Goal: Task Accomplishment & Management: Manage account settings

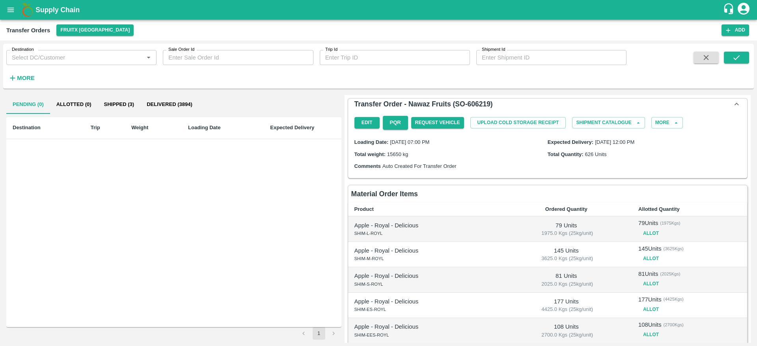
scroll to position [168, 0]
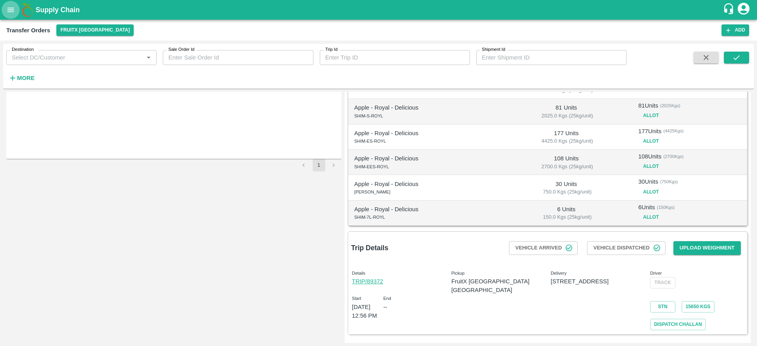
click at [7, 8] on icon "open drawer" at bounding box center [10, 10] width 9 height 9
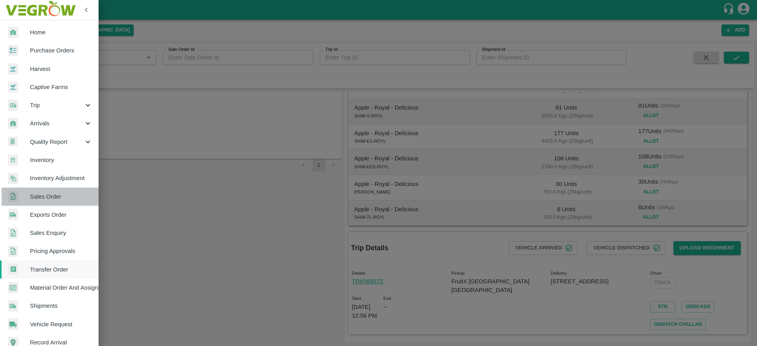
click at [59, 198] on span "Sales Order" at bounding box center [61, 197] width 62 height 9
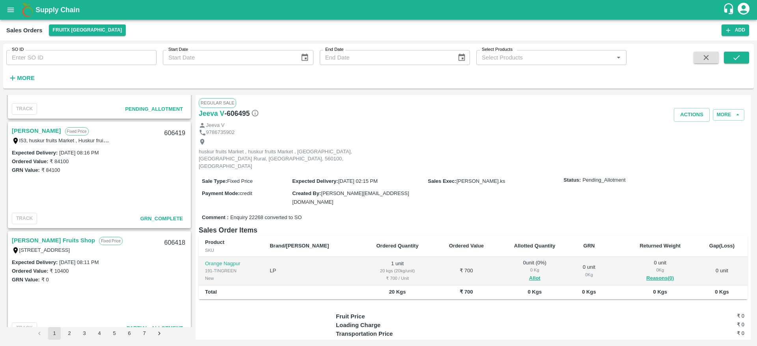
scroll to position [1569, 0]
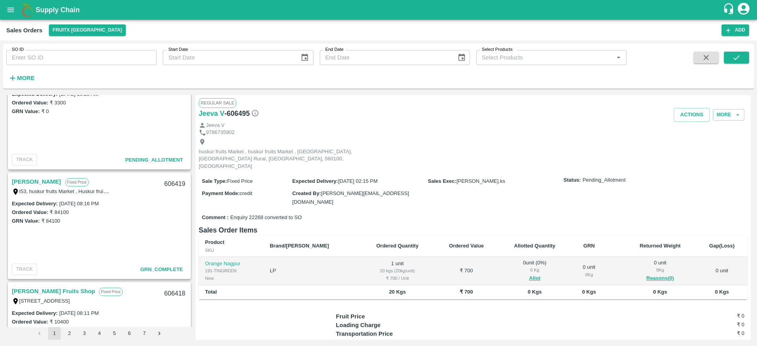
click at [35, 176] on div "B Vijayakumari Fixed Price I53, huskur fruits Market , Huskur fruits Market , A…" at bounding box center [99, 186] width 181 height 25
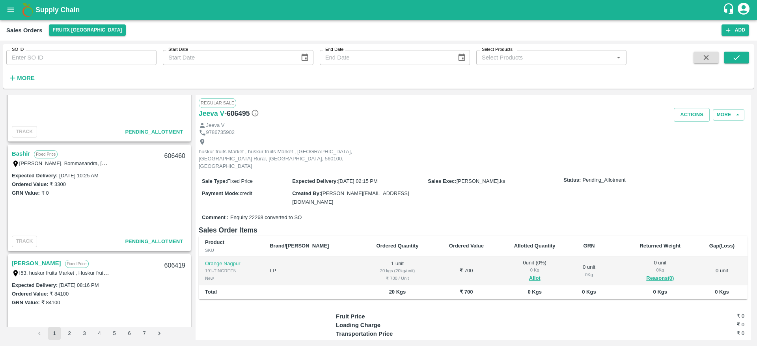
scroll to position [1484, 0]
click at [22, 157] on link "Bashir" at bounding box center [21, 157] width 18 height 10
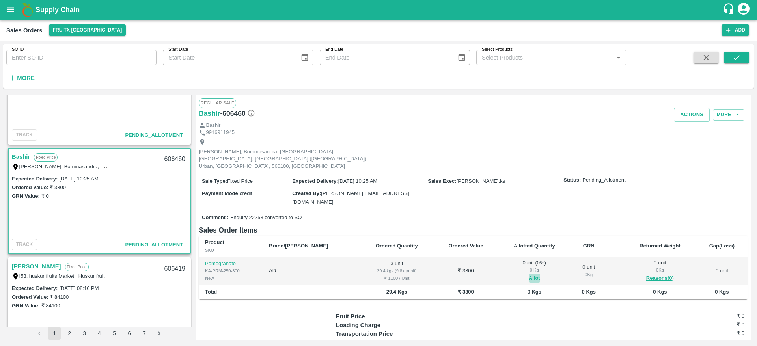
click at [529, 274] on button "Allot" at bounding box center [534, 278] width 11 height 9
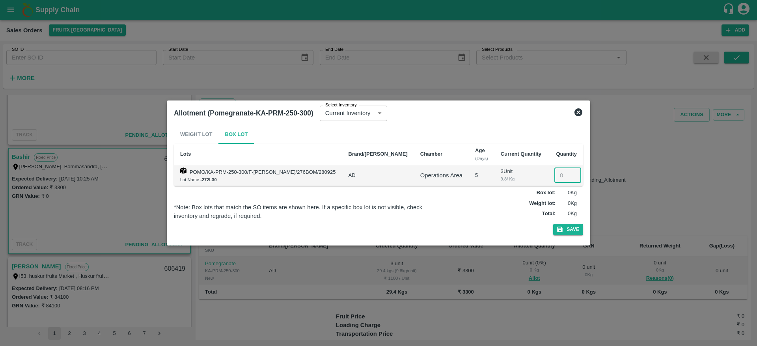
click at [555, 175] on input "number" at bounding box center [568, 175] width 27 height 15
type input "3"
click at [554, 224] on button "Save" at bounding box center [569, 229] width 30 height 11
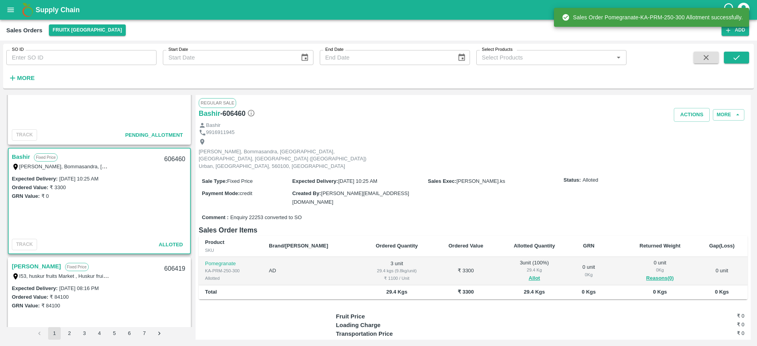
click at [168, 157] on div "606460" at bounding box center [175, 159] width 30 height 19
copy div "606460"
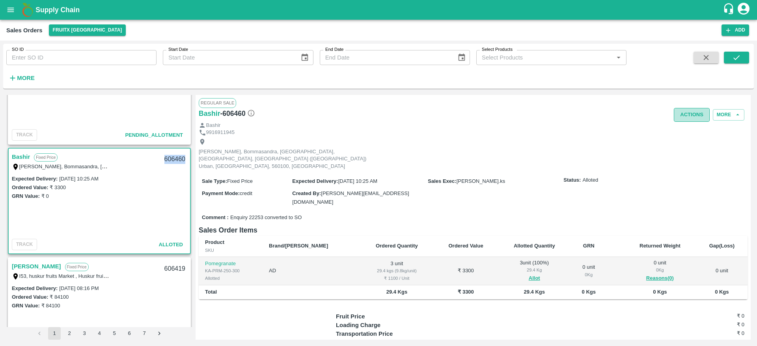
click at [692, 112] on button "Actions" at bounding box center [692, 115] width 36 height 14
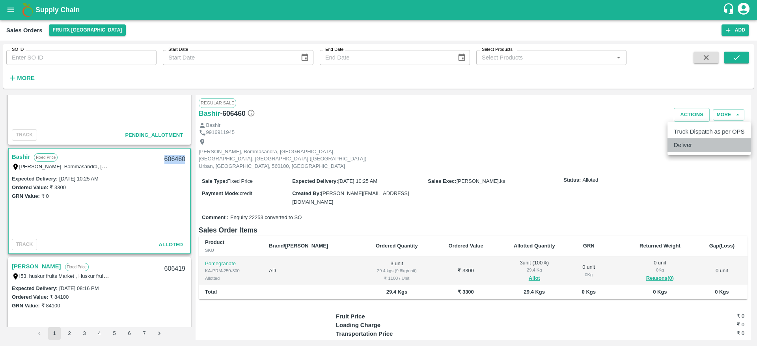
click at [693, 144] on li "Deliver" at bounding box center [709, 144] width 83 height 13
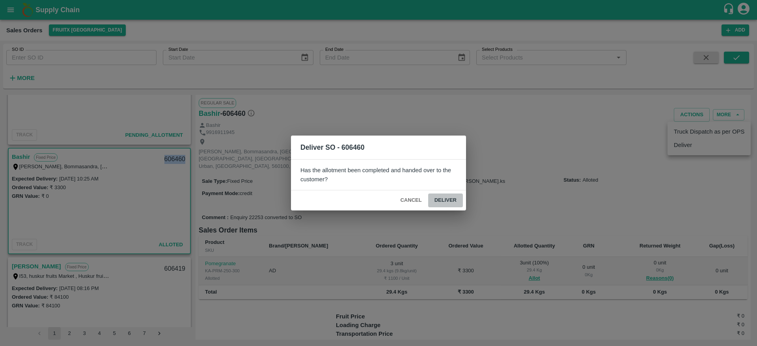
click at [456, 198] on button "Deliver" at bounding box center [445, 201] width 35 height 14
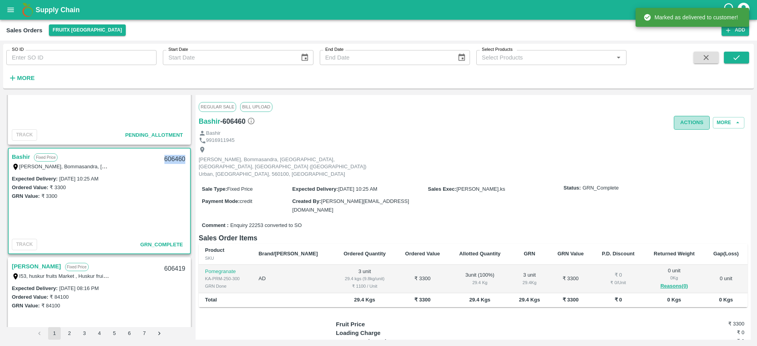
click at [696, 122] on button "Actions" at bounding box center [692, 123] width 36 height 14
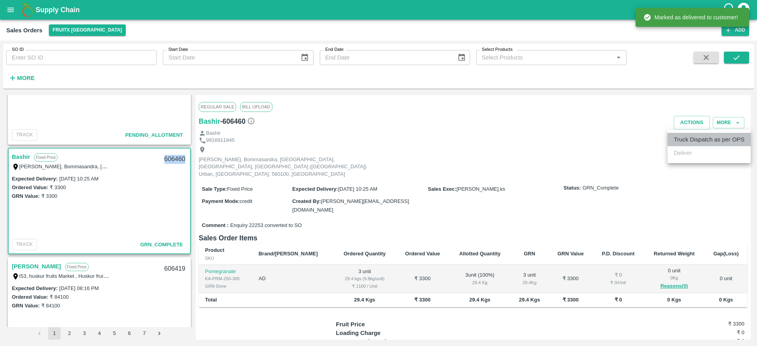
click at [693, 135] on li "Truck Dispatch as per OPS" at bounding box center [709, 139] width 83 height 13
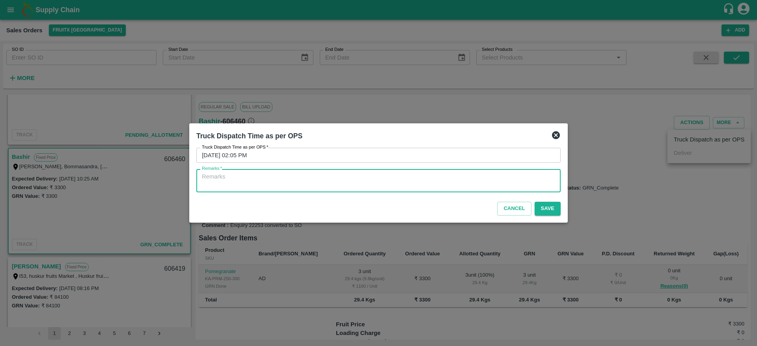
click at [479, 178] on textarea "Remarks   *" at bounding box center [378, 181] width 353 height 17
type textarea "OTD"
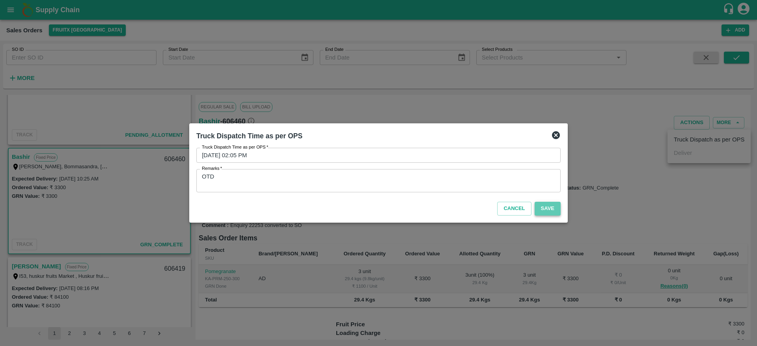
click at [558, 209] on button "Save" at bounding box center [548, 209] width 26 height 14
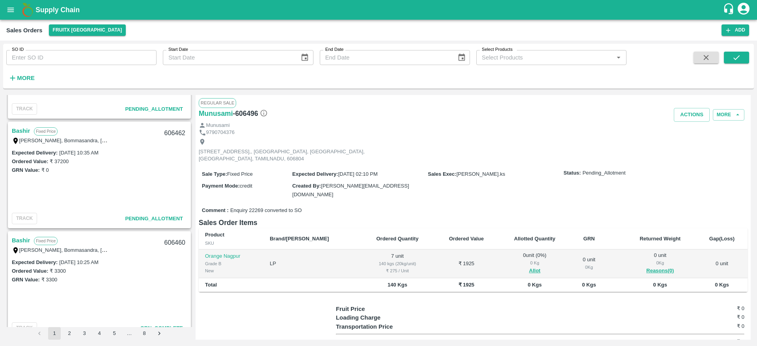
scroll to position [1507, 0]
click at [22, 130] on link "Bashir" at bounding box center [21, 134] width 18 height 10
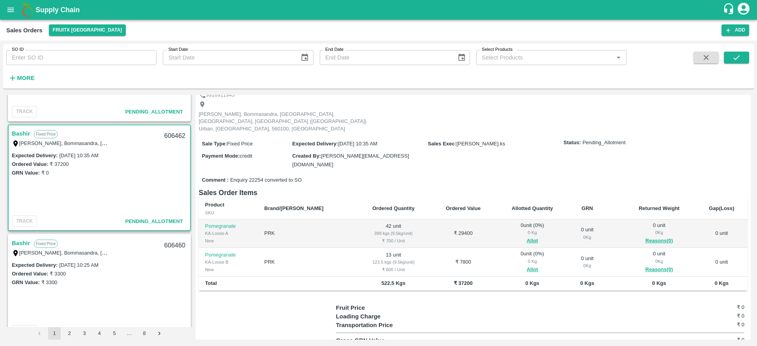
scroll to position [39, 0]
click at [527, 235] on button "Allot" at bounding box center [532, 239] width 11 height 9
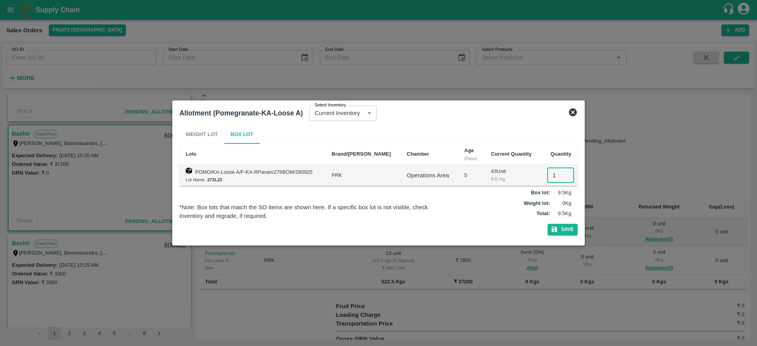
click at [560, 173] on input "1" at bounding box center [561, 175] width 27 height 15
click at [549, 174] on input "1" at bounding box center [561, 175] width 27 height 15
type input "42"
click at [567, 230] on button "Save" at bounding box center [563, 229] width 30 height 11
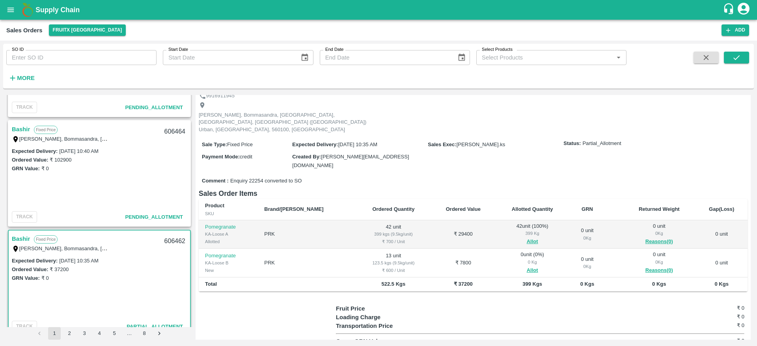
scroll to position [1370, 0]
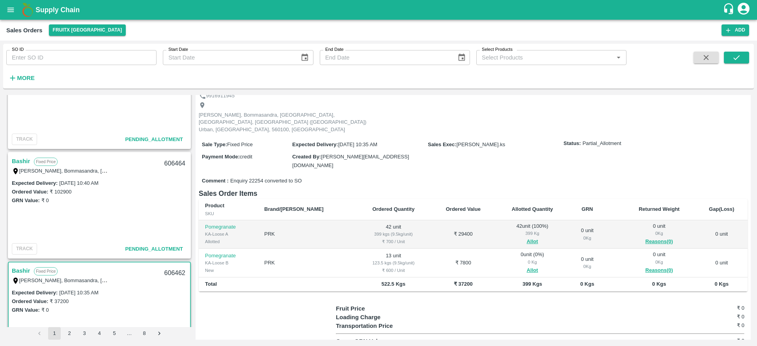
click at [20, 158] on link "Bashir" at bounding box center [21, 161] width 18 height 10
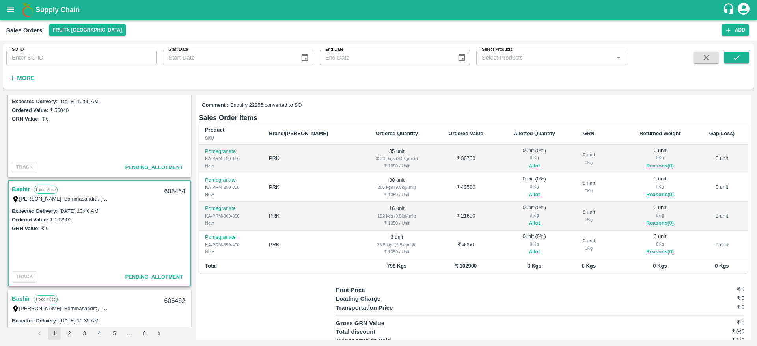
scroll to position [120, 0]
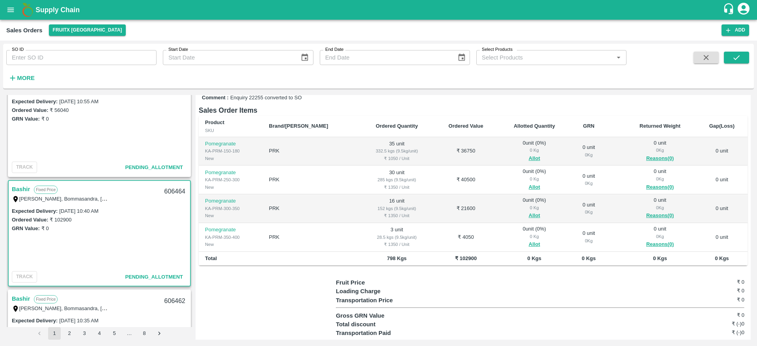
click at [24, 189] on link "Bashir" at bounding box center [21, 189] width 18 height 10
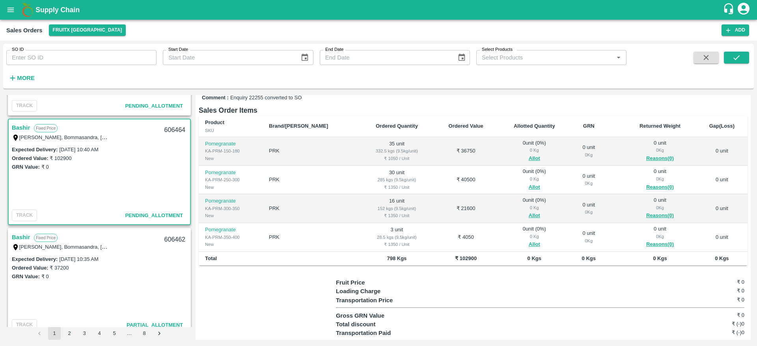
scroll to position [1404, 0]
click at [24, 233] on link "Bashir" at bounding box center [21, 237] width 18 height 10
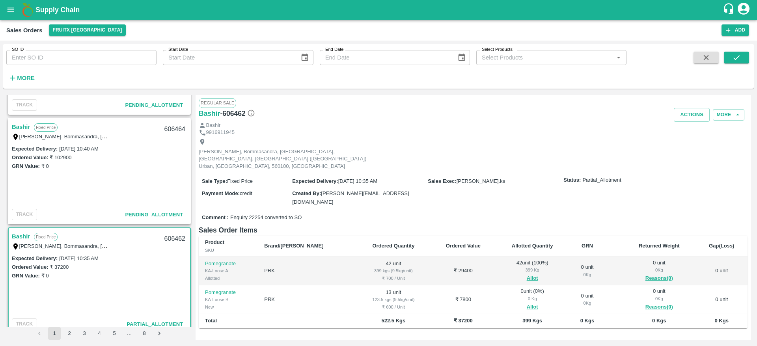
scroll to position [23, 0]
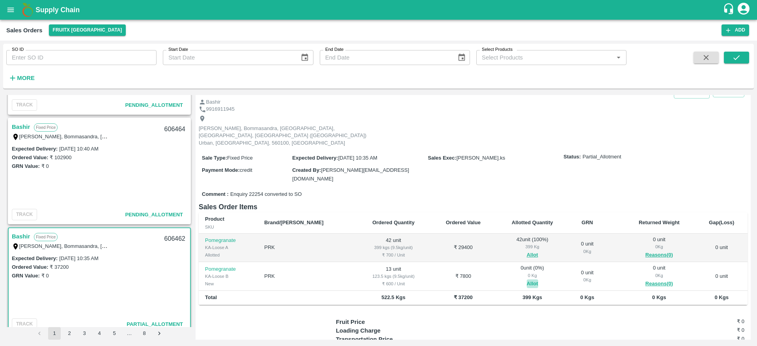
click at [527, 280] on button "Allot" at bounding box center [532, 284] width 11 height 9
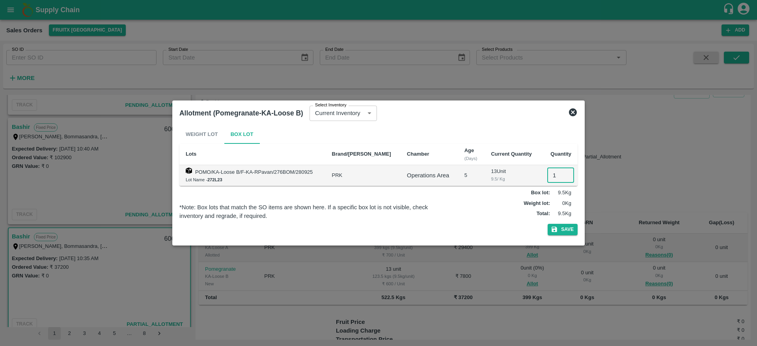
click at [558, 173] on input "1" at bounding box center [561, 175] width 27 height 15
type input "13"
click at [548, 224] on button "Save" at bounding box center [563, 229] width 30 height 11
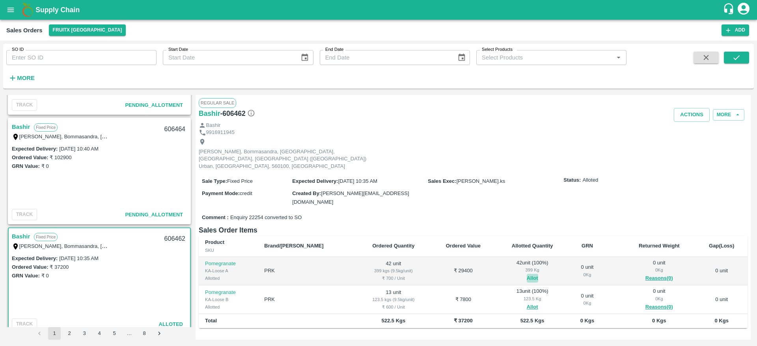
click at [527, 274] on button "Allot" at bounding box center [532, 278] width 11 height 9
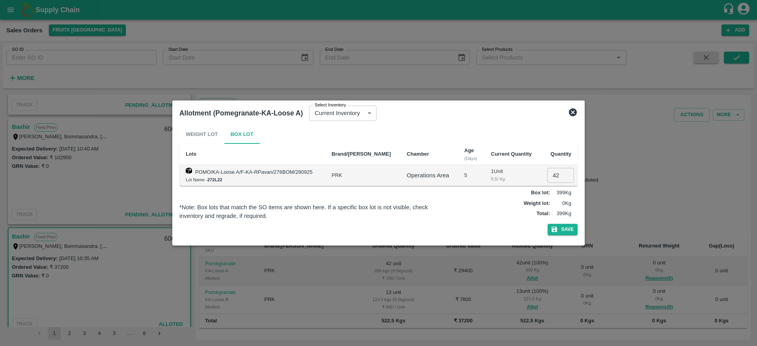
click at [574, 107] on div "Allotment (Pomegranate-KA-Loose A) Select Inventory Current Inventory 5183eca9-…" at bounding box center [378, 113] width 405 height 17
click at [574, 110] on icon at bounding box center [573, 112] width 8 height 8
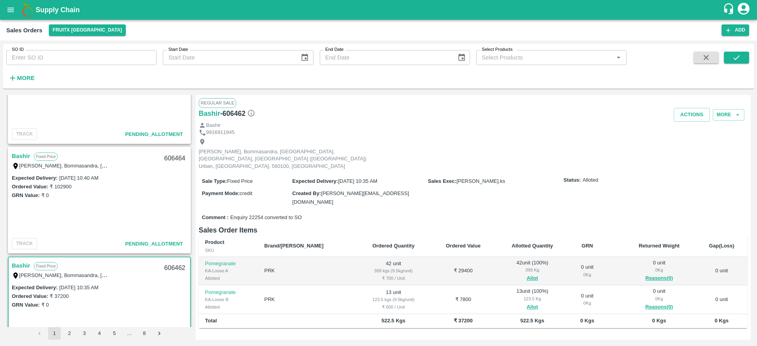
scroll to position [1374, 0]
click at [21, 158] on link "Bashir" at bounding box center [21, 158] width 18 height 10
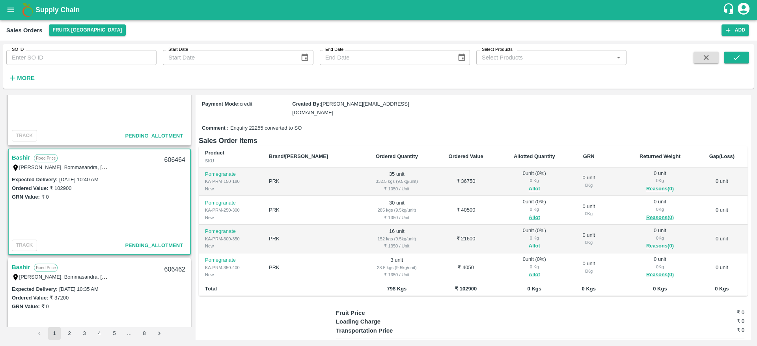
scroll to position [92, 0]
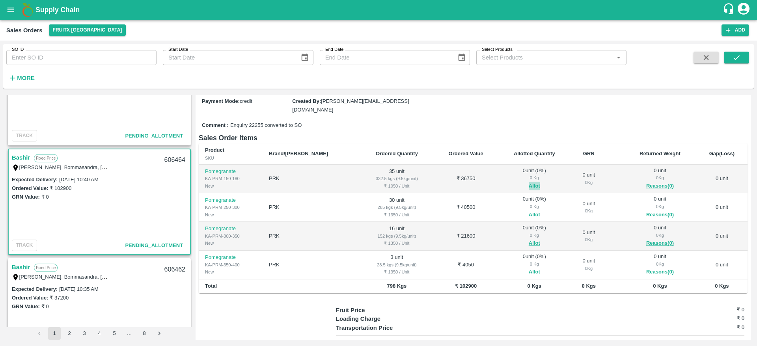
click at [529, 182] on button "Allot" at bounding box center [534, 186] width 11 height 9
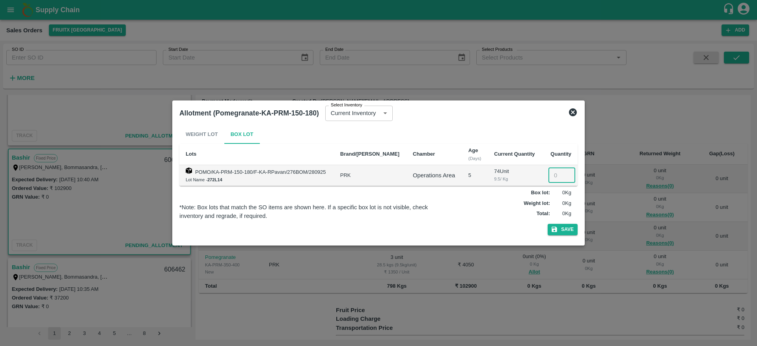
click at [554, 176] on input "number" at bounding box center [562, 175] width 27 height 15
type input "35"
click at [548, 224] on button "Save" at bounding box center [563, 229] width 30 height 11
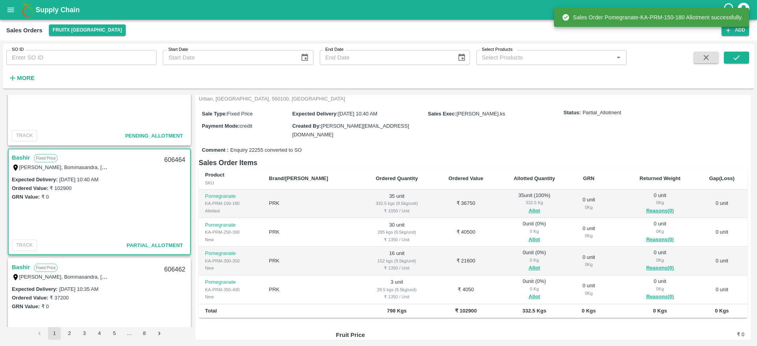
scroll to position [69, 0]
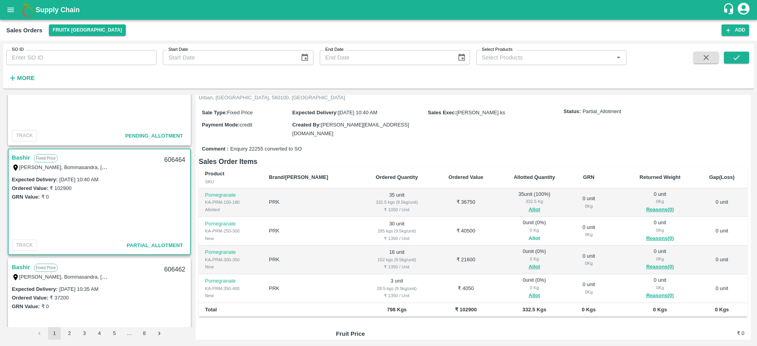
click at [529, 234] on button "Allot" at bounding box center [534, 238] width 11 height 9
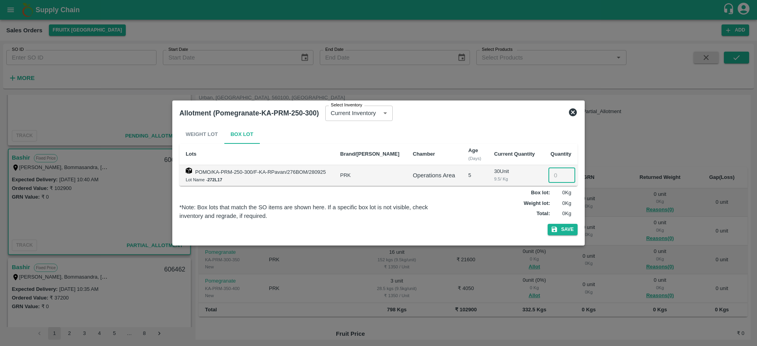
click at [553, 176] on input "number" at bounding box center [562, 175] width 27 height 15
type input "30"
click at [548, 224] on button "Save" at bounding box center [563, 229] width 30 height 11
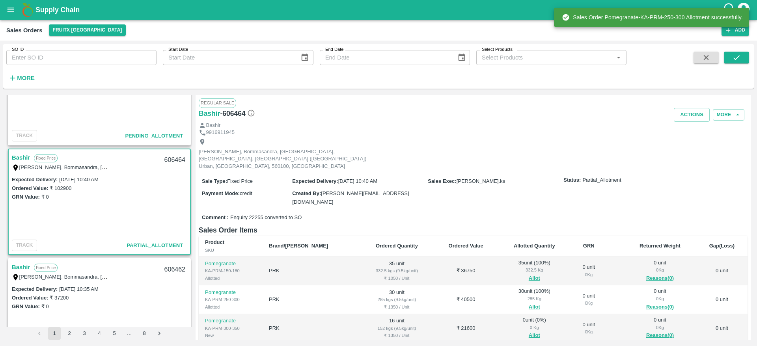
scroll to position [95, 0]
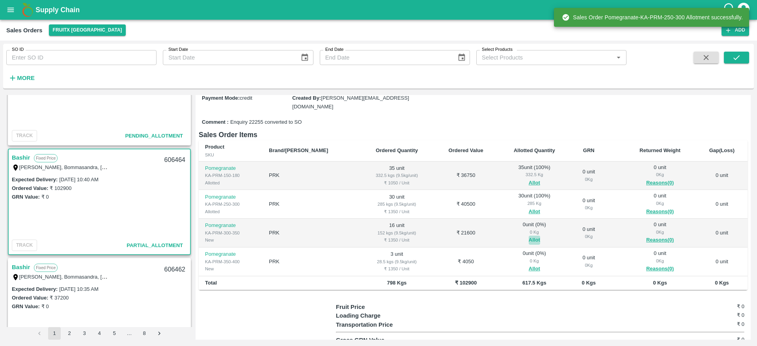
click at [529, 236] on button "Allot" at bounding box center [534, 240] width 11 height 9
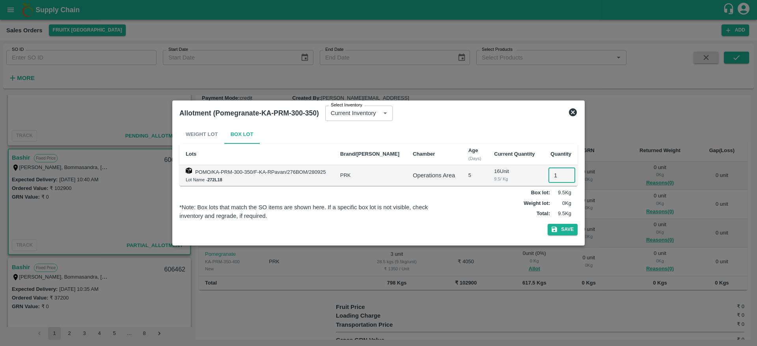
click at [550, 172] on input "1" at bounding box center [562, 175] width 27 height 15
type input "16"
click at [548, 224] on button "Save" at bounding box center [563, 229] width 30 height 11
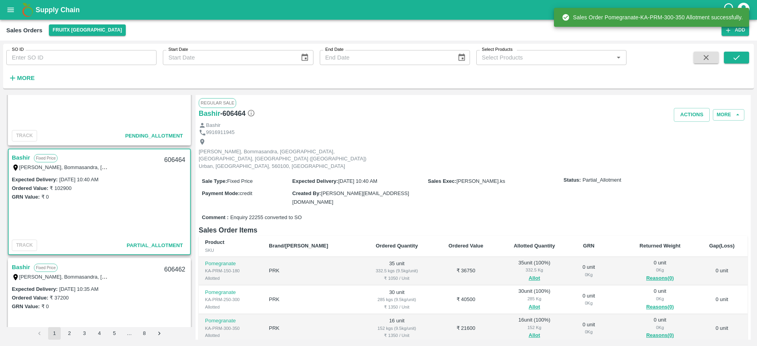
scroll to position [120, 0]
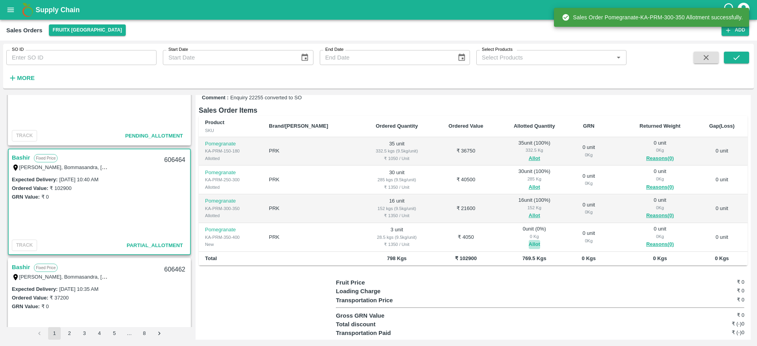
click at [529, 240] on button "Allot" at bounding box center [534, 244] width 11 height 9
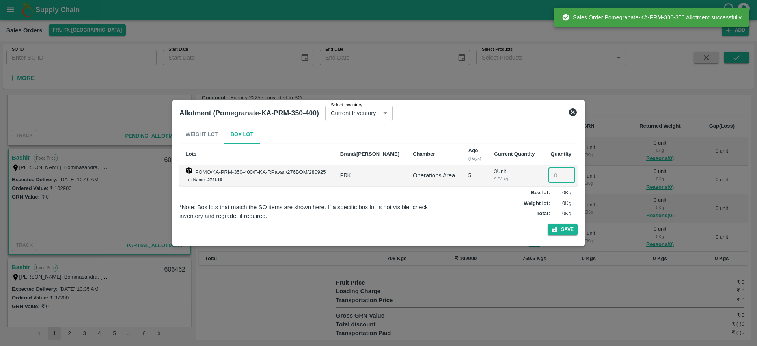
click at [549, 181] on input "number" at bounding box center [562, 175] width 27 height 15
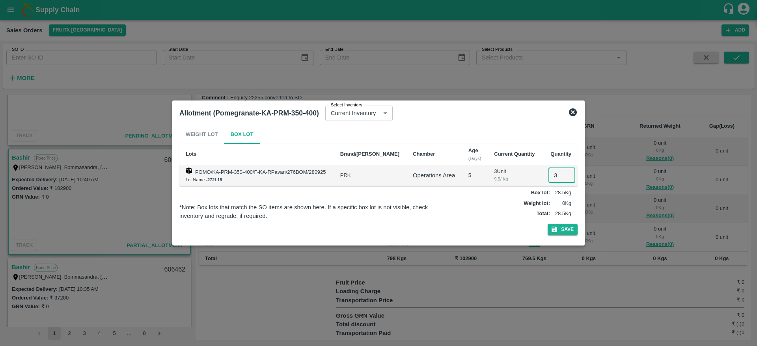
type input "3"
click at [548, 224] on button "Save" at bounding box center [563, 229] width 30 height 11
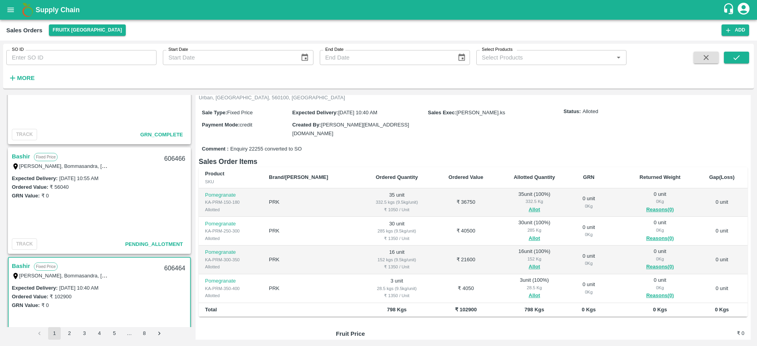
scroll to position [1264, 0]
click at [23, 160] on link "Bashir" at bounding box center [21, 158] width 18 height 10
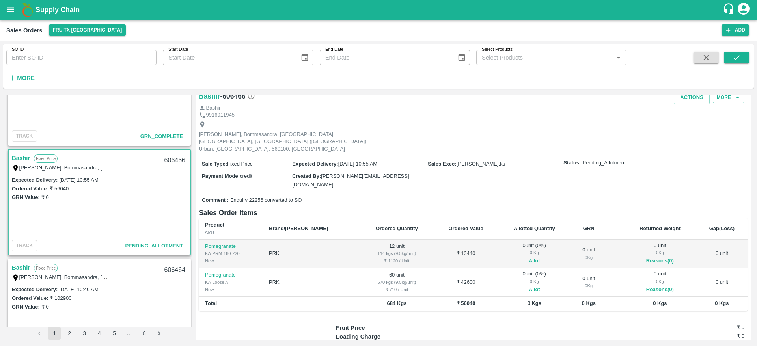
scroll to position [18, 0]
click at [529, 256] on button "Allot" at bounding box center [534, 260] width 11 height 9
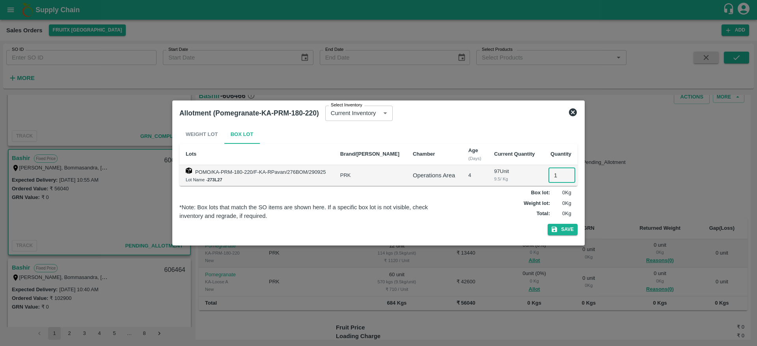
click at [554, 178] on input "1" at bounding box center [562, 175] width 27 height 15
type input "12"
click at [548, 224] on button "Save" at bounding box center [563, 229] width 30 height 11
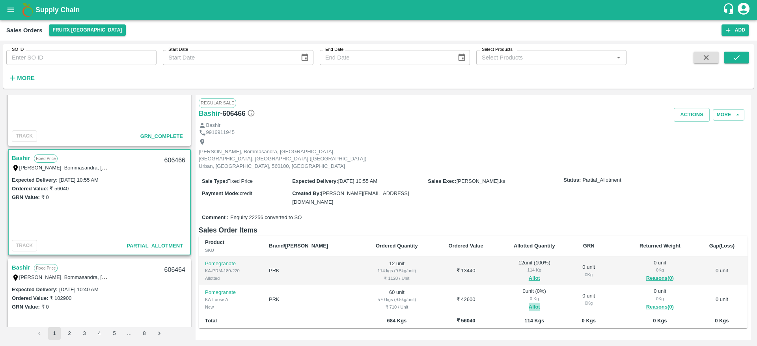
click at [529, 303] on button "Allot" at bounding box center [534, 307] width 11 height 9
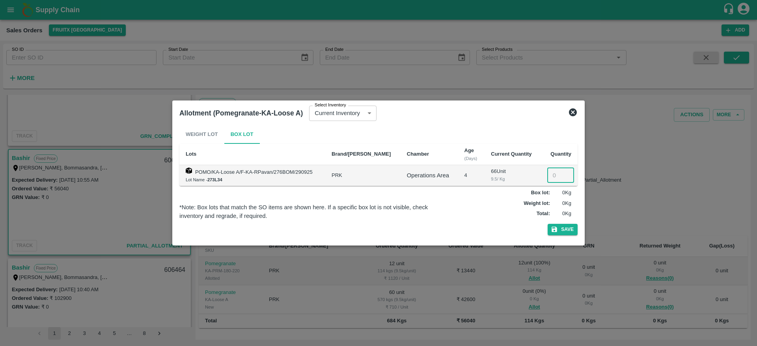
click at [550, 171] on input "number" at bounding box center [561, 175] width 27 height 15
type input "60"
click at [548, 224] on button "Save" at bounding box center [563, 229] width 30 height 11
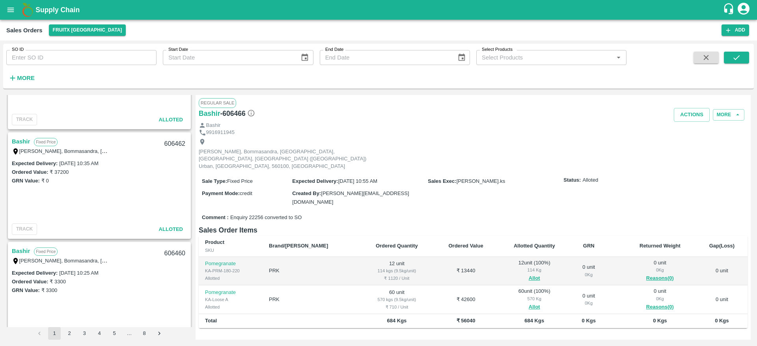
scroll to position [1548, 0]
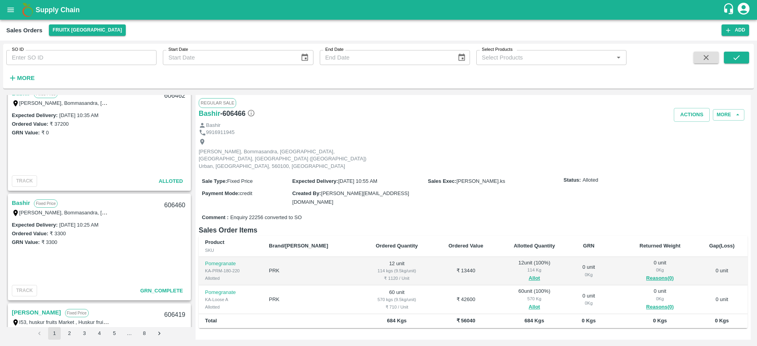
click at [21, 202] on link "Bashir" at bounding box center [21, 203] width 18 height 10
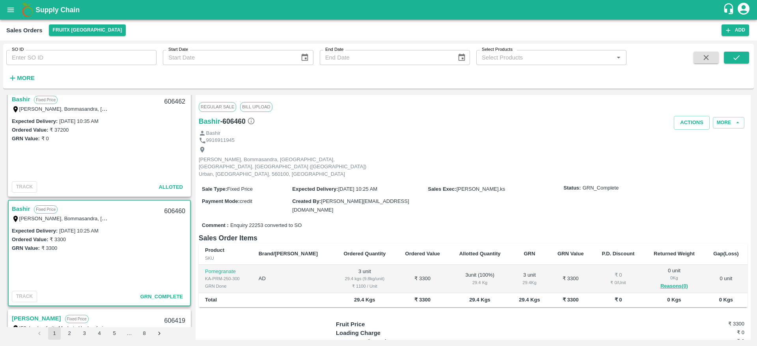
scroll to position [1546, 0]
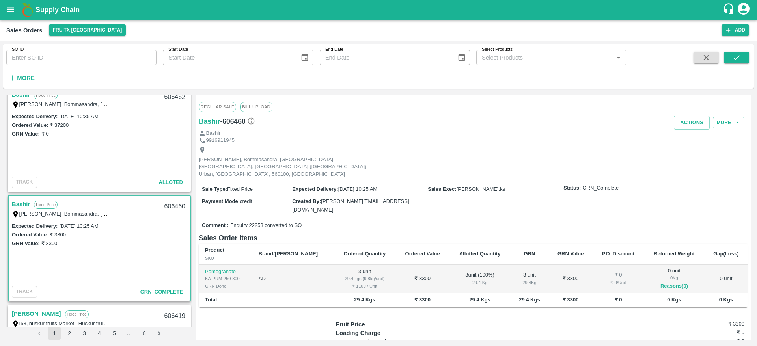
click at [26, 203] on link "Bashir" at bounding box center [21, 204] width 18 height 10
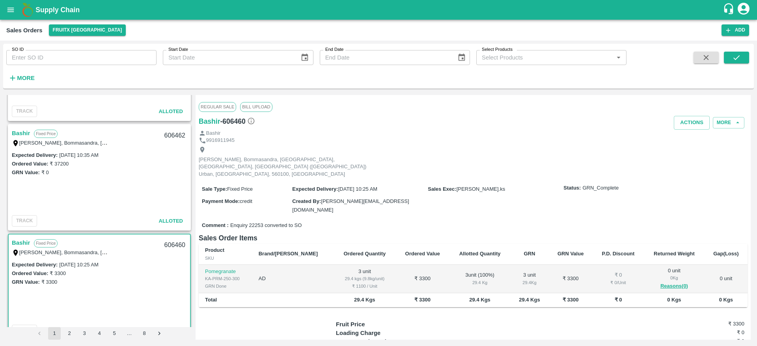
scroll to position [1496, 0]
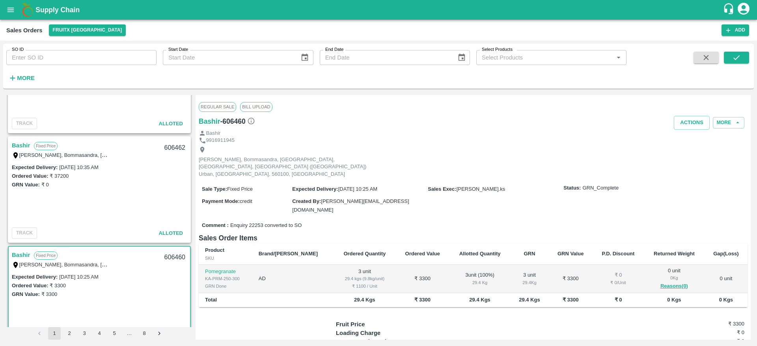
click at [19, 140] on div "Bashir Fixed Price Riyaz Ahamad, Bommasandra, PWD Quaters, Bangalore, Bengaluru…" at bounding box center [99, 149] width 181 height 25
click at [20, 149] on link "Bashir" at bounding box center [21, 145] width 18 height 10
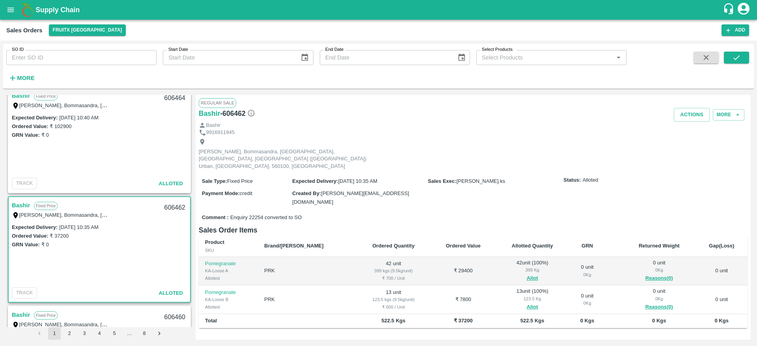
scroll to position [1412, 0]
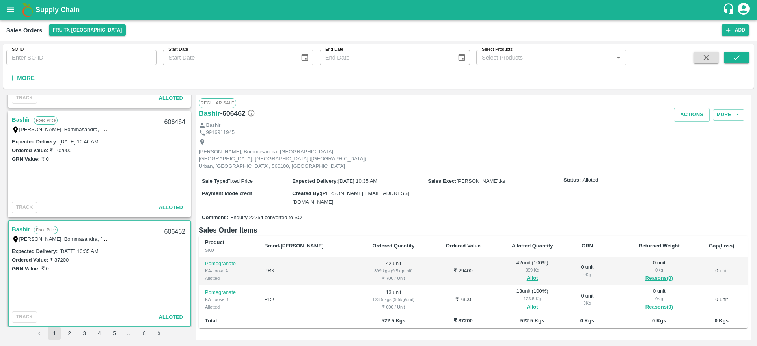
click at [15, 116] on link "Bashir" at bounding box center [21, 120] width 18 height 10
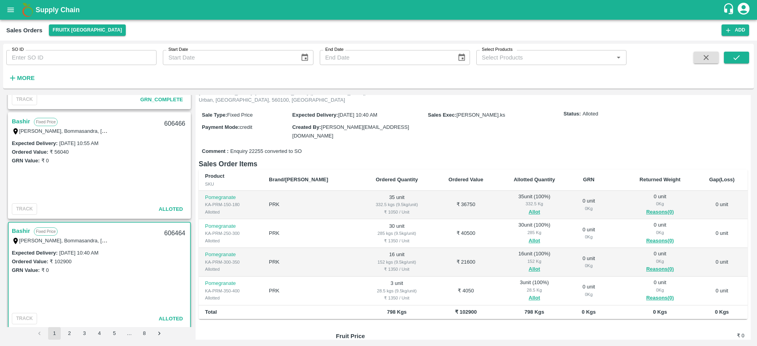
scroll to position [1287, 0]
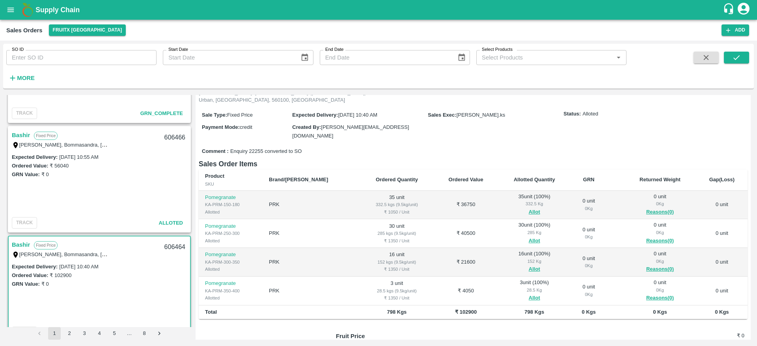
click at [23, 132] on link "Bashir" at bounding box center [21, 135] width 18 height 10
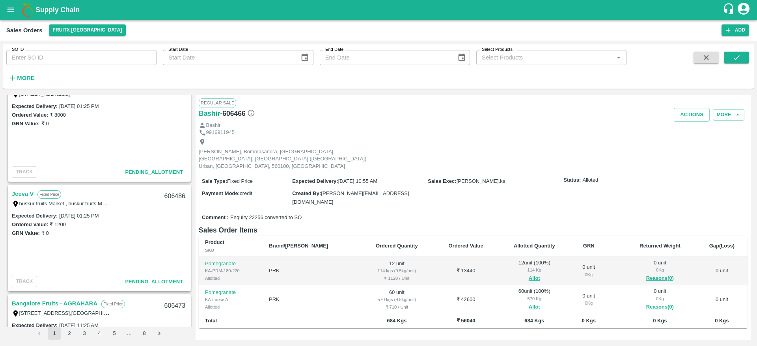
scroll to position [1117, 0]
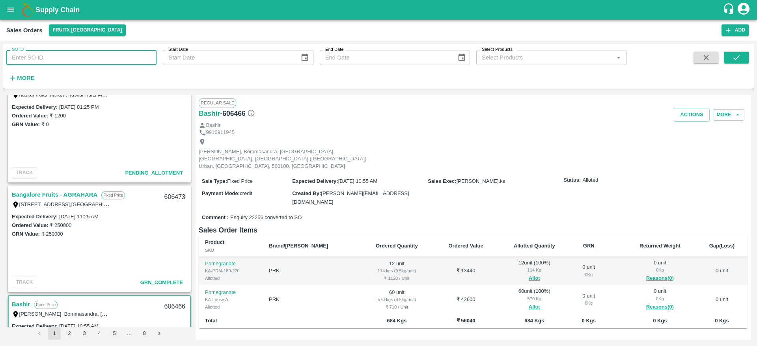
click at [45, 56] on input "SO ID" at bounding box center [81, 57] width 150 height 15
type input "606066"
click at [733, 61] on icon "submit" at bounding box center [737, 57] width 9 height 9
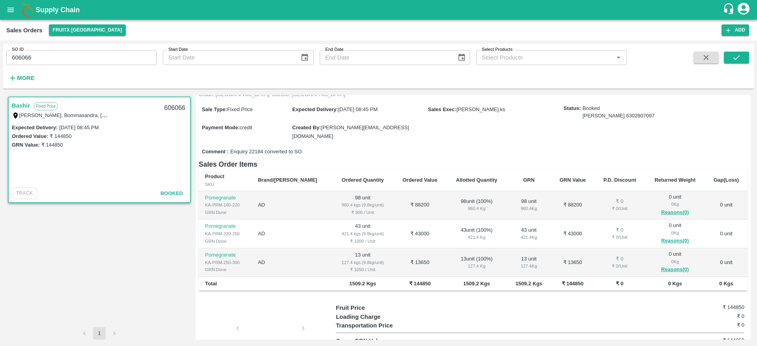
scroll to position [93, 0]
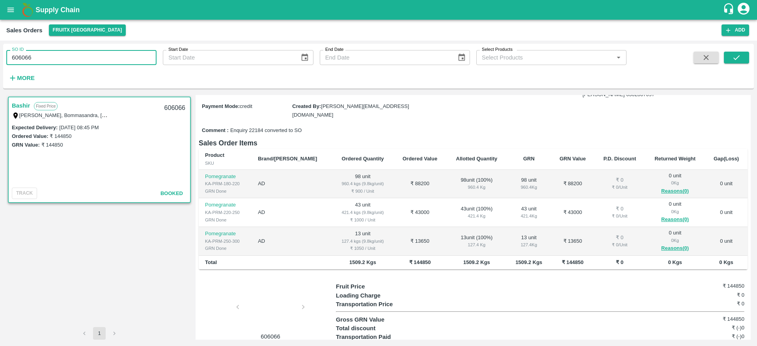
click at [71, 57] on input "606066" at bounding box center [81, 57] width 150 height 15
click at [724, 54] on button "submit" at bounding box center [736, 58] width 25 height 12
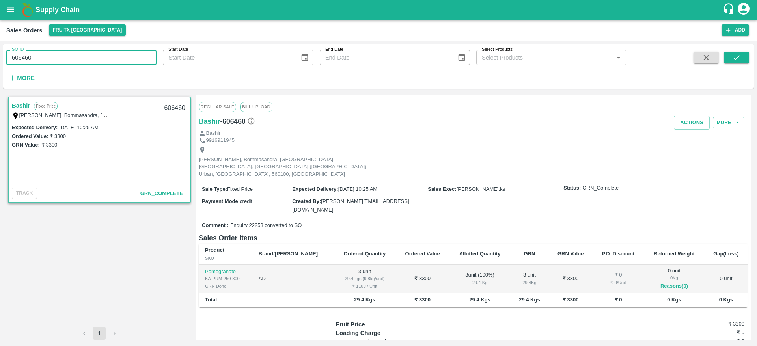
click at [79, 57] on input "606460" at bounding box center [81, 57] width 150 height 15
click at [739, 53] on icon "submit" at bounding box center [737, 57] width 9 height 9
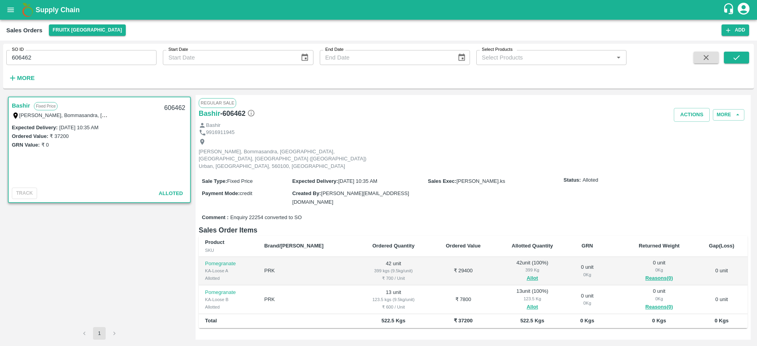
scroll to position [7, 0]
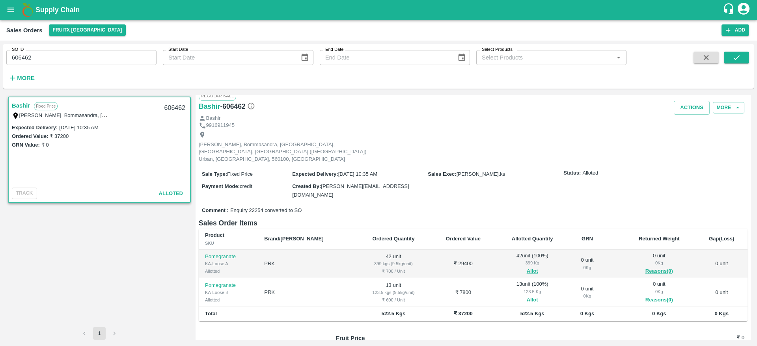
click at [174, 104] on div "606462" at bounding box center [175, 108] width 30 height 19
copy div "606462"
click at [62, 56] on input "606462" at bounding box center [81, 57] width 150 height 15
click at [746, 60] on button "submit" at bounding box center [736, 58] width 25 height 12
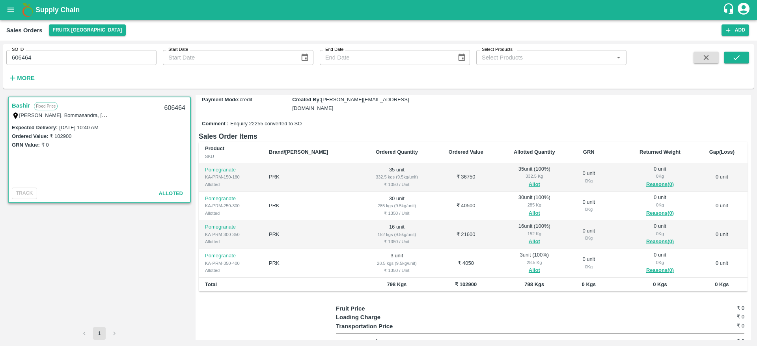
scroll to position [92, 0]
click at [169, 108] on div "606464" at bounding box center [175, 108] width 30 height 19
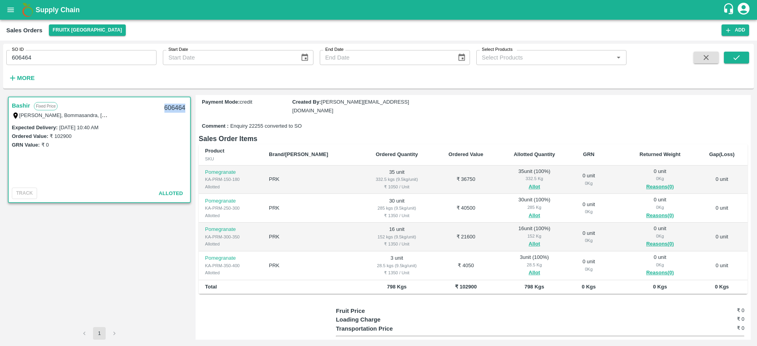
click at [169, 108] on div "606464" at bounding box center [175, 108] width 30 height 19
copy div "606464"
click at [57, 54] on input "606464" at bounding box center [81, 57] width 150 height 15
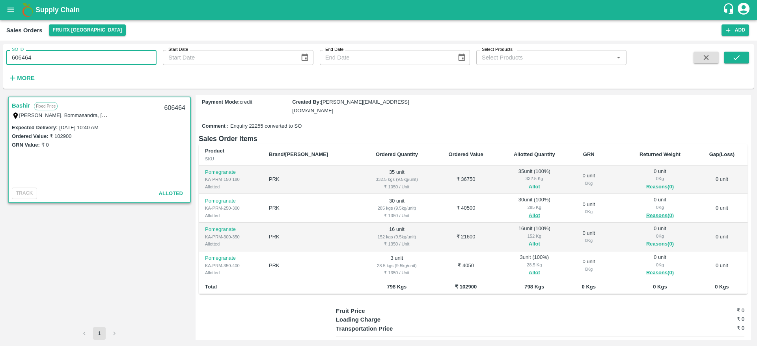
paste input "text"
type input "606078"
click at [737, 56] on icon "submit" at bounding box center [737, 57] width 9 height 9
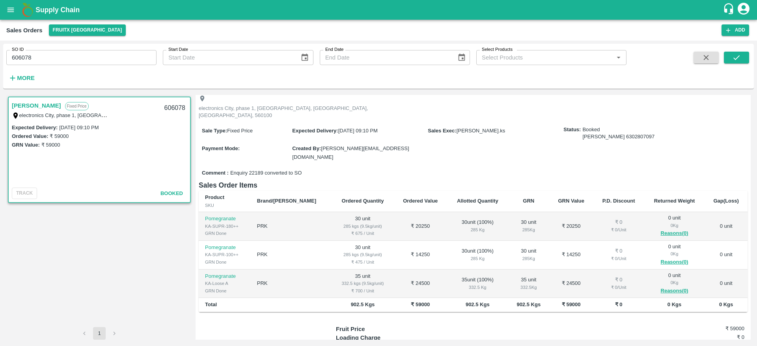
scroll to position [58, 0]
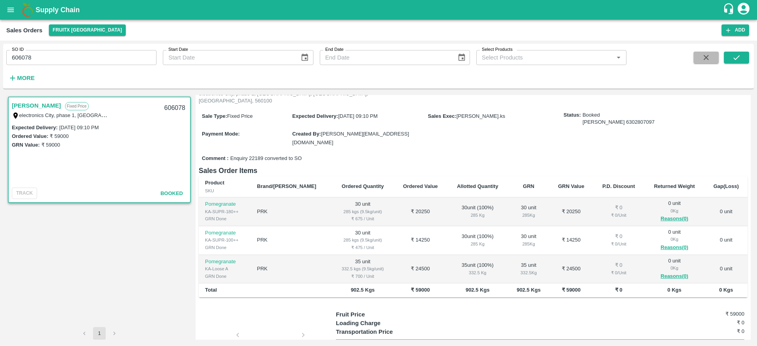
click at [701, 58] on button "button" at bounding box center [706, 58] width 25 height 12
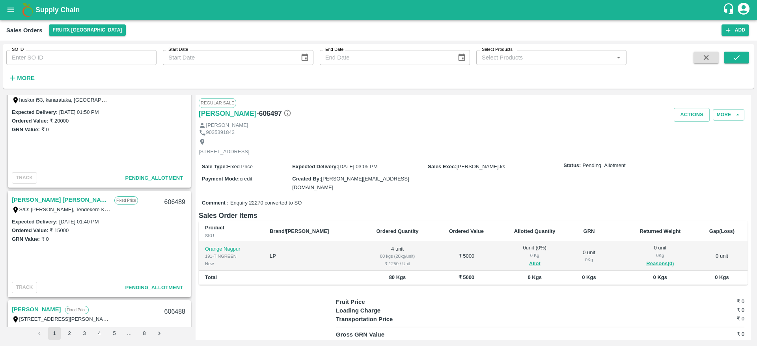
scroll to position [819, 0]
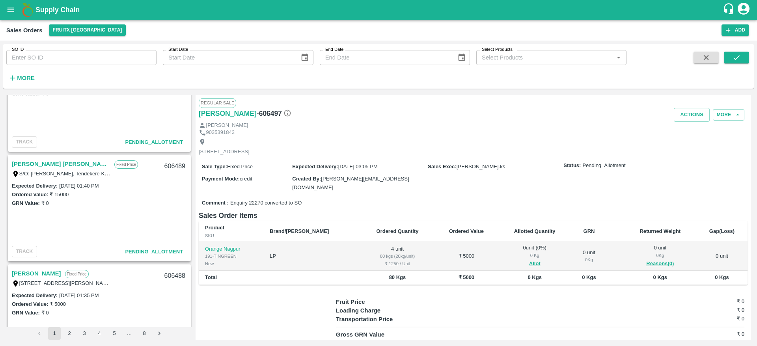
click at [54, 164] on link "[PERSON_NAME] [PERSON_NAME]" at bounding box center [61, 164] width 99 height 10
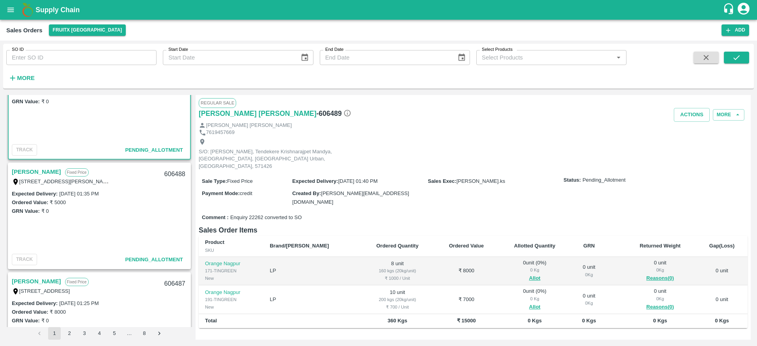
scroll to position [922, 0]
click at [25, 170] on link "[PERSON_NAME]" at bounding box center [36, 171] width 49 height 10
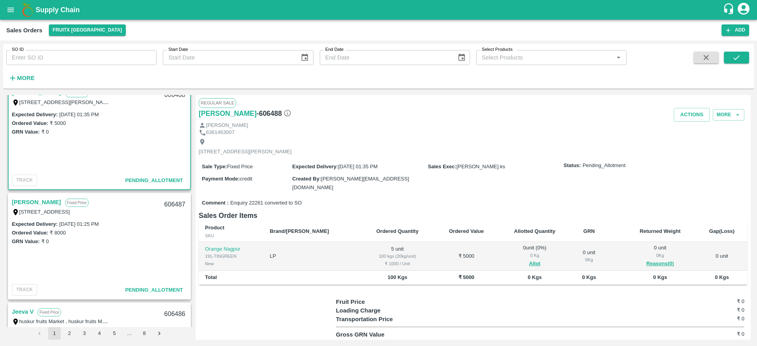
scroll to position [1019, 0]
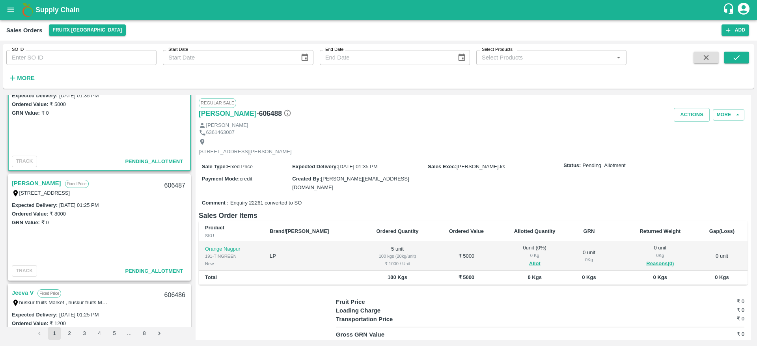
click at [42, 183] on link "[PERSON_NAME]" at bounding box center [36, 183] width 49 height 10
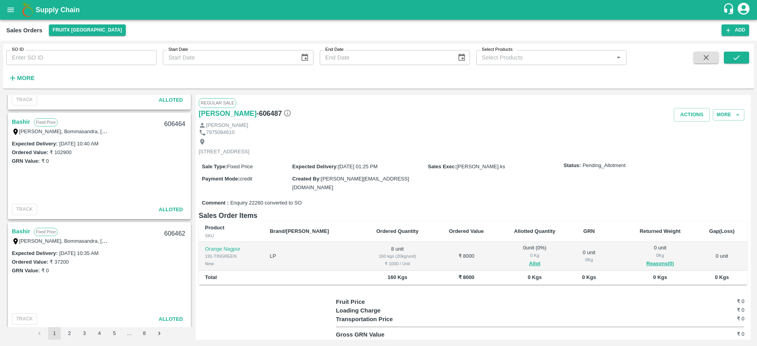
scroll to position [1529, 0]
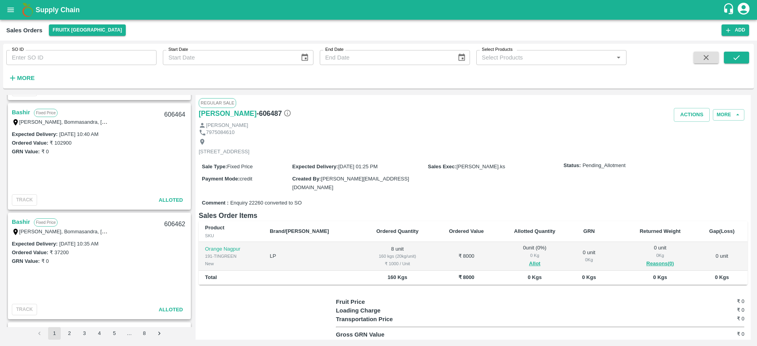
click at [20, 111] on link "Bashir" at bounding box center [21, 112] width 18 height 10
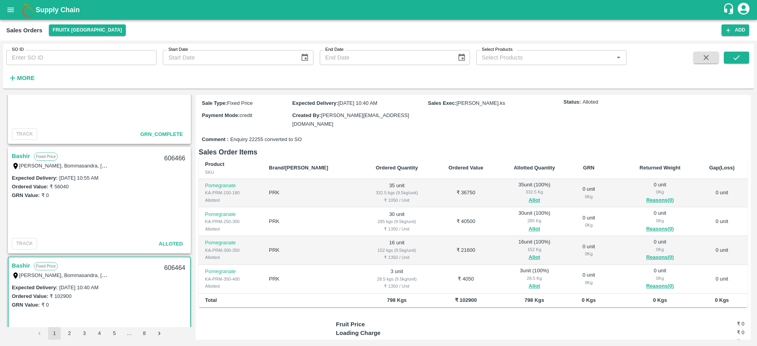
scroll to position [1374, 0]
click at [29, 153] on link "Bashir" at bounding box center [21, 158] width 18 height 10
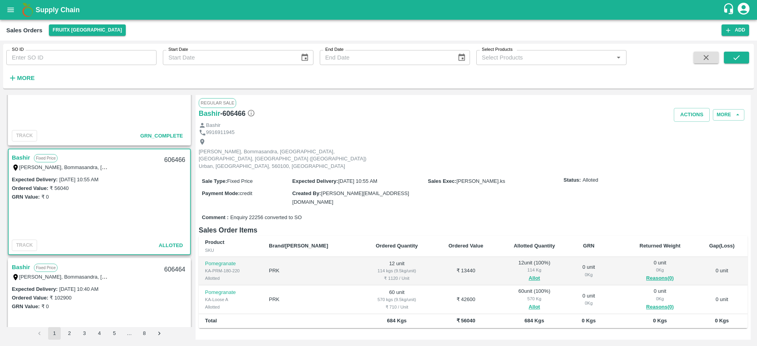
scroll to position [19, 0]
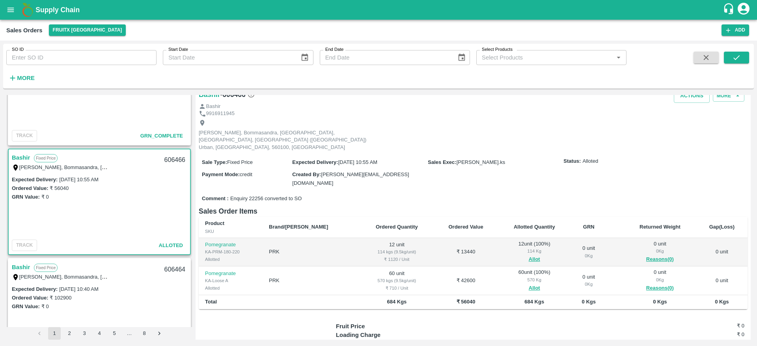
click at [174, 157] on div "606466" at bounding box center [175, 160] width 30 height 19
copy div "606466"
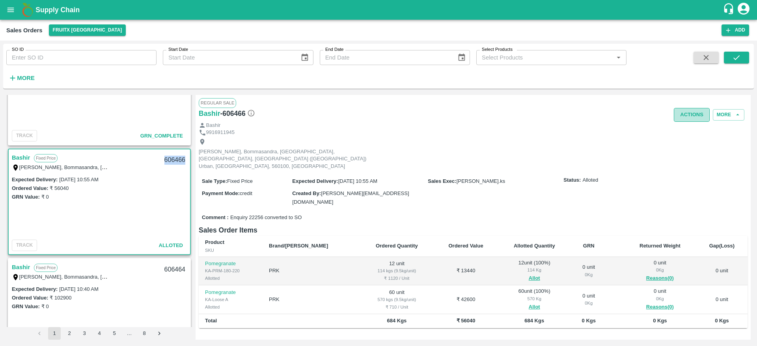
click at [687, 114] on button "Actions" at bounding box center [692, 115] width 36 height 14
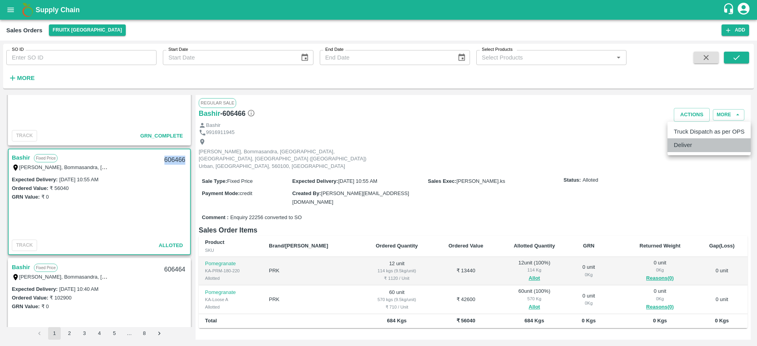
click at [684, 147] on li "Deliver" at bounding box center [709, 144] width 83 height 13
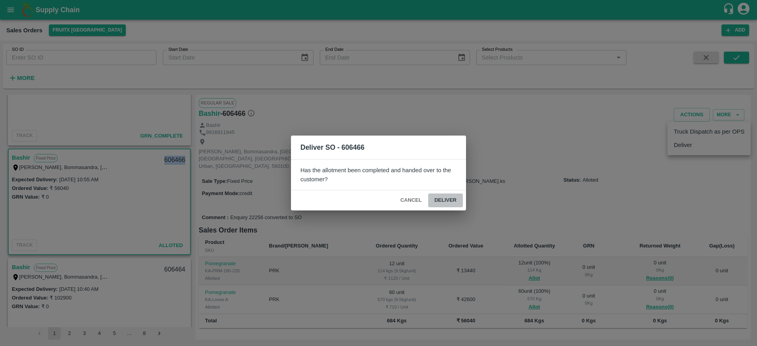
click at [455, 199] on button "Deliver" at bounding box center [445, 201] width 35 height 14
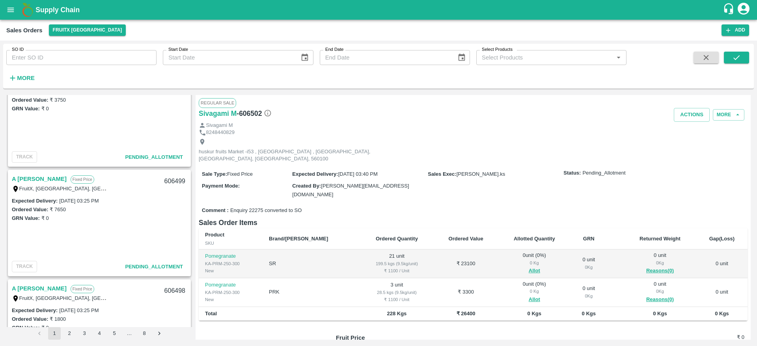
scroll to position [198, 0]
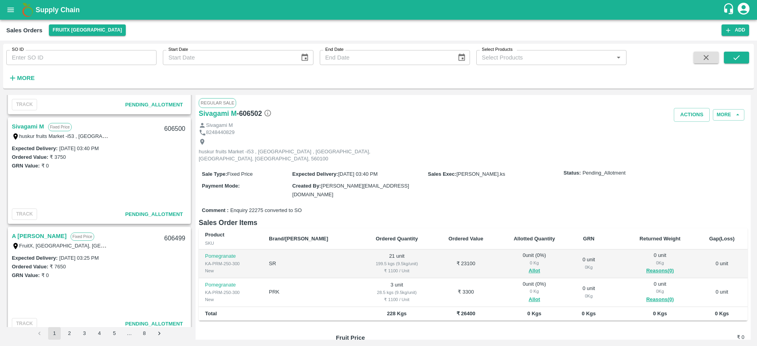
click at [64, 64] on input "SO ID" at bounding box center [81, 57] width 150 height 15
type input "606176"
click at [727, 61] on button "submit" at bounding box center [736, 58] width 25 height 12
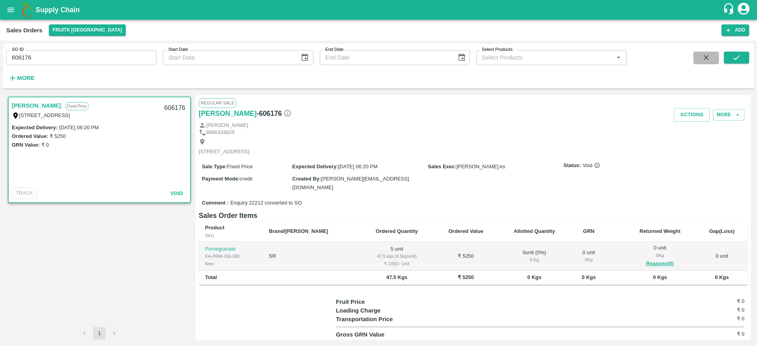
click at [705, 61] on icon "button" at bounding box center [706, 57] width 9 height 9
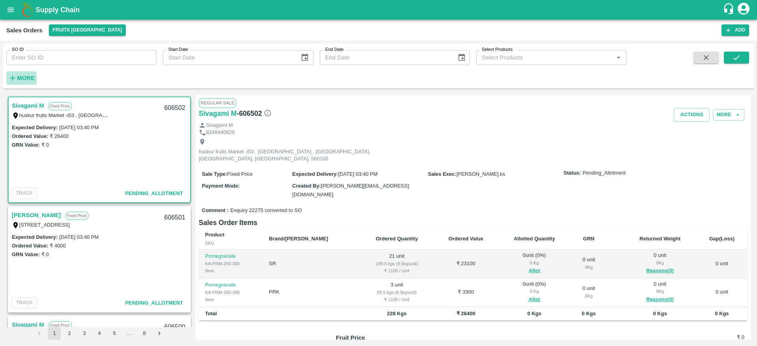
click at [26, 84] on button "More" at bounding box center [21, 77] width 30 height 13
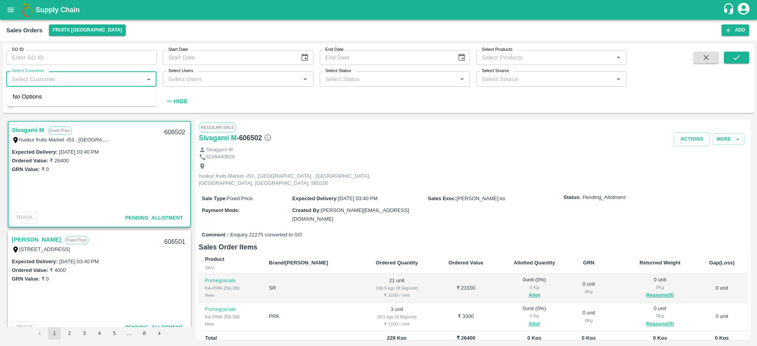
click at [65, 80] on input "Select Customer" at bounding box center [75, 79] width 133 height 10
type input "prabhu"
click at [36, 101] on div "Prabhu K" at bounding box center [44, 100] width 24 height 9
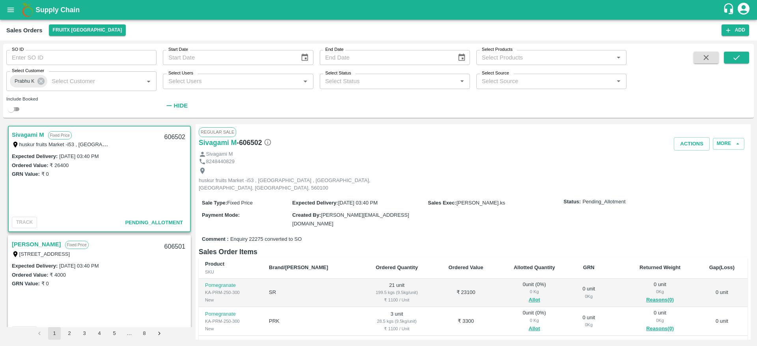
click at [13, 111] on input "checkbox" at bounding box center [11, 109] width 28 height 9
click at [730, 58] on button "submit" at bounding box center [736, 58] width 25 height 12
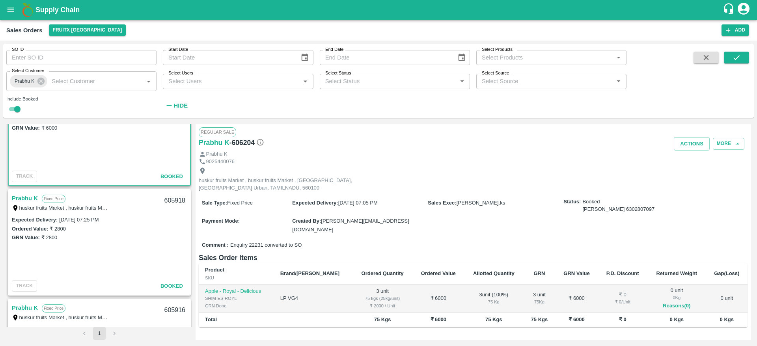
scroll to position [47, 0]
click at [19, 197] on link "Prabhu K" at bounding box center [25, 198] width 26 height 10
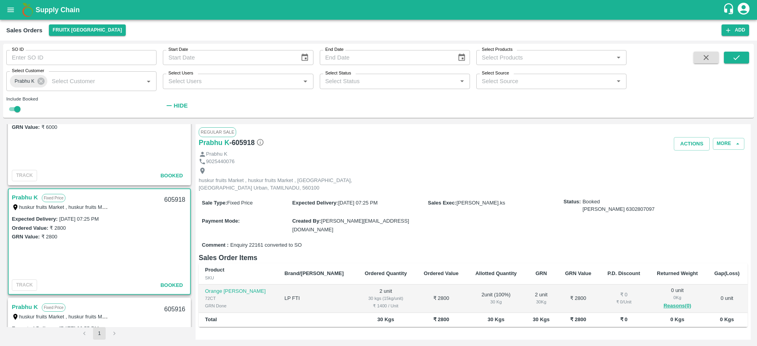
scroll to position [146, 0]
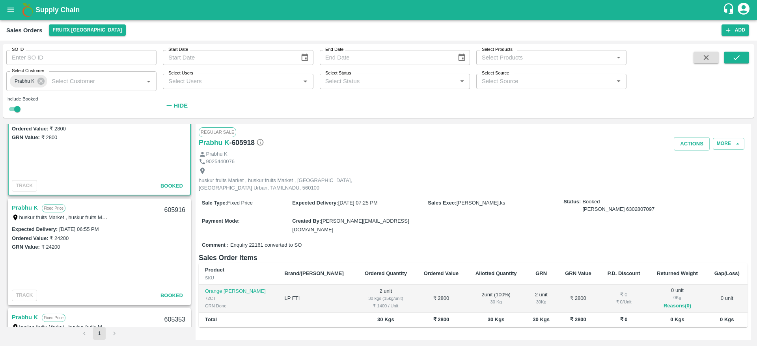
click at [21, 208] on link "Prabhu K" at bounding box center [25, 208] width 26 height 10
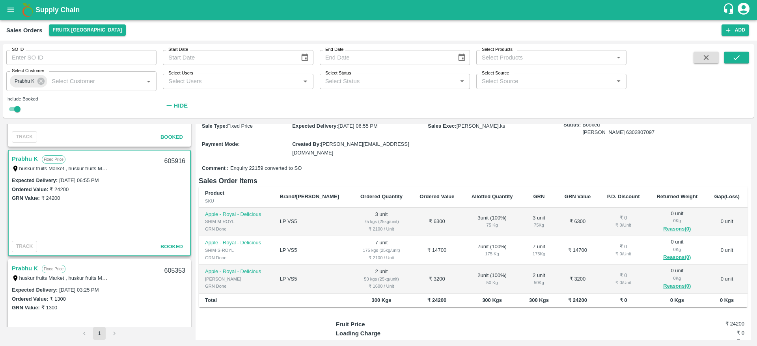
scroll to position [200, 0]
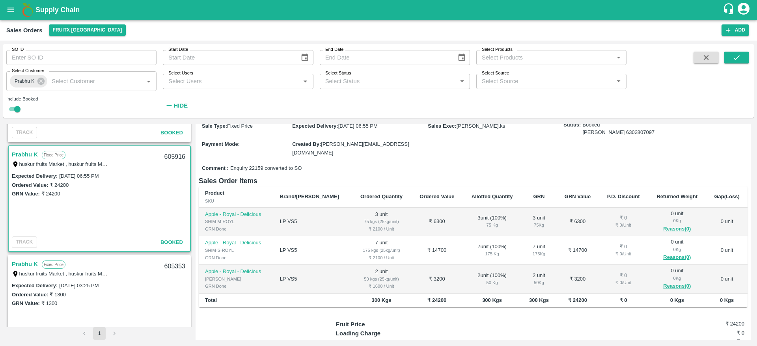
click at [34, 262] on link "Prabhu K" at bounding box center [25, 264] width 26 height 10
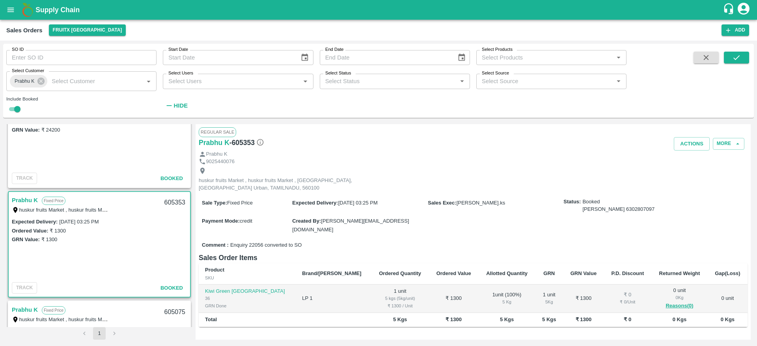
scroll to position [266, 0]
click at [30, 309] on link "Prabhu K" at bounding box center [25, 307] width 26 height 10
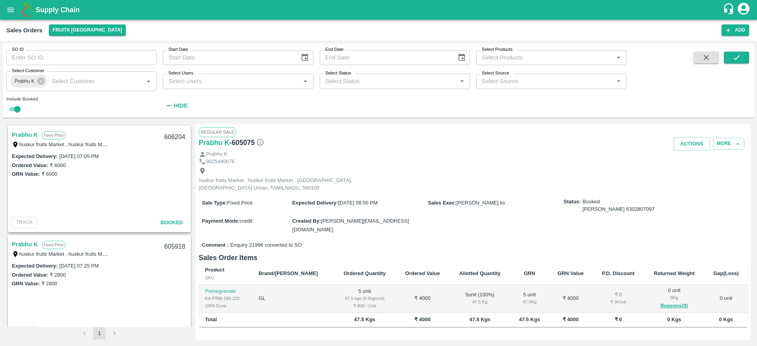
click at [30, 134] on link "Prabhu K" at bounding box center [25, 135] width 26 height 10
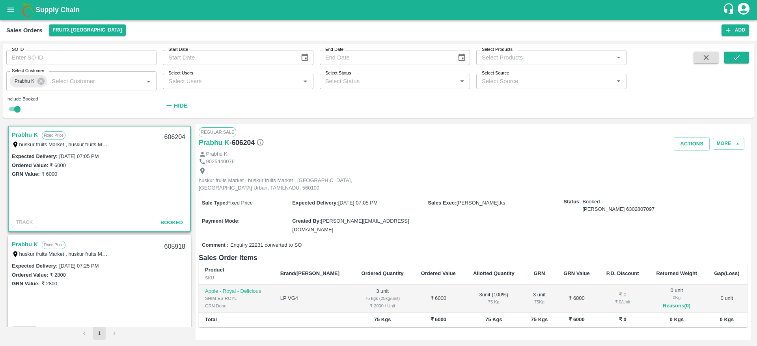
click at [687, 136] on div "Regular Sale" at bounding box center [473, 131] width 549 height 9
click at [688, 144] on button "Actions" at bounding box center [692, 144] width 36 height 14
click at [523, 192] on div at bounding box center [378, 173] width 757 height 346
click at [24, 243] on link "Prabhu K" at bounding box center [25, 244] width 26 height 10
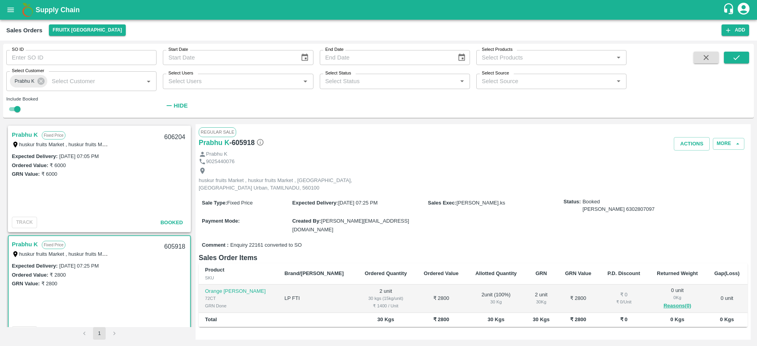
click at [32, 138] on link "Prabhu K" at bounding box center [25, 135] width 26 height 10
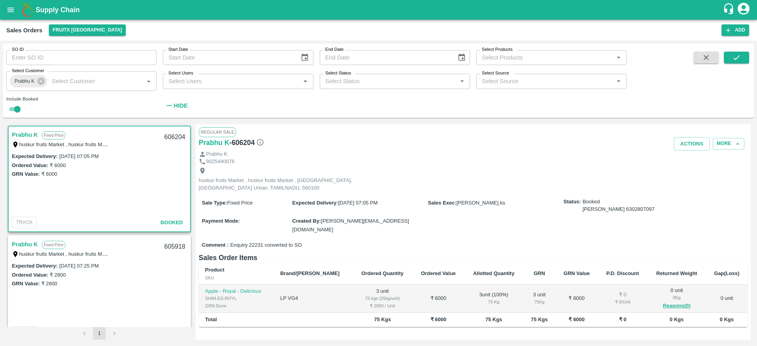
click at [176, 138] on div "606204" at bounding box center [175, 137] width 30 height 19
copy div "606204"
click at [19, 131] on link "Prabhu K" at bounding box center [25, 135] width 26 height 10
click at [203, 142] on h6 "Prabhu K" at bounding box center [214, 142] width 31 height 11
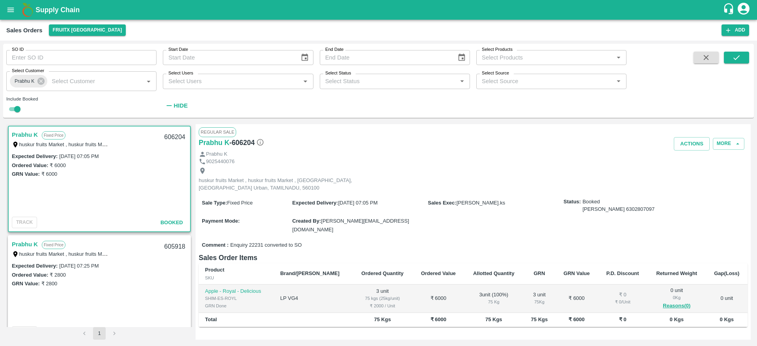
click at [32, 246] on link "Prabhu K" at bounding box center [25, 244] width 26 height 10
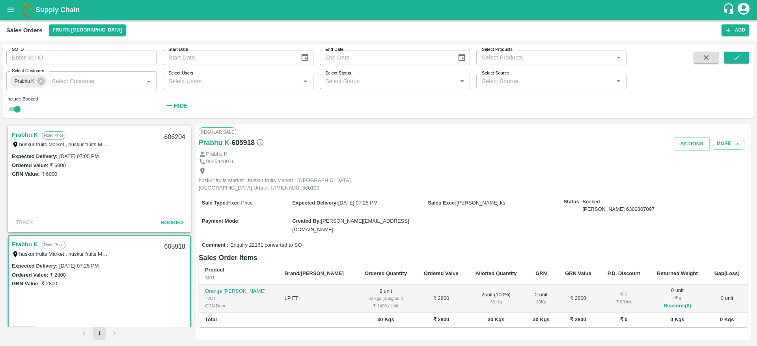
scroll to position [117, 0]
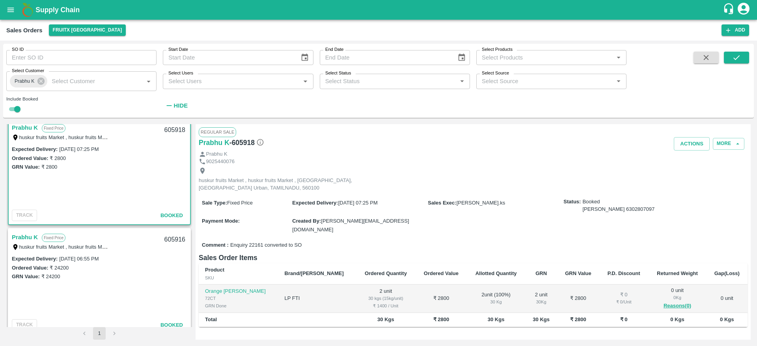
click at [37, 238] on link "Prabhu K" at bounding box center [25, 237] width 26 height 10
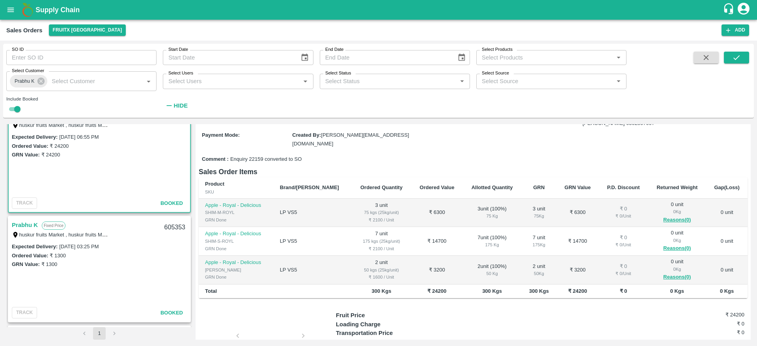
scroll to position [239, 0]
click at [15, 222] on link "Prabhu K" at bounding box center [25, 225] width 26 height 10
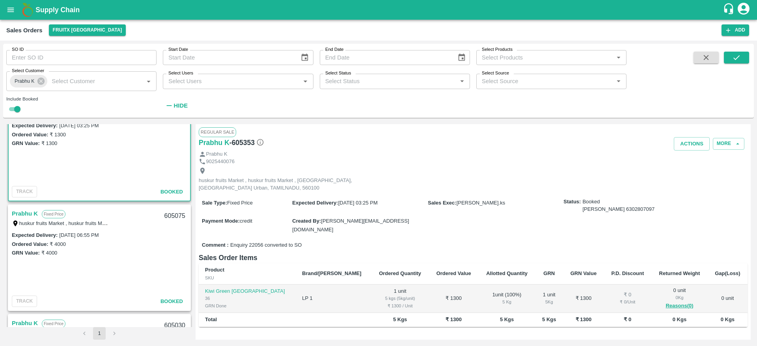
scroll to position [362, 0]
click at [21, 212] on link "Prabhu K" at bounding box center [25, 212] width 26 height 10
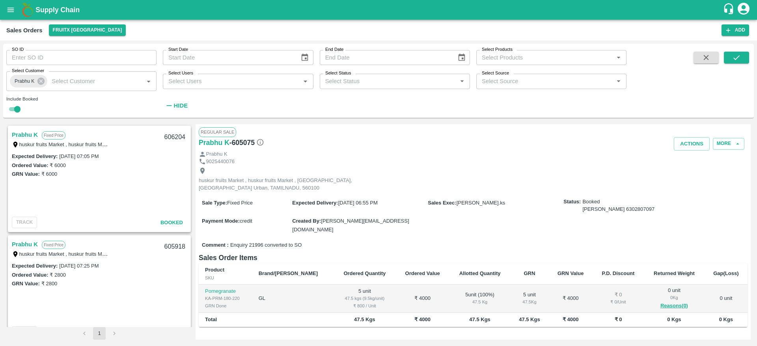
click at [28, 136] on link "Prabhu K" at bounding box center [25, 135] width 26 height 10
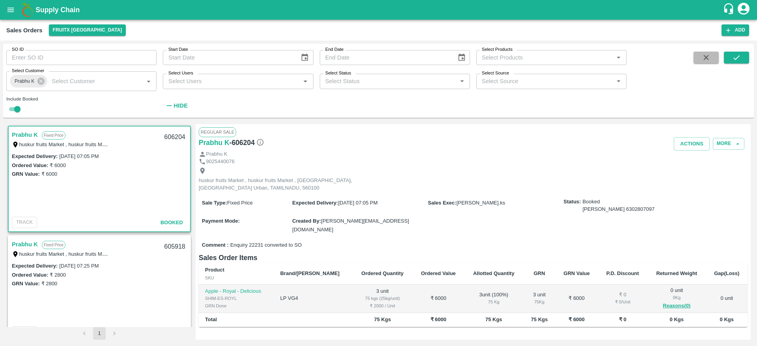
click at [702, 61] on icon "button" at bounding box center [706, 57] width 9 height 9
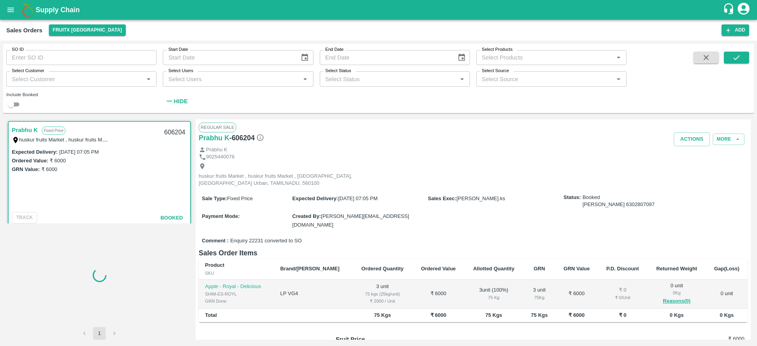
checkbox input "false"
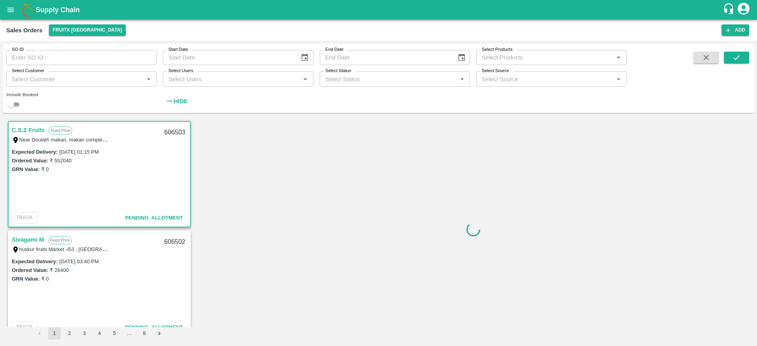
scroll to position [2, 0]
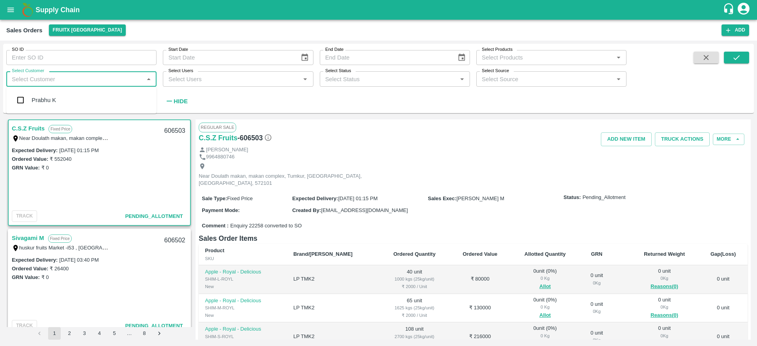
click at [56, 82] on input "Select Customer" at bounding box center [75, 79] width 133 height 10
type input "[DEMOGRAPHIC_DATA]"
click at [44, 80] on input "Select Customer" at bounding box center [75, 79] width 133 height 10
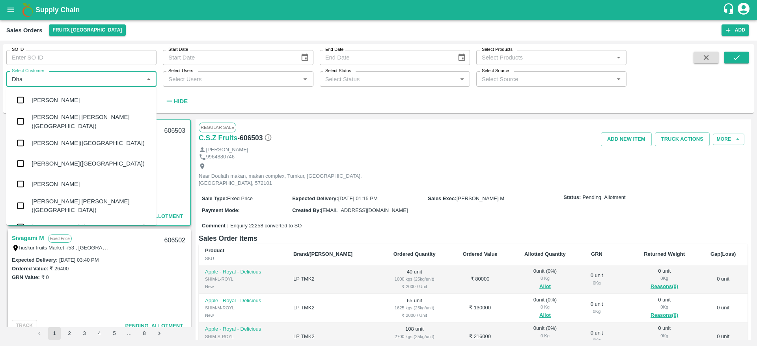
type input "Dhar"
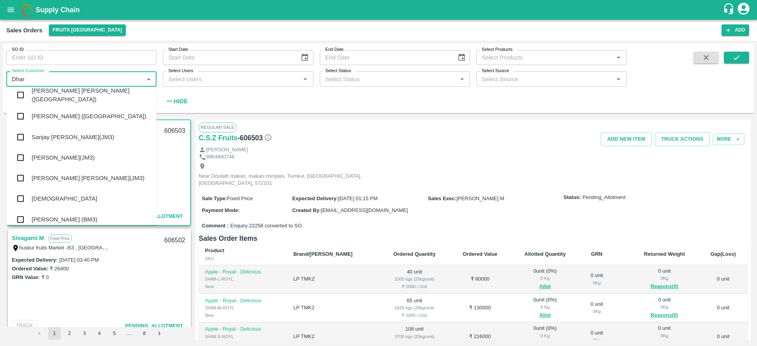
scroll to position [136, 0]
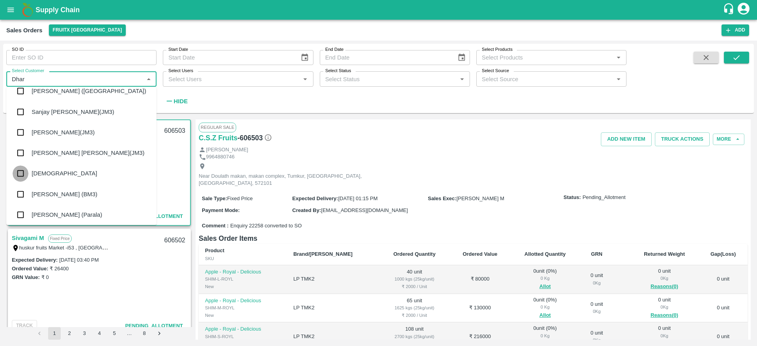
click at [26, 175] on input "checkbox" at bounding box center [21, 174] width 16 height 16
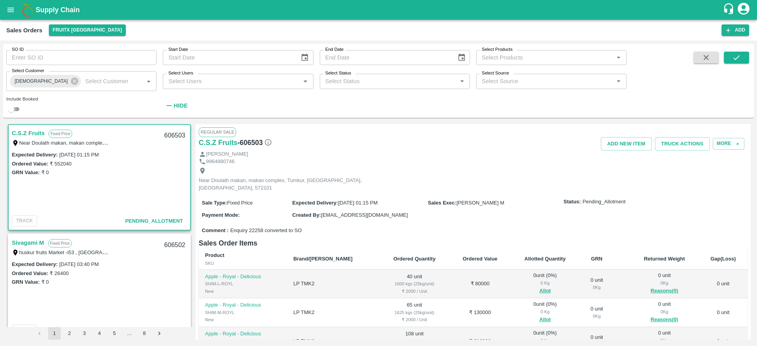
click at [11, 109] on input "checkbox" at bounding box center [11, 109] width 28 height 9
checkbox input "true"
click at [741, 56] on icon "submit" at bounding box center [737, 57] width 9 height 9
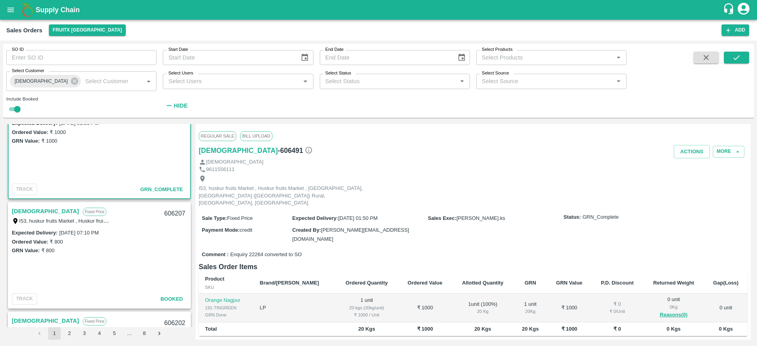
scroll to position [34, 0]
click at [21, 212] on link "[DEMOGRAPHIC_DATA]" at bounding box center [45, 211] width 67 height 10
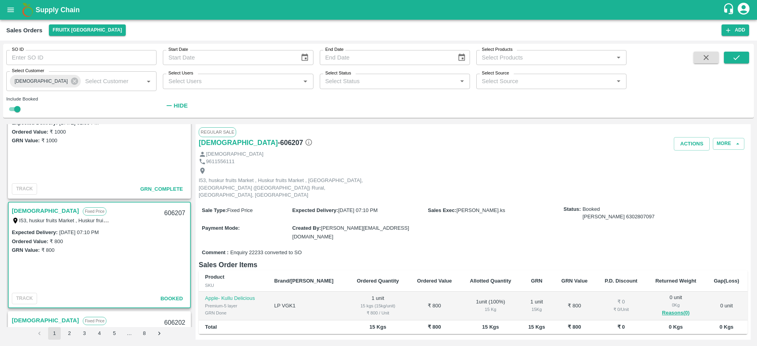
scroll to position [98, 0]
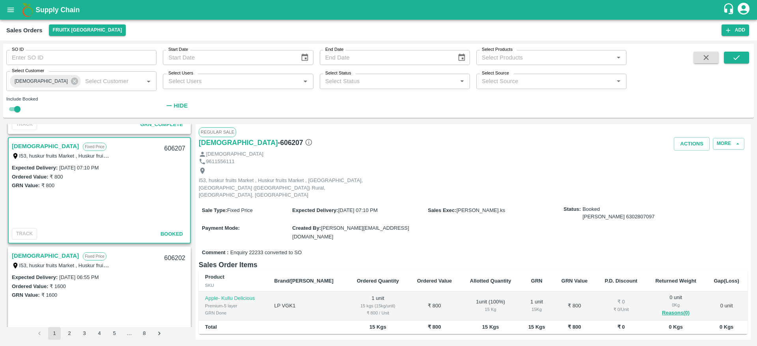
click at [26, 258] on link "[DEMOGRAPHIC_DATA]" at bounding box center [45, 256] width 67 height 10
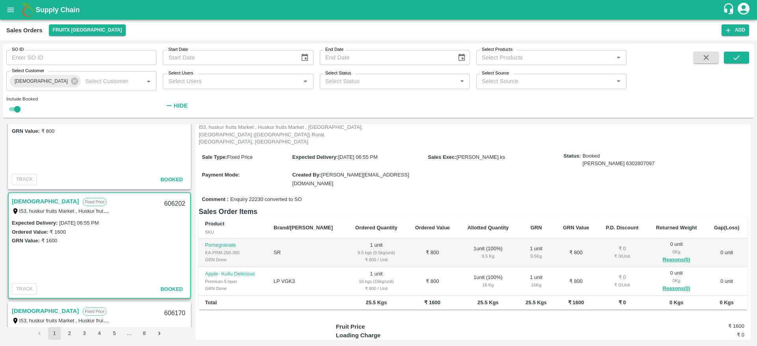
scroll to position [207, 0]
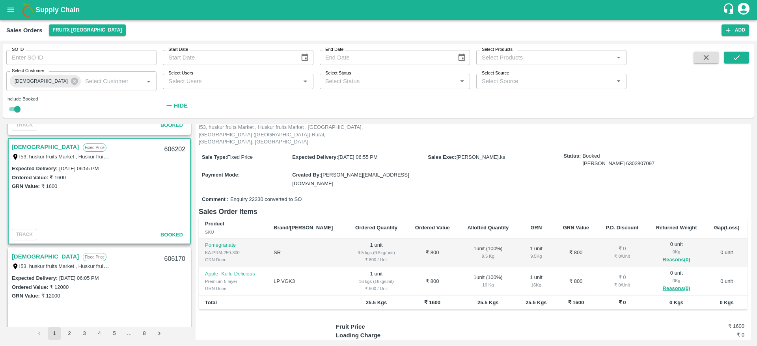
click at [28, 254] on link "[DEMOGRAPHIC_DATA]" at bounding box center [45, 257] width 67 height 10
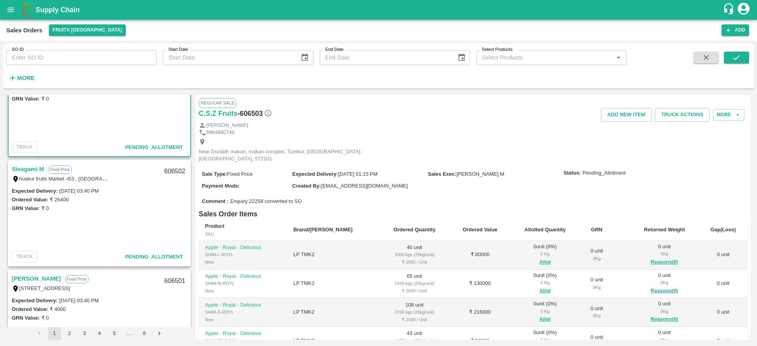
scroll to position [58, 0]
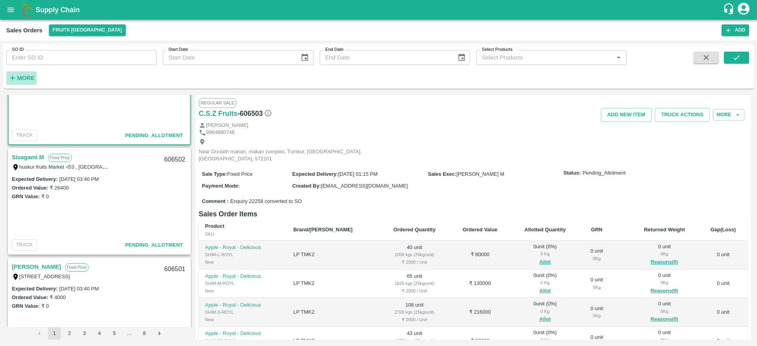
click at [28, 77] on strong "More" at bounding box center [26, 78] width 18 height 6
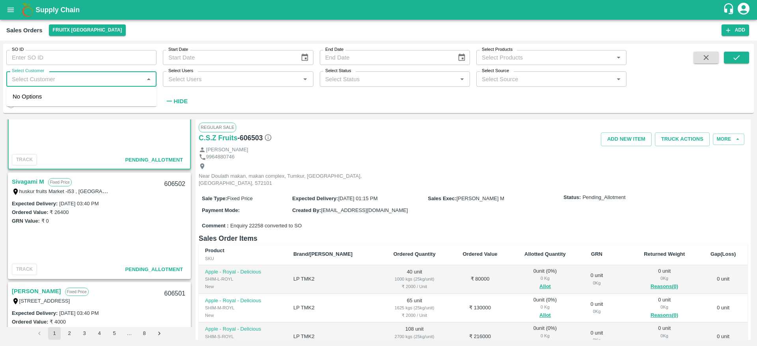
click at [64, 80] on input "Select Customer" at bounding box center [75, 79] width 133 height 10
type input "[DEMOGRAPHIC_DATA]"
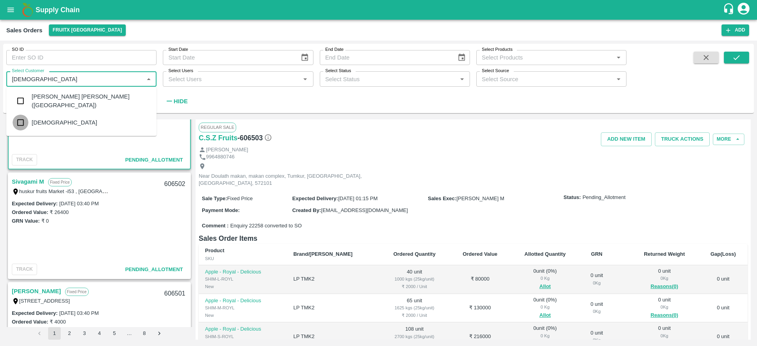
click at [23, 119] on input "checkbox" at bounding box center [21, 123] width 16 height 16
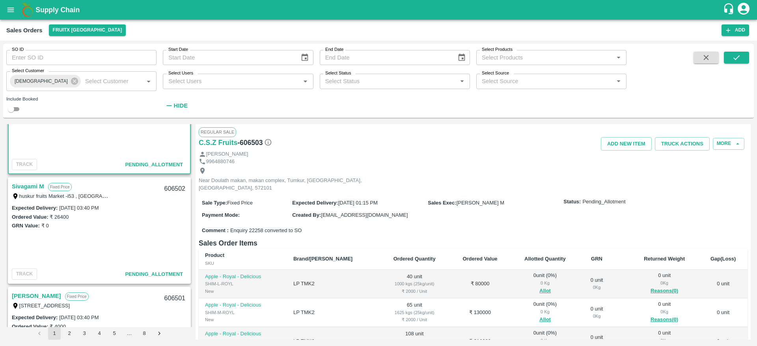
click at [23, 119] on div "SO ID SO ID Start Date Start Date End Date End Date Select Products Select Prod…" at bounding box center [378, 82] width 751 height 77
click at [14, 107] on input "checkbox" at bounding box center [11, 109] width 28 height 9
checkbox input "true"
click at [736, 59] on icon "submit" at bounding box center [737, 57] width 6 height 5
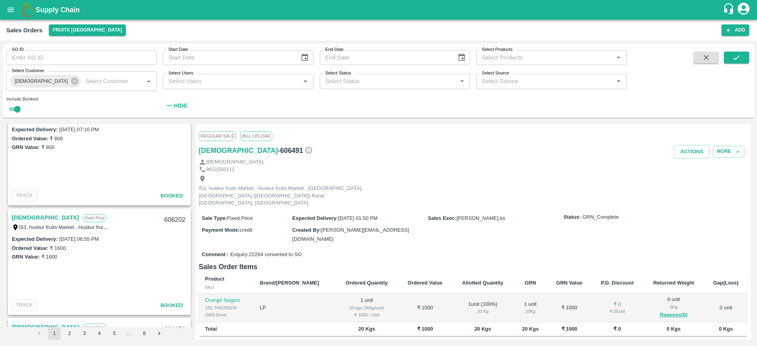
scroll to position [185, 0]
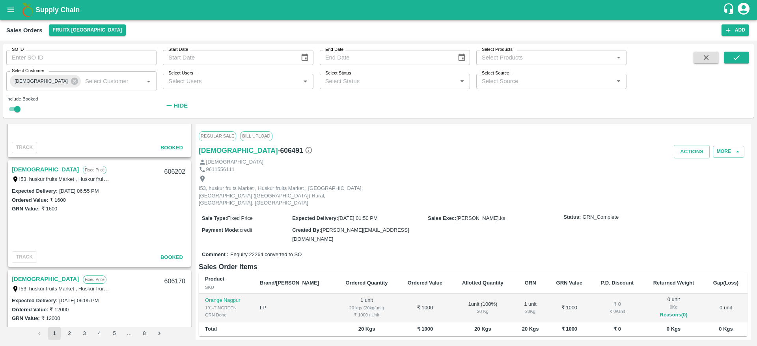
click at [27, 172] on link "[DEMOGRAPHIC_DATA]" at bounding box center [45, 170] width 67 height 10
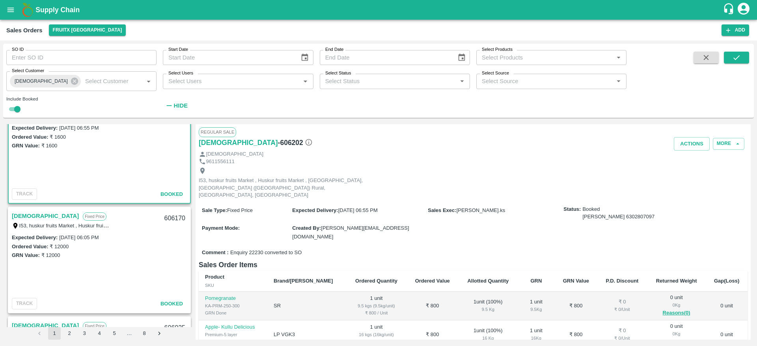
scroll to position [98, 0]
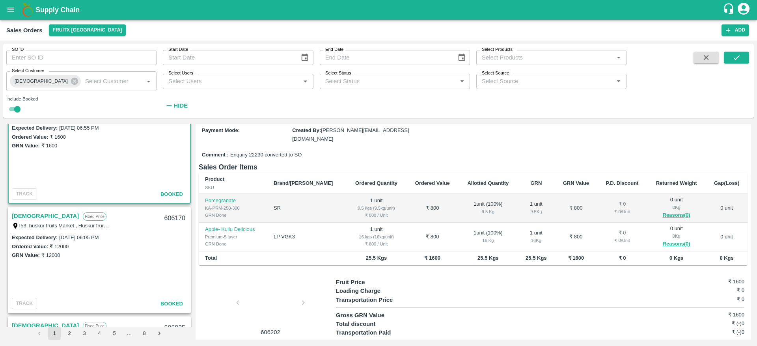
click at [26, 219] on link "[DEMOGRAPHIC_DATA]" at bounding box center [45, 216] width 67 height 10
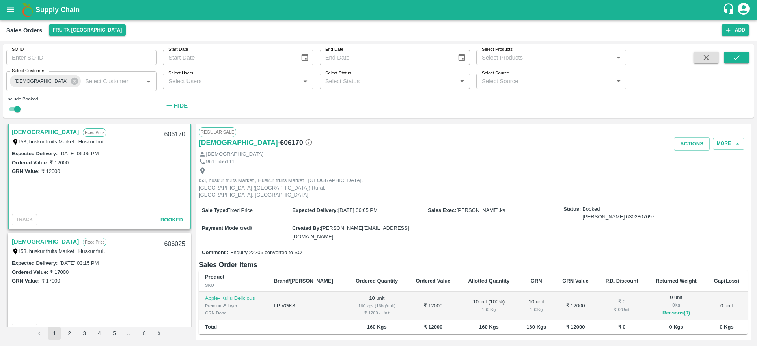
scroll to position [335, 0]
click at [24, 236] on link "[DEMOGRAPHIC_DATA]" at bounding box center [45, 239] width 67 height 10
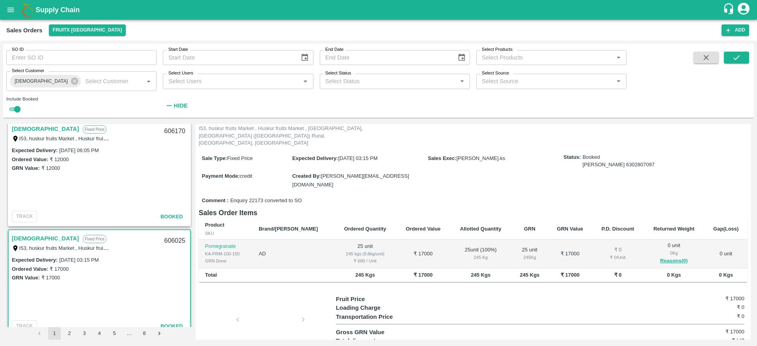
scroll to position [396, 0]
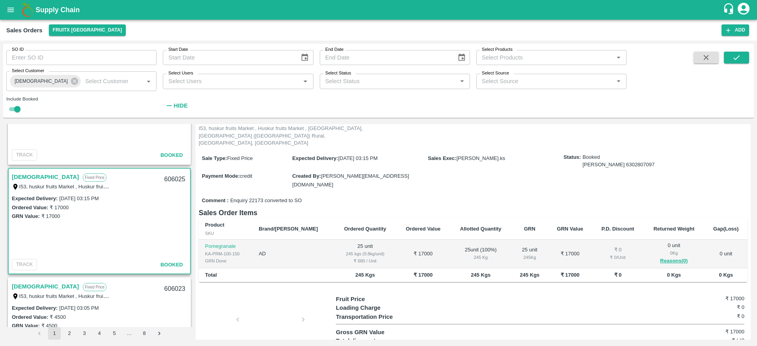
click at [28, 287] on link "[DEMOGRAPHIC_DATA]" at bounding box center [45, 287] width 67 height 10
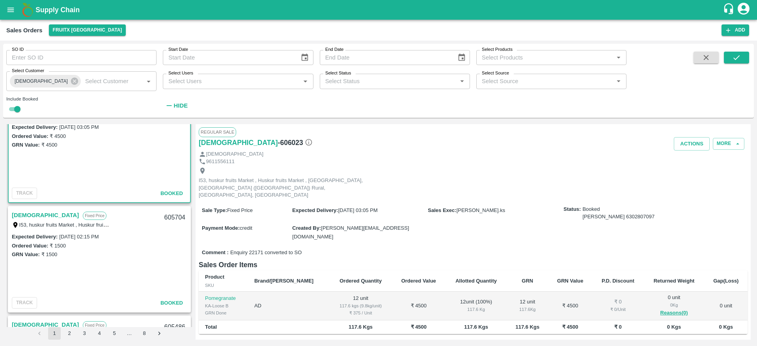
scroll to position [578, 0]
click at [24, 211] on link "[DEMOGRAPHIC_DATA]" at bounding box center [45, 215] width 67 height 10
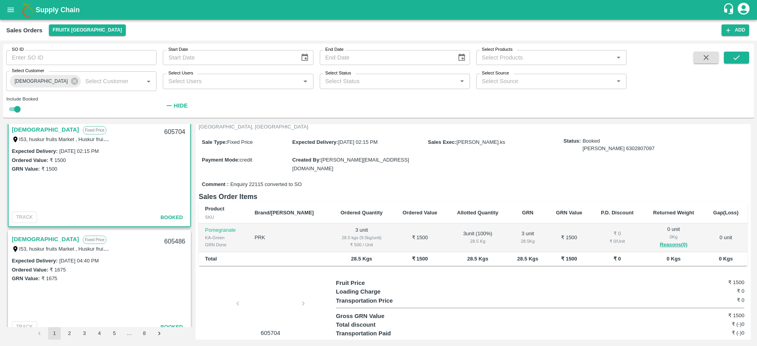
scroll to position [664, 0]
click at [23, 234] on link "[DEMOGRAPHIC_DATA]" at bounding box center [45, 239] width 67 height 10
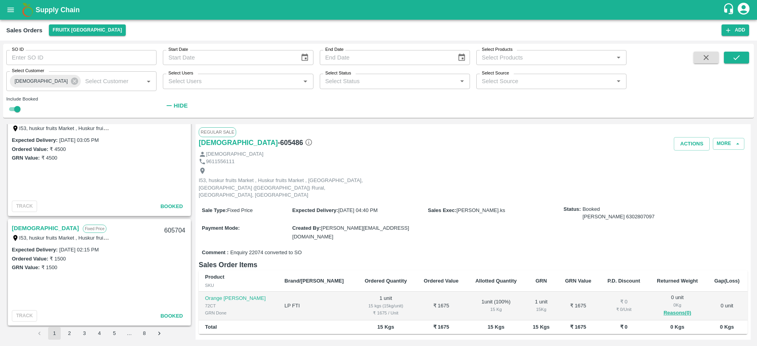
scroll to position [563, 0]
click at [15, 226] on link "[DEMOGRAPHIC_DATA]" at bounding box center [45, 230] width 67 height 10
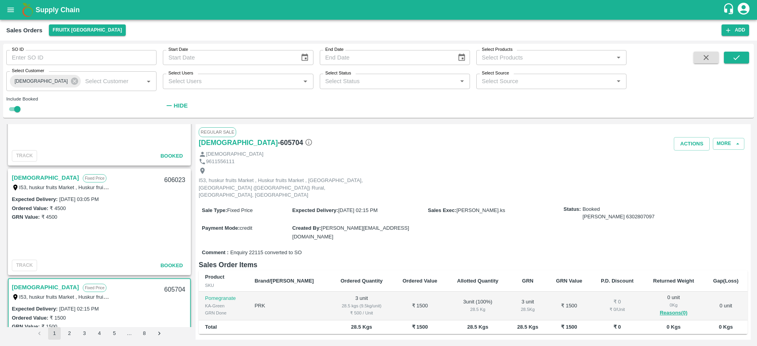
scroll to position [505, 0]
click at [31, 179] on link "[DEMOGRAPHIC_DATA]" at bounding box center [45, 179] width 67 height 10
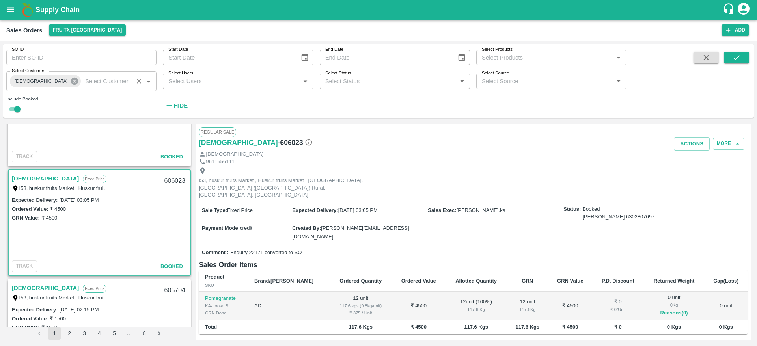
click at [70, 82] on icon at bounding box center [74, 81] width 9 height 9
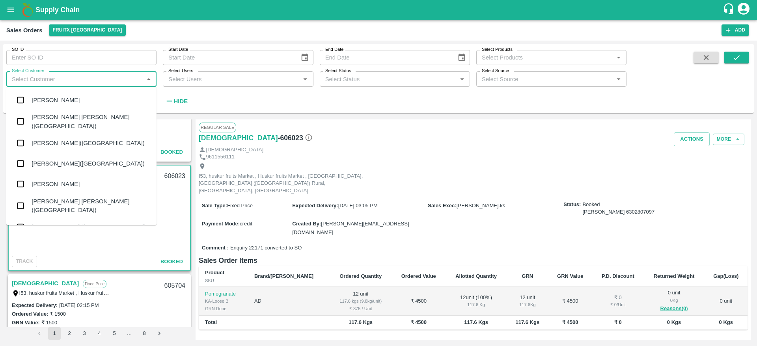
click at [55, 81] on input "Select Customer" at bounding box center [75, 79] width 133 height 10
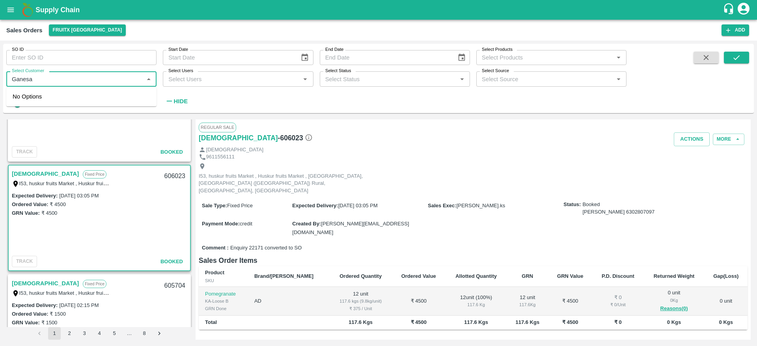
type input "Ganesan"
checkbox input "false"
click at [20, 100] on input "checkbox" at bounding box center [21, 100] width 16 height 16
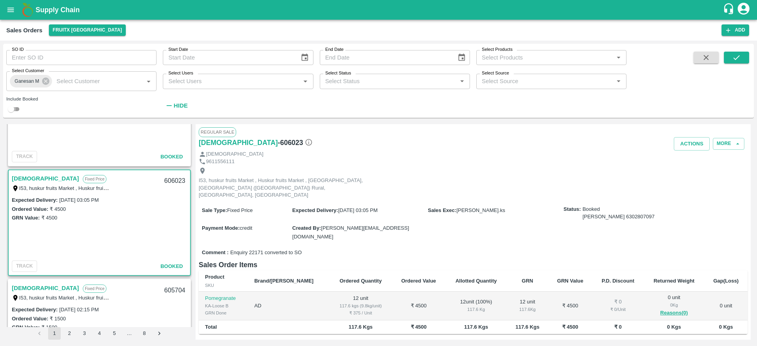
click at [15, 108] on input "checkbox" at bounding box center [11, 109] width 28 height 9
checkbox input "true"
click at [744, 56] on button "submit" at bounding box center [736, 58] width 25 height 12
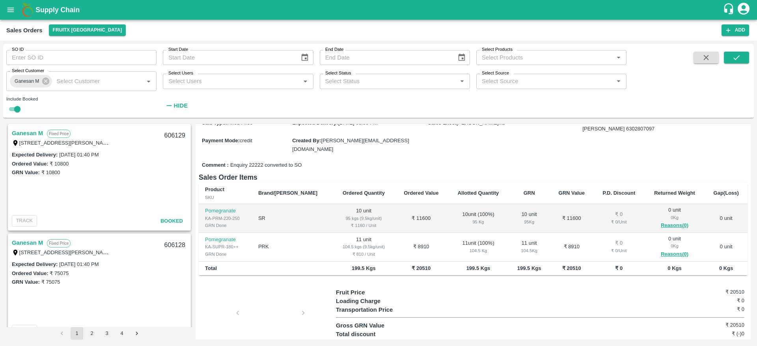
scroll to position [73, 0]
click at [175, 135] on div "606129" at bounding box center [175, 136] width 30 height 19
copy div "606129"
click at [43, 77] on icon at bounding box center [45, 81] width 9 height 9
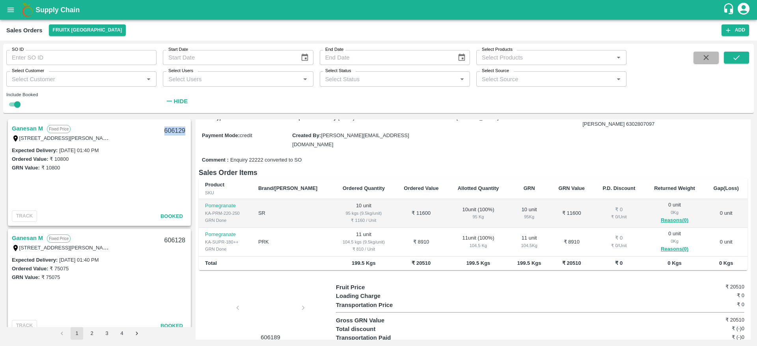
click at [706, 56] on icon "button" at bounding box center [706, 57] width 5 height 5
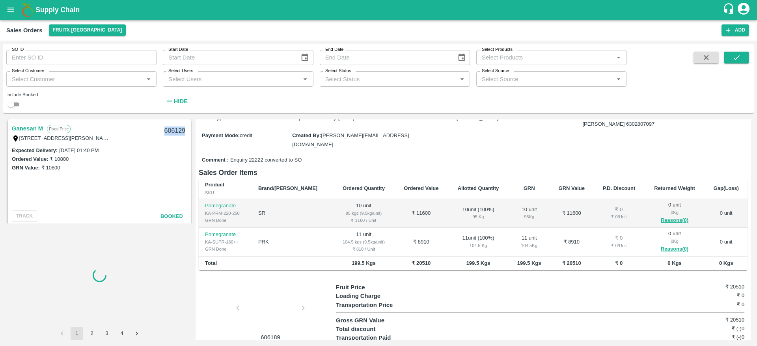
checkbox input "false"
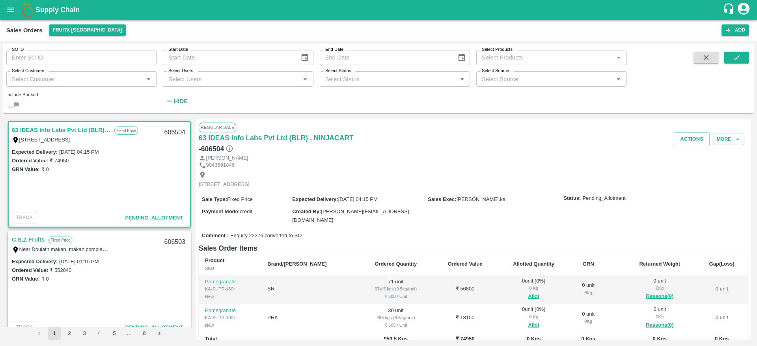
scroll to position [92, 0]
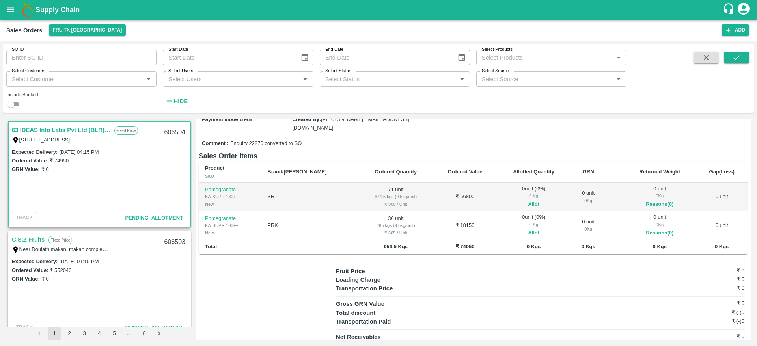
click at [511, 204] on span "Allot" at bounding box center [534, 204] width 60 height 9
click at [528, 204] on button "Allot" at bounding box center [533, 204] width 11 height 9
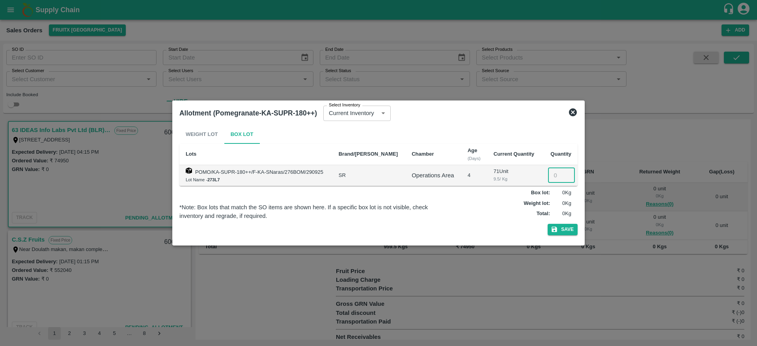
click at [552, 173] on input "number" at bounding box center [561, 175] width 27 height 15
type input "71"
click at [548, 224] on button "Save" at bounding box center [563, 229] width 30 height 11
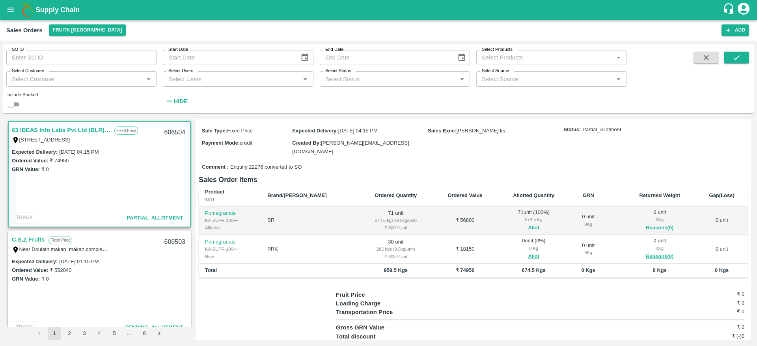
scroll to position [69, 0]
click at [528, 254] on button "Allot" at bounding box center [533, 256] width 11 height 9
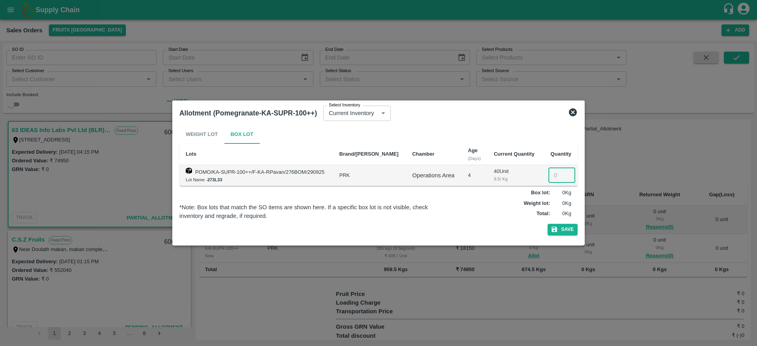
click at [552, 172] on input "number" at bounding box center [562, 175] width 27 height 15
type input "3"
click at [553, 173] on input "3" at bounding box center [562, 175] width 27 height 15
type input "30"
click at [548, 224] on button "Save" at bounding box center [563, 229] width 30 height 11
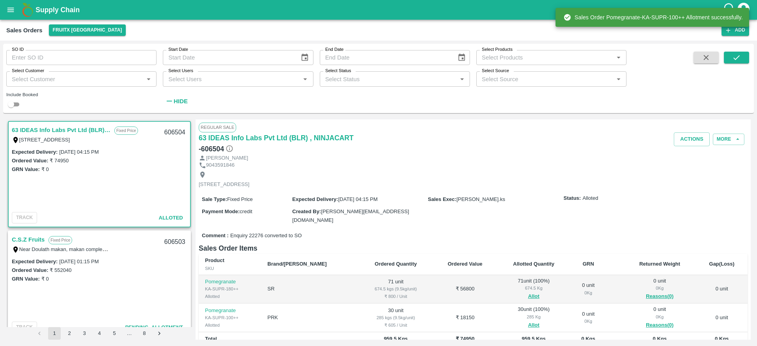
click at [168, 133] on div "606504" at bounding box center [175, 132] width 30 height 19
copy div "606504"
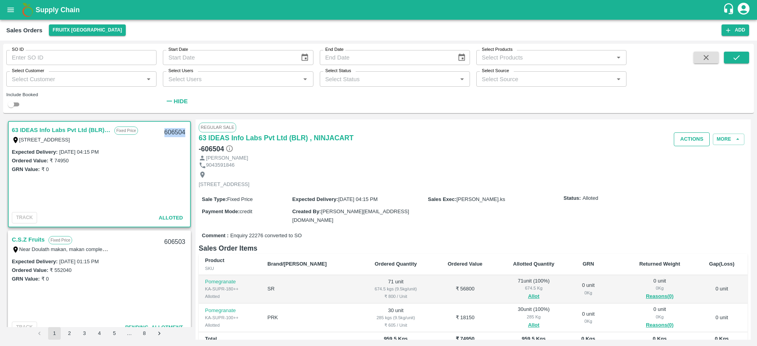
click at [683, 142] on button "Actions" at bounding box center [692, 140] width 36 height 14
click at [690, 168] on li "Deliver" at bounding box center [709, 169] width 83 height 13
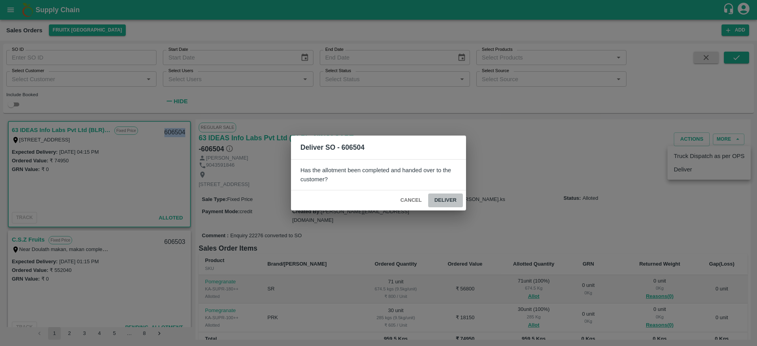
click at [443, 202] on button "Deliver" at bounding box center [445, 201] width 35 height 14
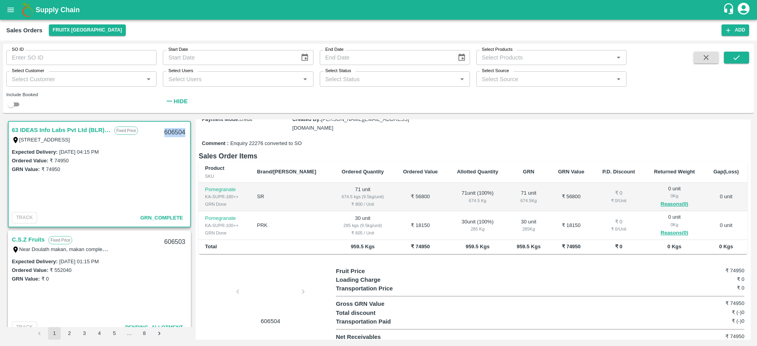
scroll to position [0, 0]
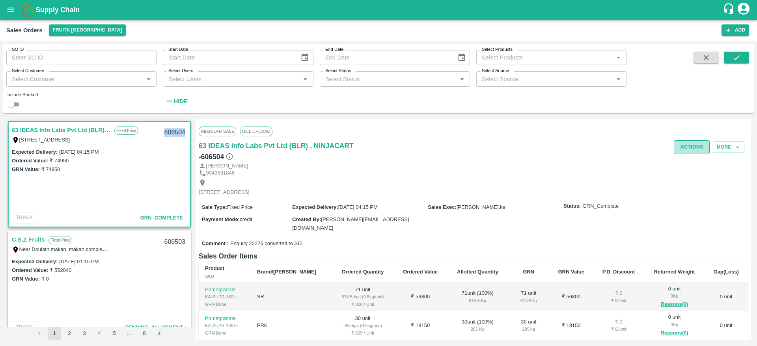
click at [688, 140] on button "Actions" at bounding box center [692, 147] width 36 height 14
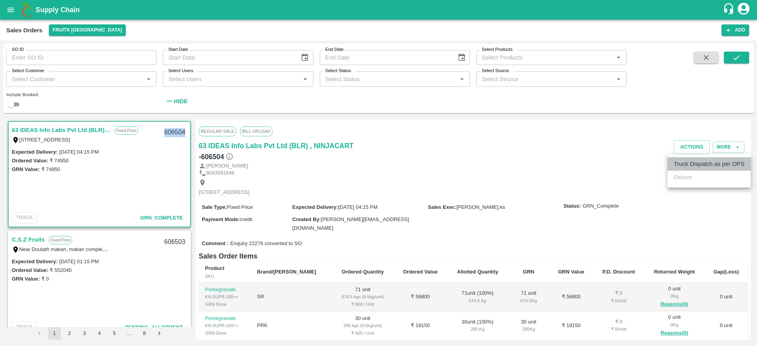
click at [707, 165] on li "Truck Dispatch as per OPS" at bounding box center [709, 163] width 83 height 13
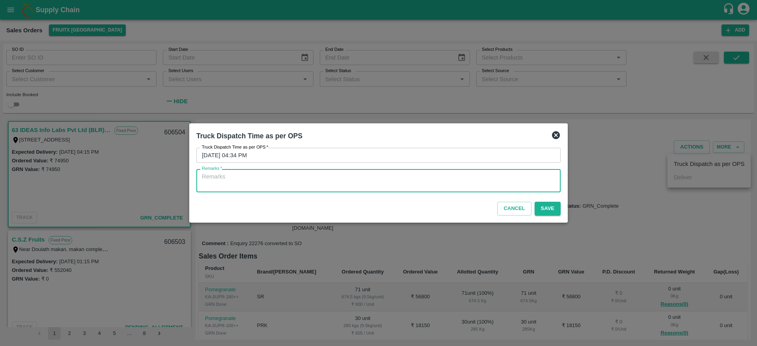
click at [484, 185] on textarea "Remarks   *" at bounding box center [378, 181] width 353 height 17
type textarea "OTD"
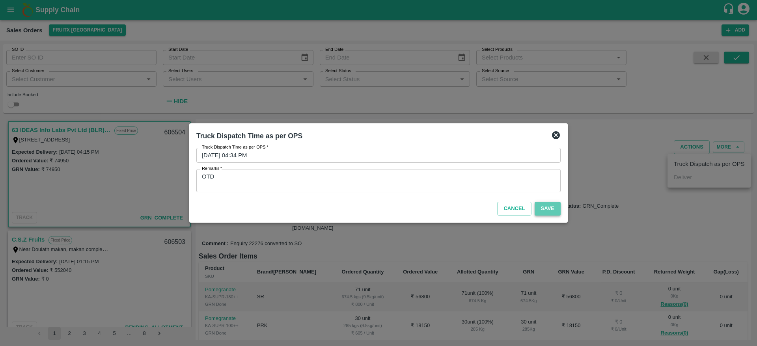
click at [553, 210] on button "Save" at bounding box center [548, 209] width 26 height 14
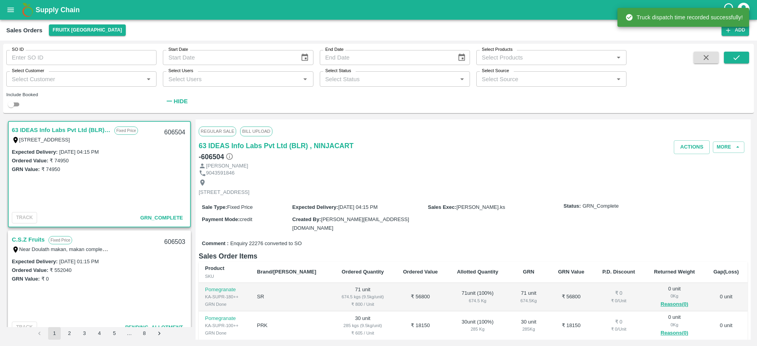
scroll to position [53, 0]
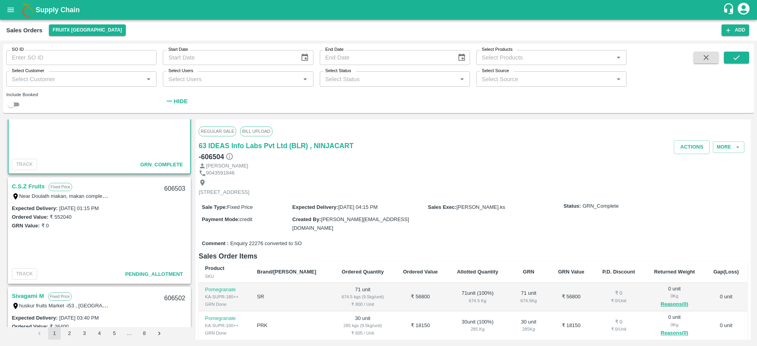
click at [22, 186] on link "C.S.Z Fruits" at bounding box center [28, 186] width 33 height 10
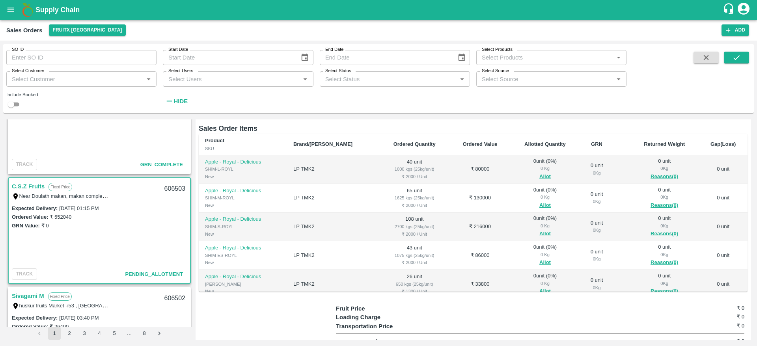
scroll to position [111, 0]
click at [540, 173] on button "Allot" at bounding box center [545, 176] width 11 height 9
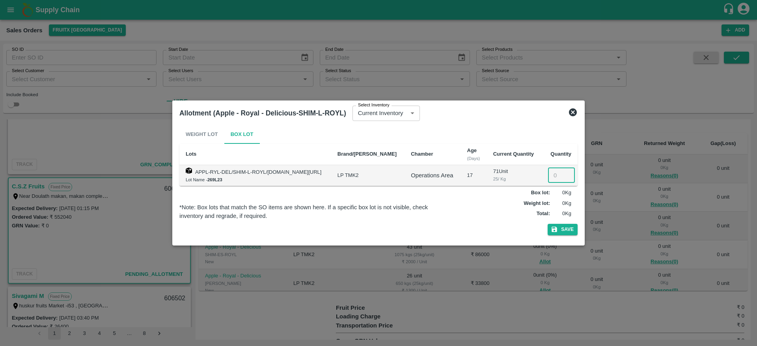
click at [554, 174] on input "number" at bounding box center [561, 175] width 27 height 15
type input "40"
click at [548, 224] on button "Save" at bounding box center [563, 229] width 30 height 11
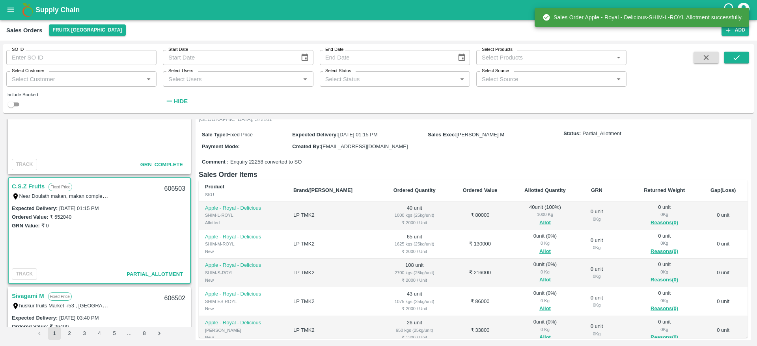
scroll to position [69, 0]
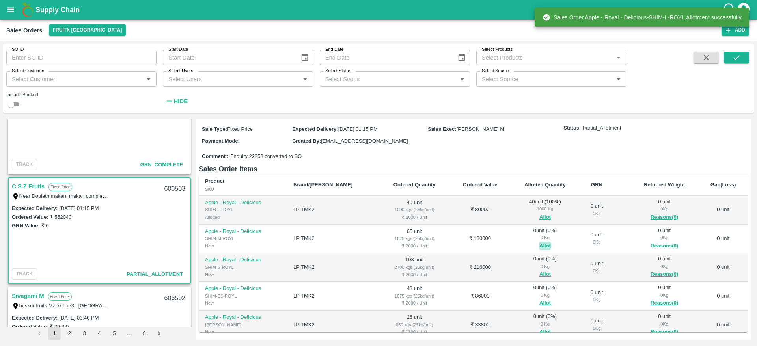
click at [540, 249] on button "Allot" at bounding box center [545, 246] width 11 height 9
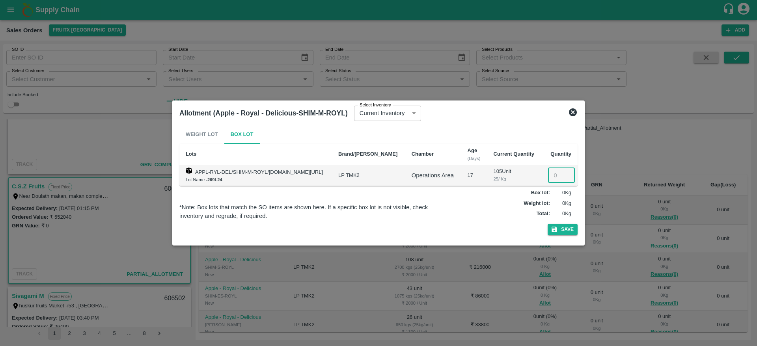
click at [556, 180] on input "number" at bounding box center [561, 175] width 27 height 15
type input "65"
click at [548, 224] on button "Save" at bounding box center [563, 229] width 30 height 11
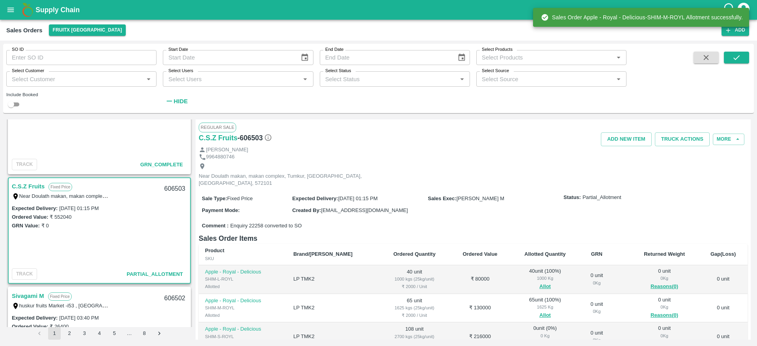
scroll to position [152, 0]
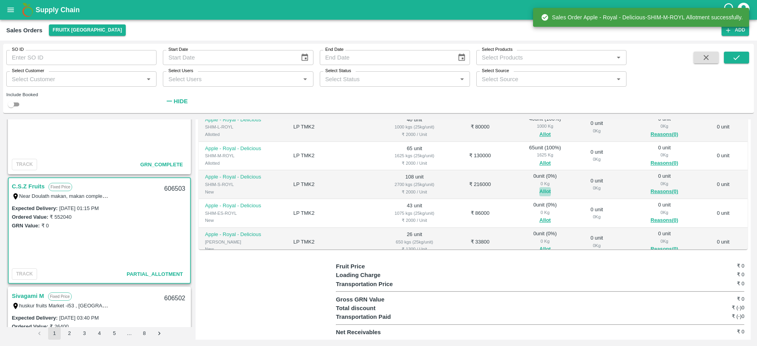
click at [540, 193] on button "Allot" at bounding box center [545, 191] width 11 height 9
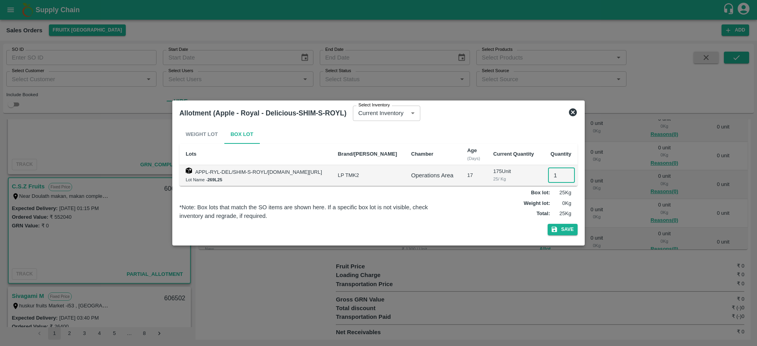
click at [562, 181] on input "1" at bounding box center [561, 175] width 27 height 15
type input "108"
click at [548, 224] on button "Save" at bounding box center [563, 229] width 30 height 11
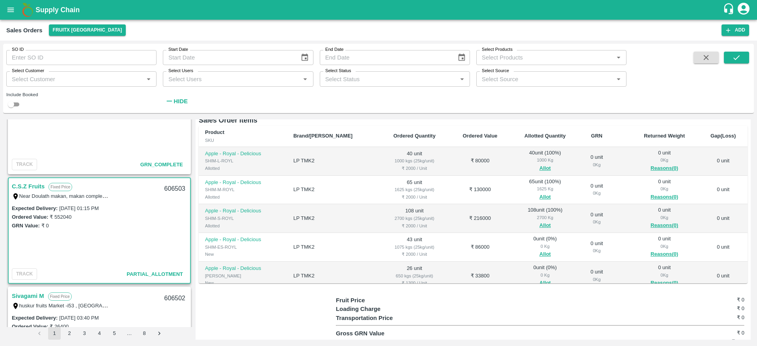
scroll to position [50, 0]
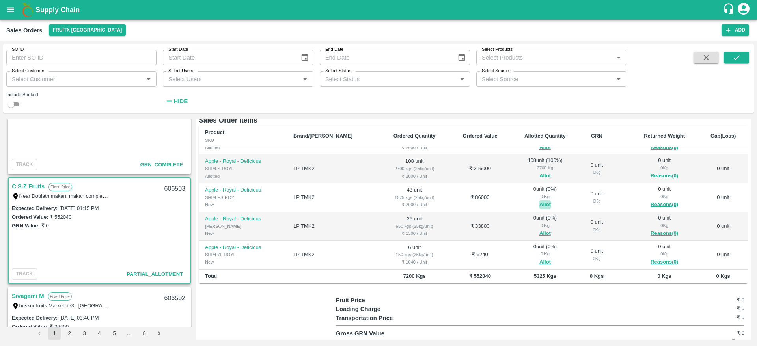
click at [540, 204] on button "Allot" at bounding box center [545, 204] width 11 height 9
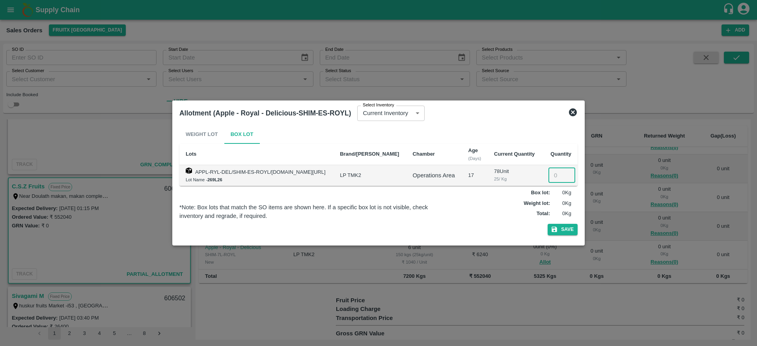
click at [562, 172] on input "number" at bounding box center [562, 175] width 27 height 15
type input "43"
click at [548, 224] on button "Save" at bounding box center [563, 229] width 30 height 11
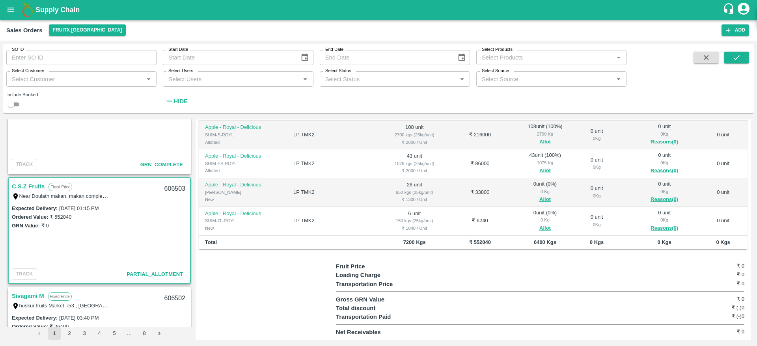
click at [529, 194] on div "0 Kg" at bounding box center [545, 191] width 57 height 7
click at [540, 200] on button "Allot" at bounding box center [545, 199] width 11 height 9
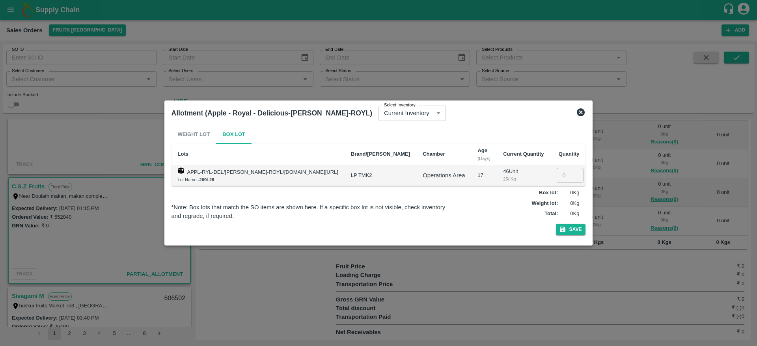
click at [557, 172] on input "number" at bounding box center [570, 175] width 27 height 15
type input "26"
click at [556, 224] on button "Save" at bounding box center [571, 229] width 30 height 11
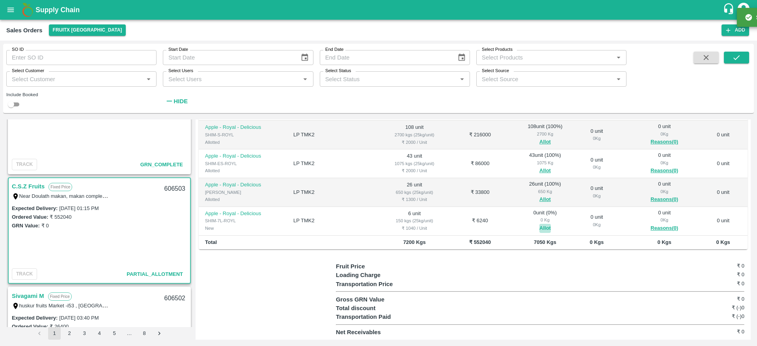
click at [540, 231] on button "Allot" at bounding box center [545, 228] width 11 height 9
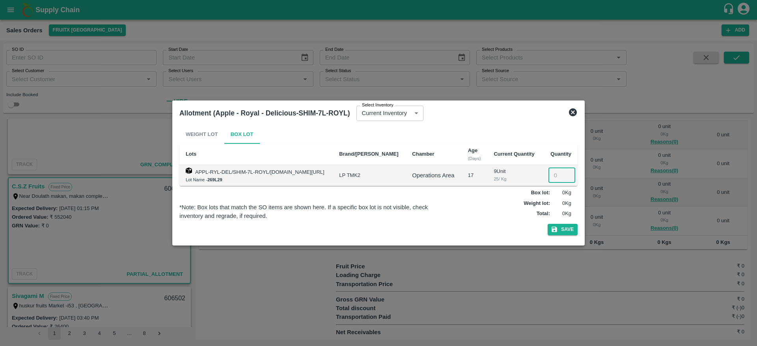
click at [552, 174] on input "number" at bounding box center [562, 175] width 27 height 15
type input "6"
click at [548, 224] on button "Save" at bounding box center [563, 229] width 30 height 11
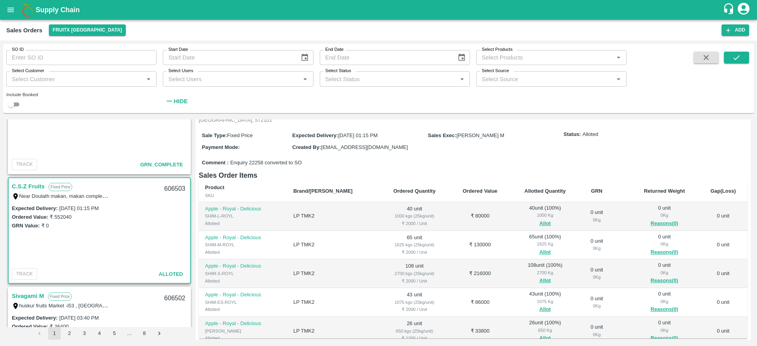
scroll to position [0, 0]
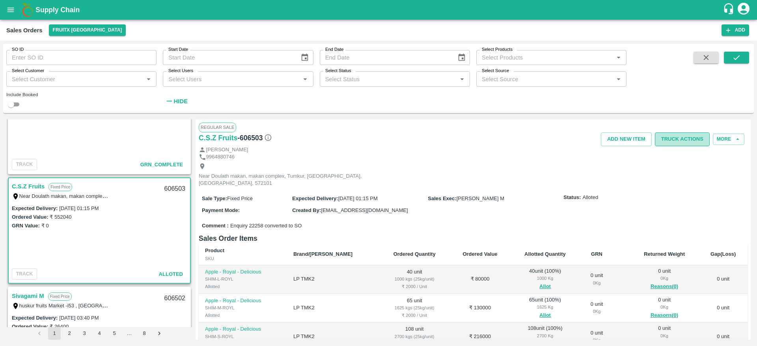
click at [677, 144] on button "Truck Actions" at bounding box center [682, 140] width 55 height 14
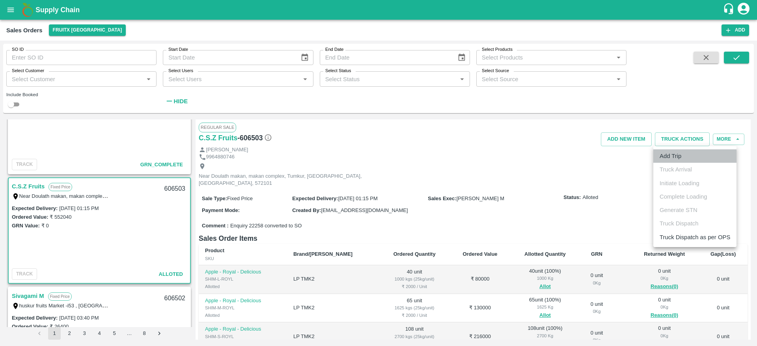
click at [675, 154] on li "Add Trip" at bounding box center [695, 156] width 83 height 13
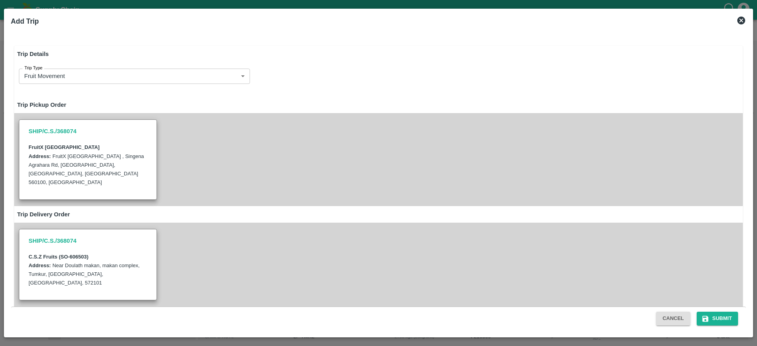
radio input "true"
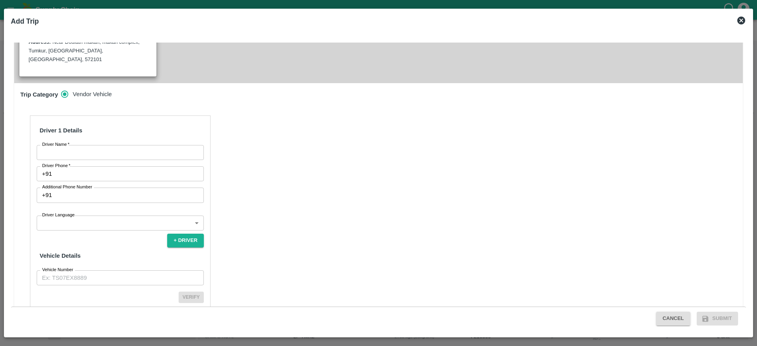
scroll to position [226, 0]
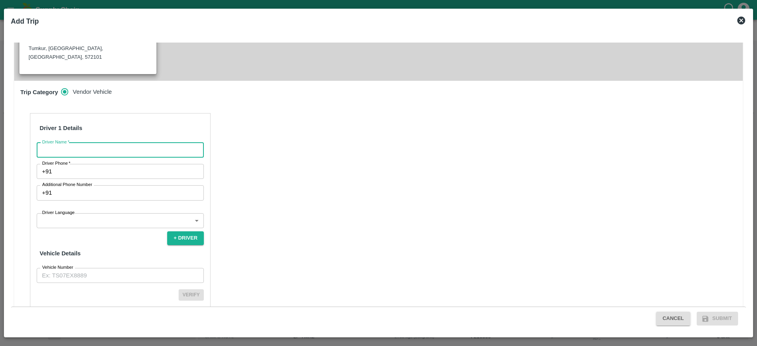
click at [141, 143] on input "Driver Name   *" at bounding box center [120, 150] width 167 height 15
type input "CSZ"
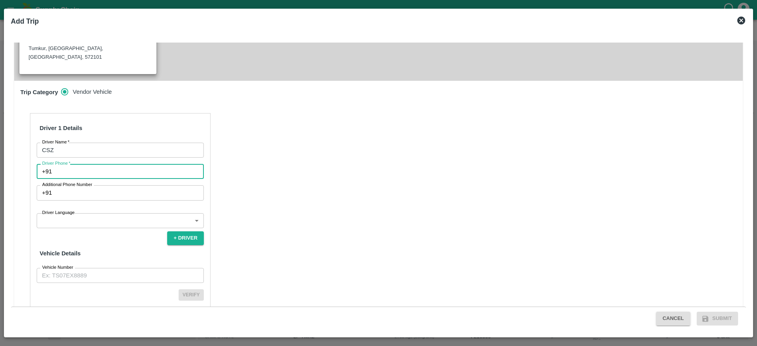
click at [125, 164] on input "Driver Phone   *" at bounding box center [129, 171] width 149 height 15
type input "7826860807"
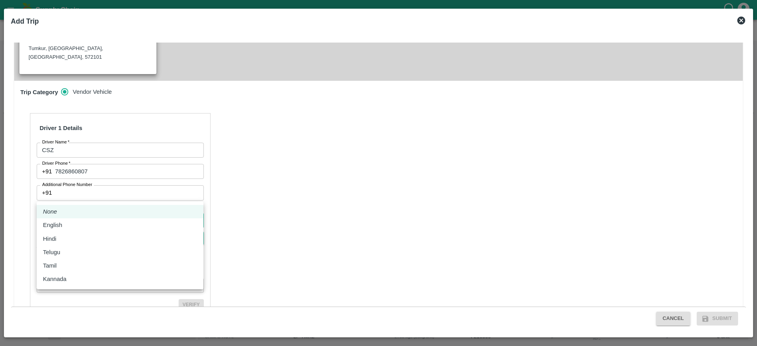
click at [91, 197] on body "Supply Chain Sales Orders FruitX [GEOGRAPHIC_DATA] Add SO ID SO ID Start Date S…" at bounding box center [378, 173] width 757 height 346
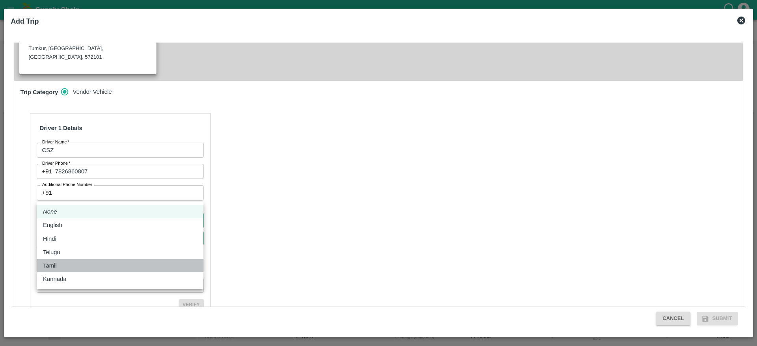
click at [64, 261] on li "Tamil" at bounding box center [120, 265] width 167 height 13
type input "ta"
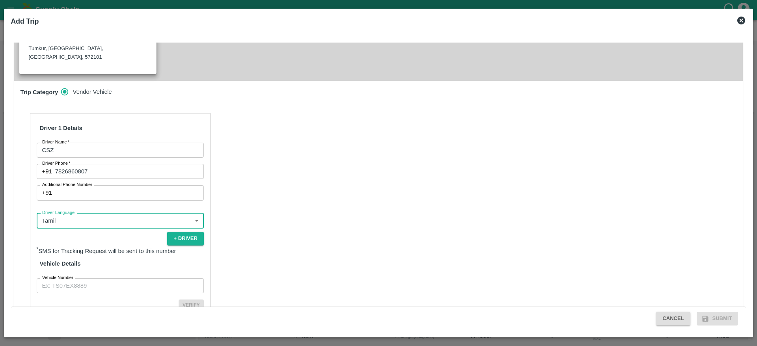
scroll to position [236, 0]
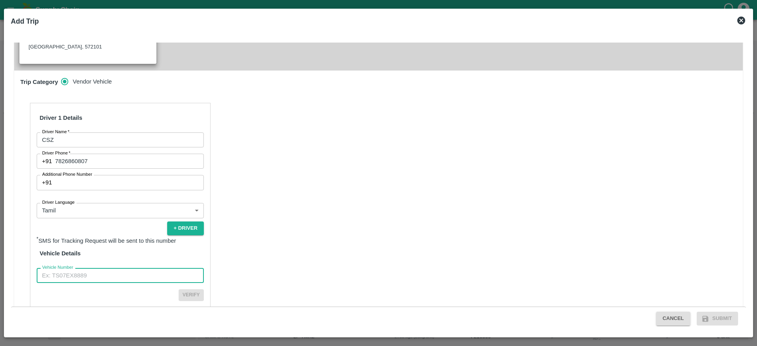
click at [94, 268] on input "Vehicle Number" at bounding box center [120, 275] width 167 height 15
type input "KA51AH6615"
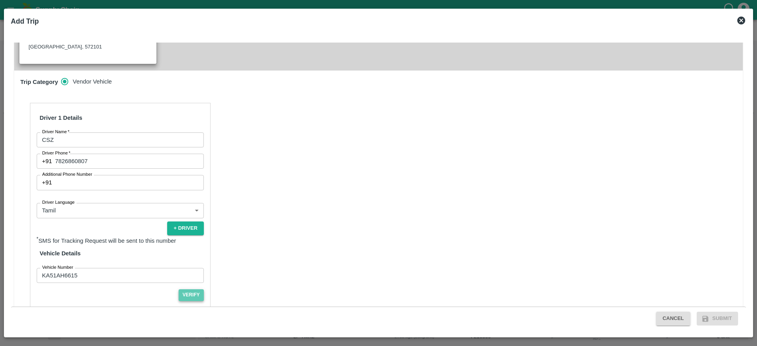
click at [185, 290] on button "Verify" at bounding box center [191, 295] width 25 height 11
click at [715, 313] on button "Submit" at bounding box center [718, 319] width 42 height 14
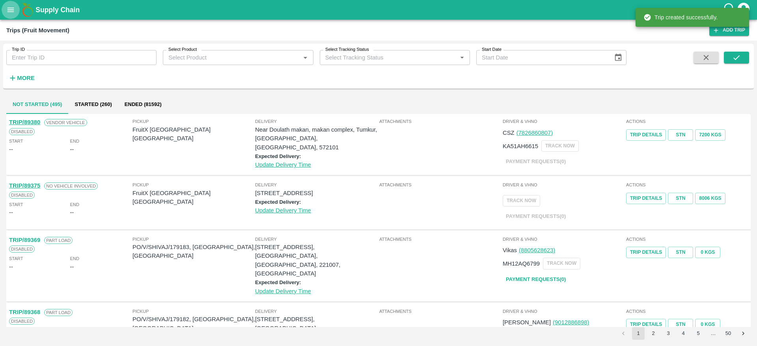
click at [11, 14] on icon "open drawer" at bounding box center [10, 10] width 9 height 9
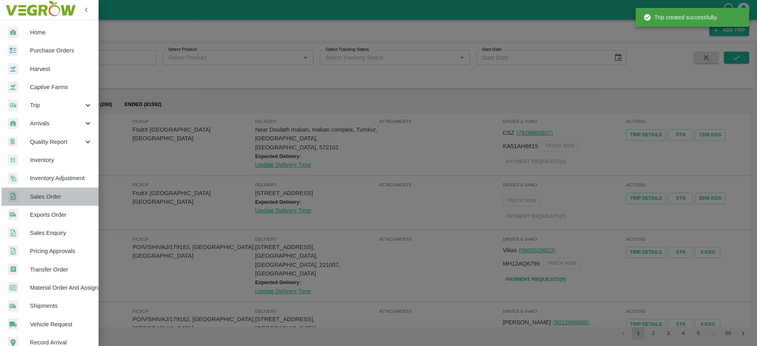
click at [61, 191] on link "Sales Order" at bounding box center [49, 197] width 99 height 18
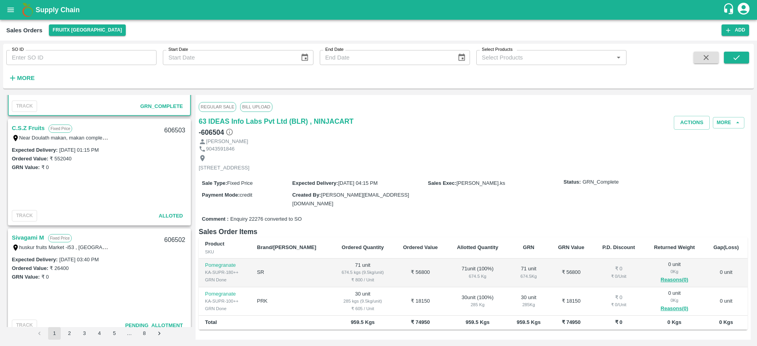
scroll to position [91, 0]
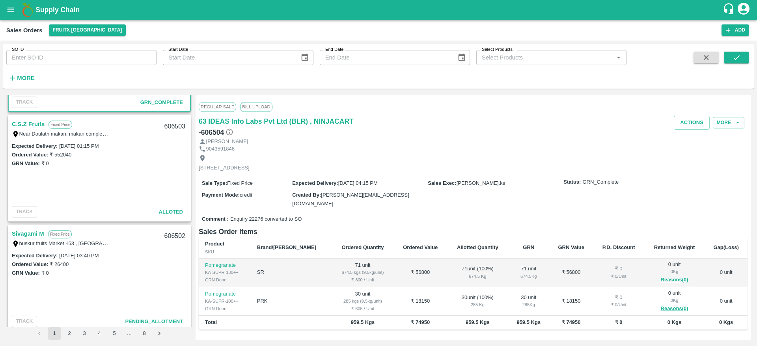
click at [30, 124] on link "C.S.Z Fruits" at bounding box center [28, 124] width 33 height 10
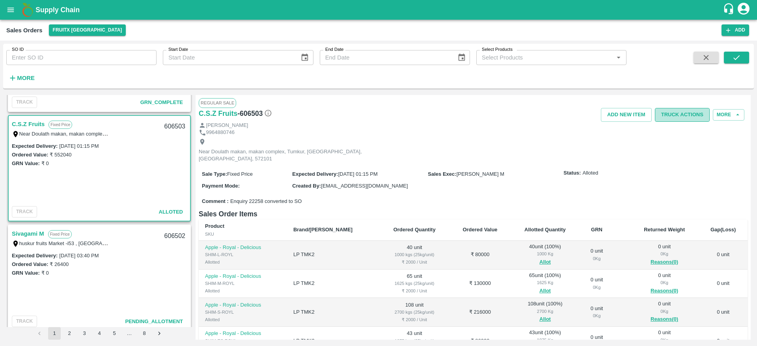
click at [689, 110] on button "Truck Actions" at bounding box center [682, 115] width 55 height 14
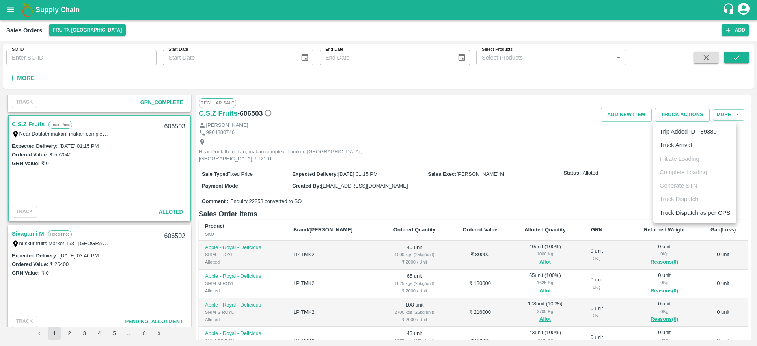
click at [686, 152] on ul "Trip Added ID - 89380 Truck Arrival Initiate Loading Complete Loading Generate …" at bounding box center [695, 172] width 83 height 101
click at [686, 152] on li "Truck Arrival" at bounding box center [695, 144] width 83 height 13
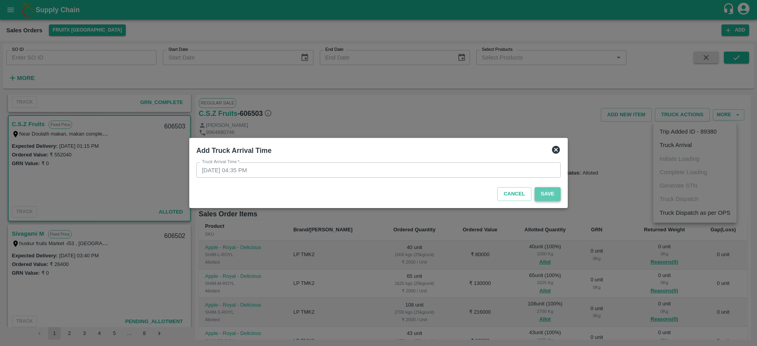
click at [538, 190] on button "Save" at bounding box center [548, 194] width 26 height 14
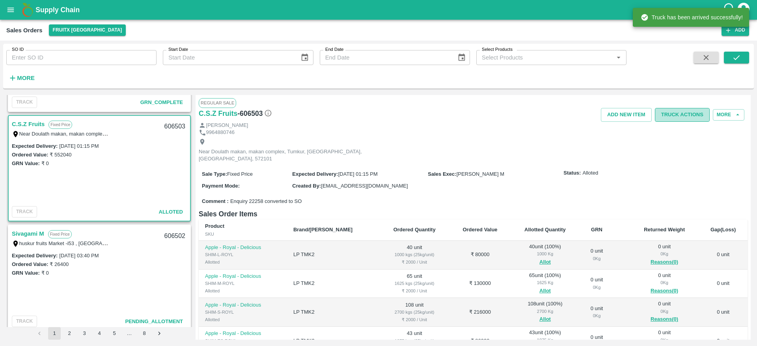
click at [685, 110] on button "Truck Actions" at bounding box center [682, 115] width 55 height 14
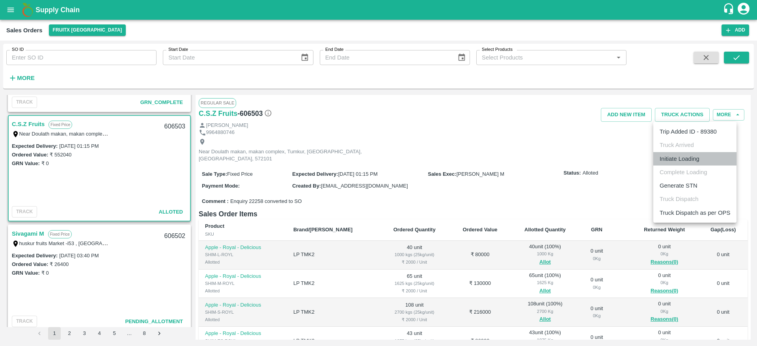
click at [696, 165] on li "Initiate Loading" at bounding box center [695, 158] width 83 height 13
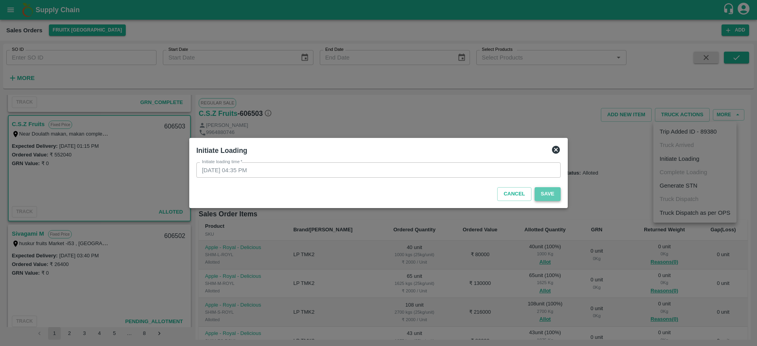
click at [550, 198] on button "Save" at bounding box center [548, 194] width 26 height 14
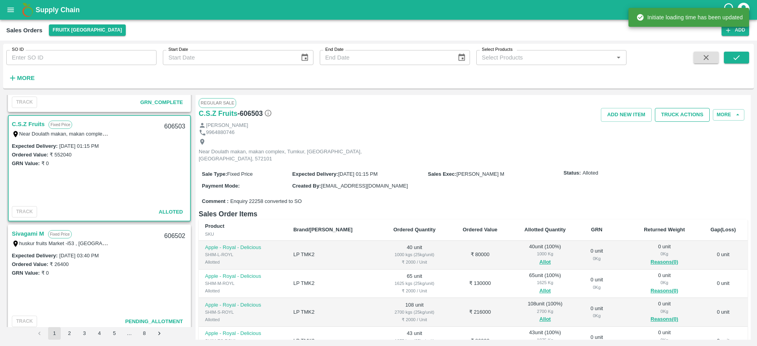
click at [679, 111] on button "Truck Actions" at bounding box center [682, 115] width 55 height 14
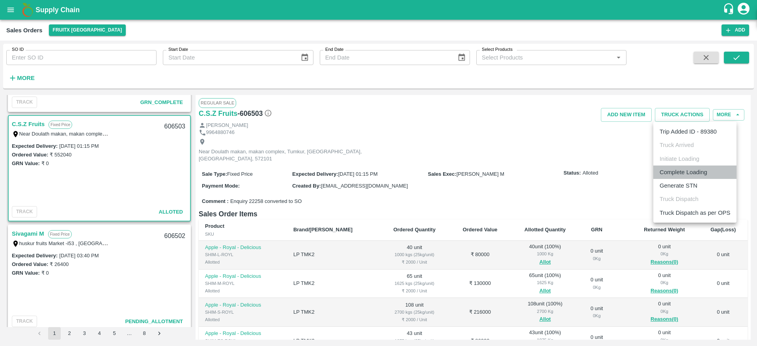
click at [681, 177] on li "Complete Loading" at bounding box center [695, 172] width 83 height 13
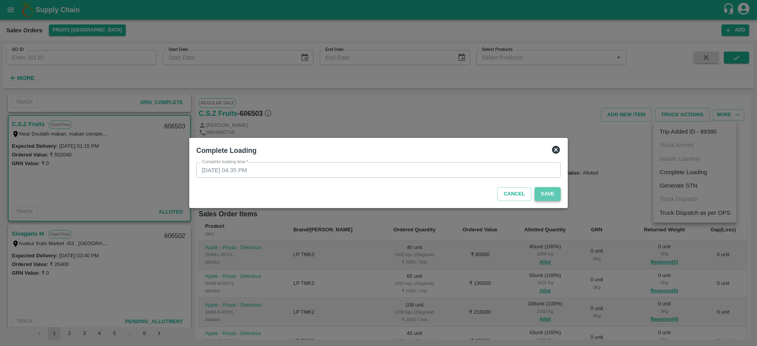
click at [537, 198] on button "Save" at bounding box center [548, 194] width 26 height 14
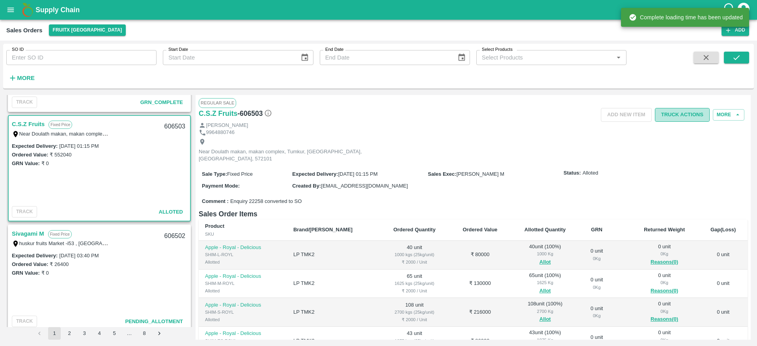
click at [688, 120] on button "Truck Actions" at bounding box center [682, 115] width 55 height 14
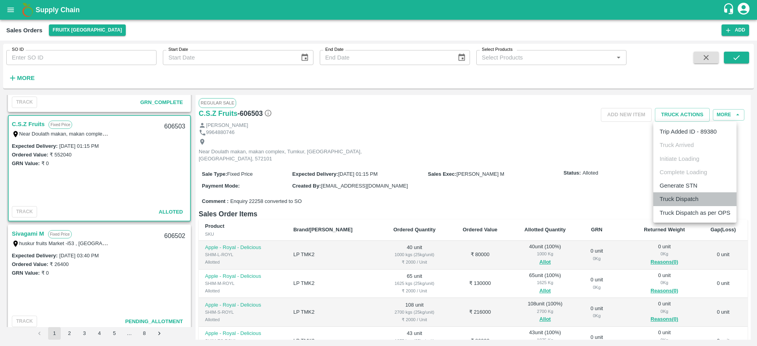
click at [688, 197] on li "Truck Dispatch" at bounding box center [695, 199] width 83 height 13
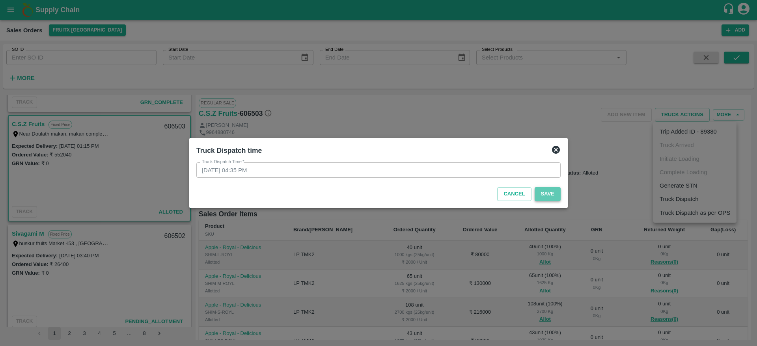
click at [549, 191] on button "Save" at bounding box center [548, 194] width 26 height 14
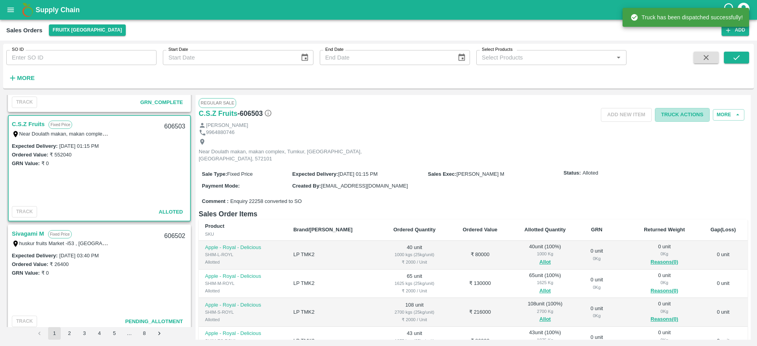
click at [687, 116] on button "Truck Actions" at bounding box center [682, 115] width 55 height 14
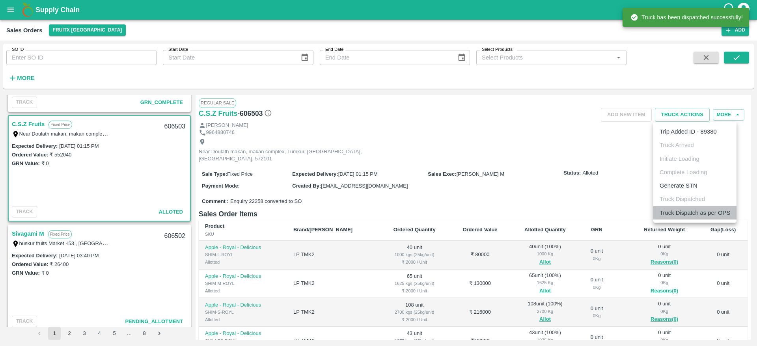
click at [689, 209] on li "Truck Dispatch as per OPS" at bounding box center [695, 212] width 83 height 13
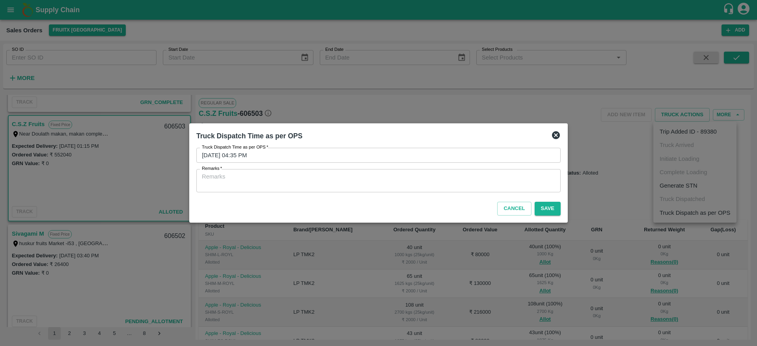
click at [520, 180] on textarea "Remarks   *" at bounding box center [378, 181] width 353 height 17
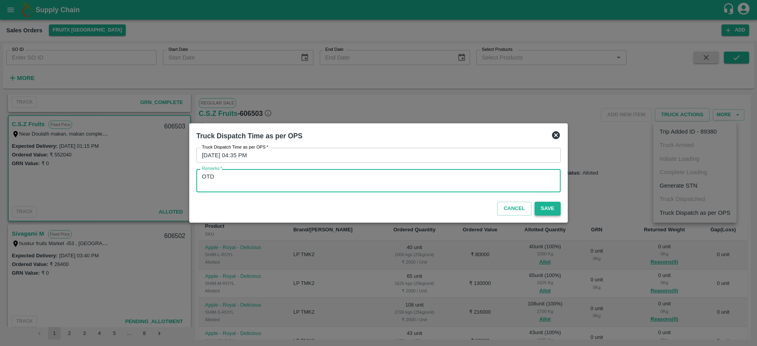
type textarea "OTD"
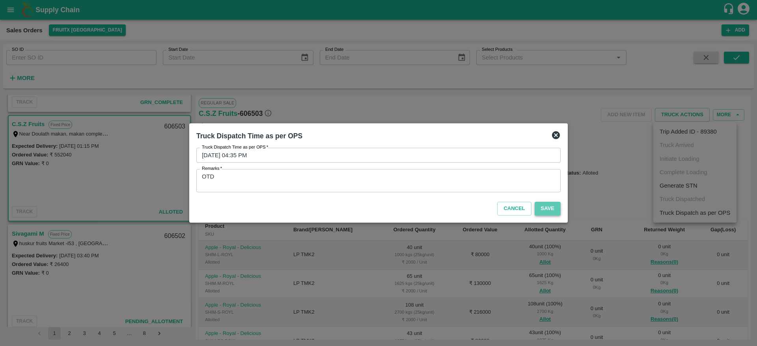
click at [556, 214] on button "Save" at bounding box center [548, 209] width 26 height 14
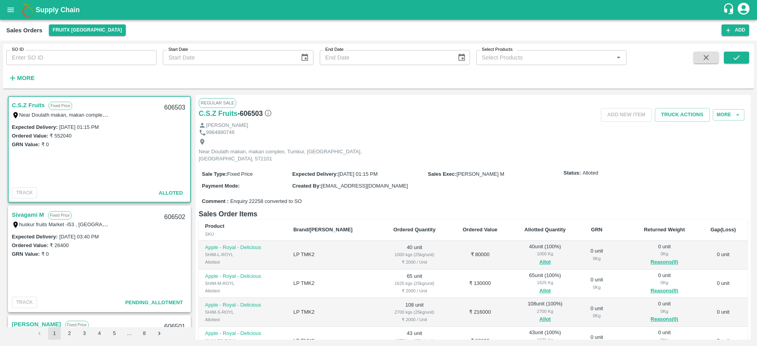
scroll to position [111, 0]
click at [30, 218] on link "Sivagami M" at bounding box center [28, 214] width 32 height 10
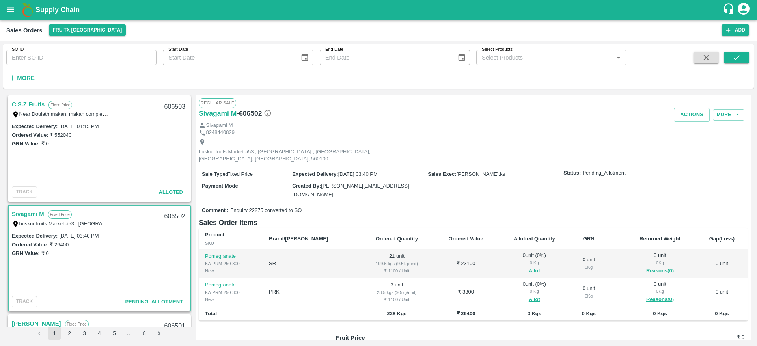
scroll to position [17, 0]
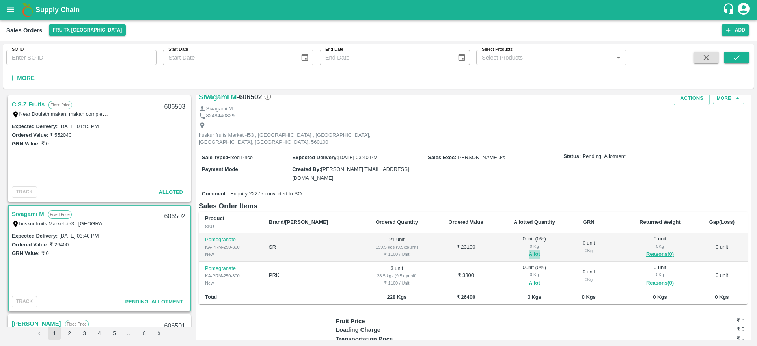
click at [529, 250] on button "Allot" at bounding box center [534, 254] width 11 height 9
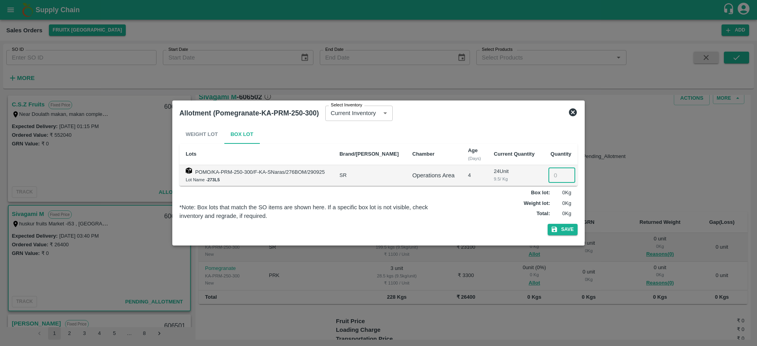
click at [549, 178] on input "number" at bounding box center [562, 175] width 27 height 15
type input "21"
click at [548, 224] on button "Save" at bounding box center [563, 229] width 30 height 11
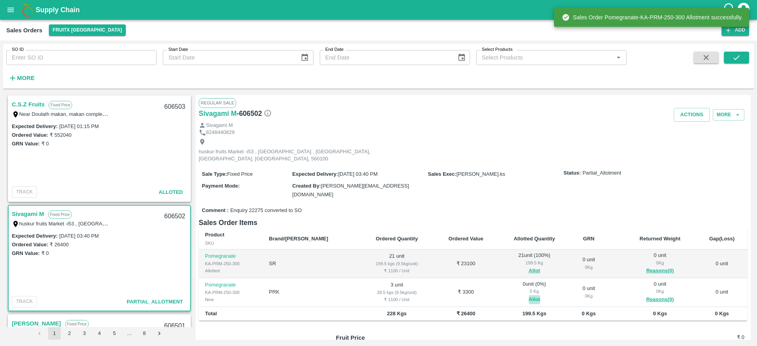
click at [529, 295] on button "Allot" at bounding box center [534, 299] width 11 height 9
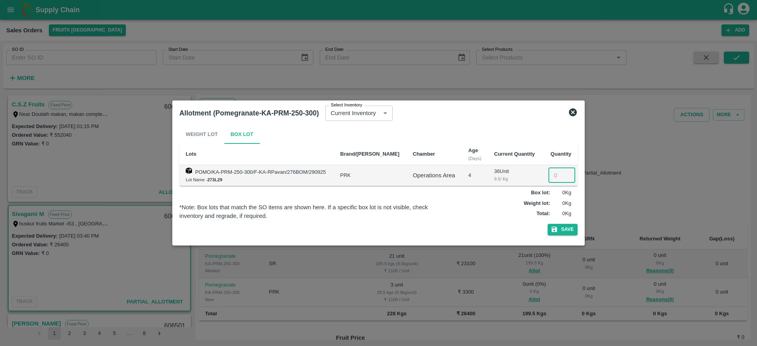
click at [549, 174] on input "number" at bounding box center [562, 175] width 27 height 15
type input "3"
click at [548, 224] on button "Save" at bounding box center [563, 229] width 30 height 11
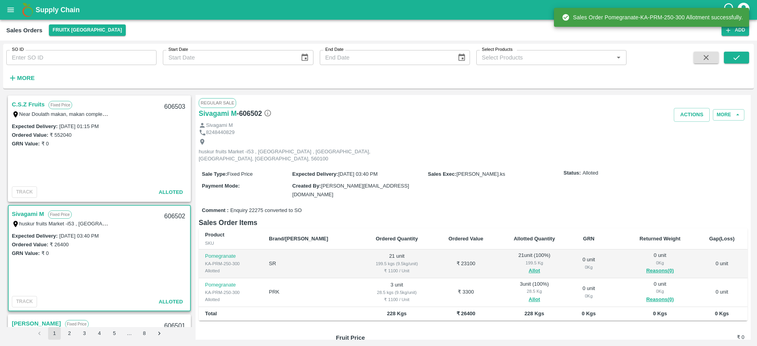
click at [166, 213] on div "606502" at bounding box center [175, 217] width 30 height 19
copy div "606502"
click at [681, 113] on button "Actions" at bounding box center [692, 115] width 36 height 14
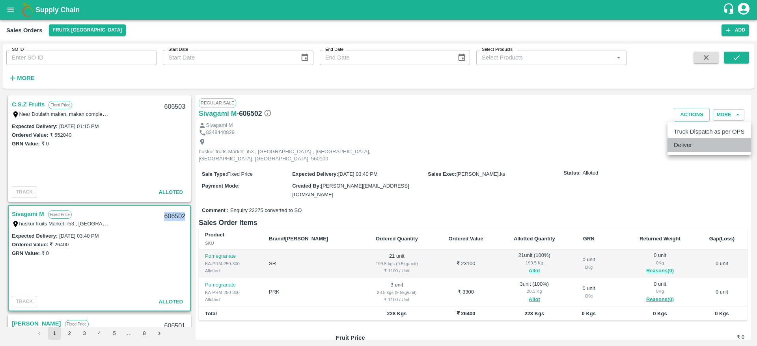
click at [696, 146] on li "Deliver" at bounding box center [709, 144] width 83 height 13
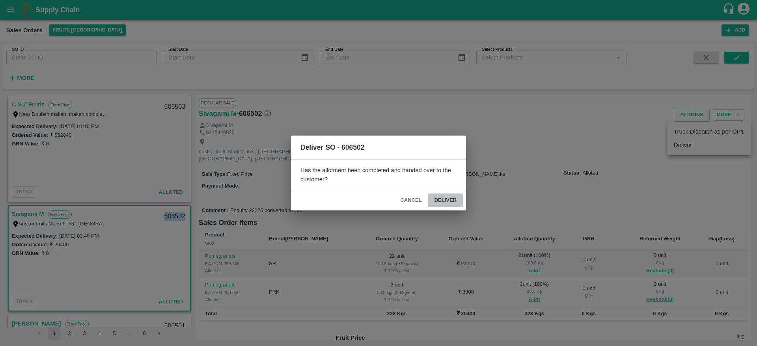
click at [452, 199] on button "Deliver" at bounding box center [445, 201] width 35 height 14
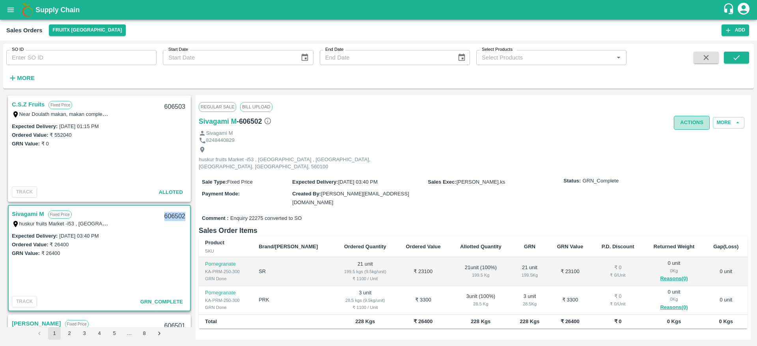
click at [686, 128] on button "Actions" at bounding box center [692, 123] width 36 height 14
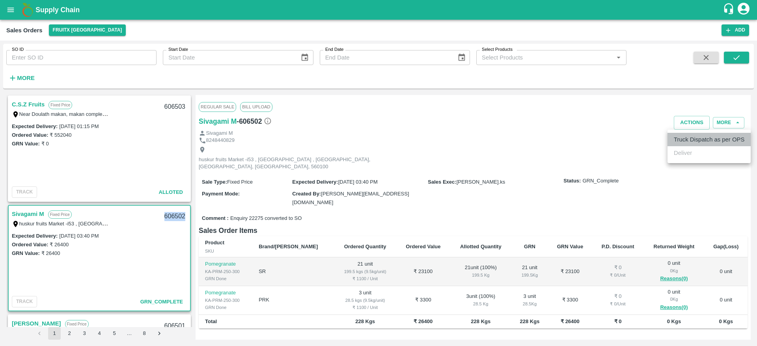
click at [694, 142] on li "Truck Dispatch as per OPS" at bounding box center [709, 139] width 83 height 13
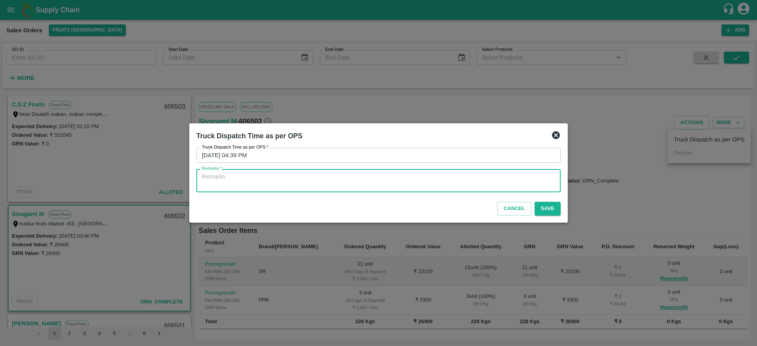
click at [406, 177] on textarea "Remarks   *" at bounding box center [378, 181] width 353 height 17
type textarea "OTD"
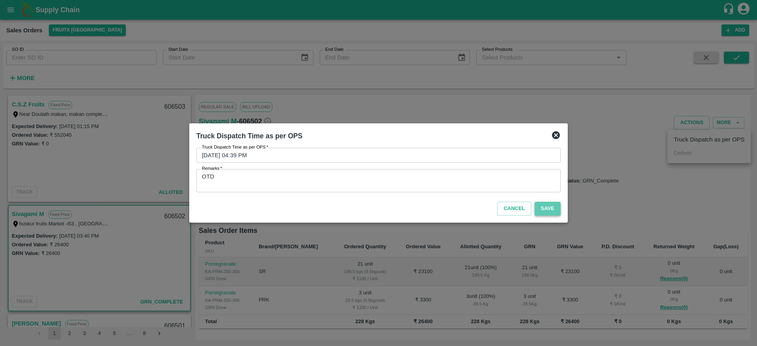
click at [555, 209] on button "Save" at bounding box center [548, 209] width 26 height 14
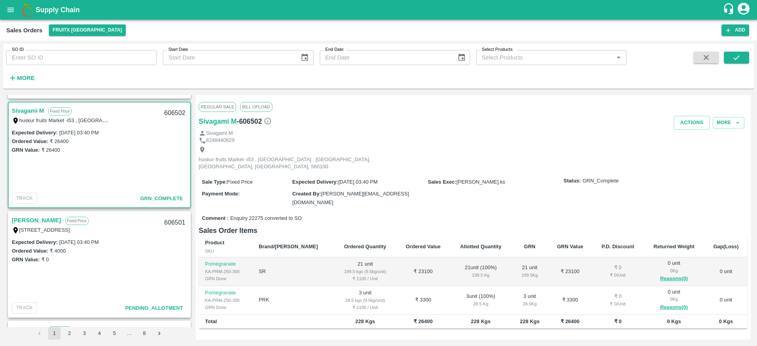
scroll to position [218, 0]
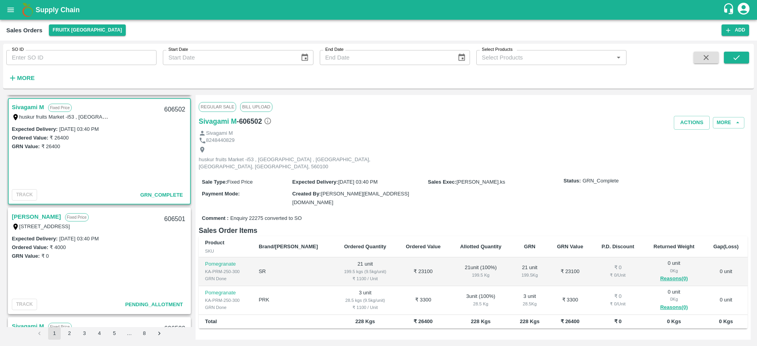
click at [32, 214] on link "[PERSON_NAME]" at bounding box center [36, 217] width 49 height 10
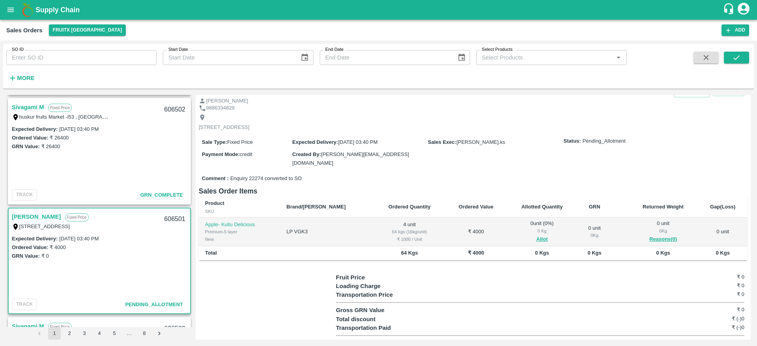
scroll to position [25, 0]
click at [537, 235] on button "Allot" at bounding box center [542, 239] width 11 height 9
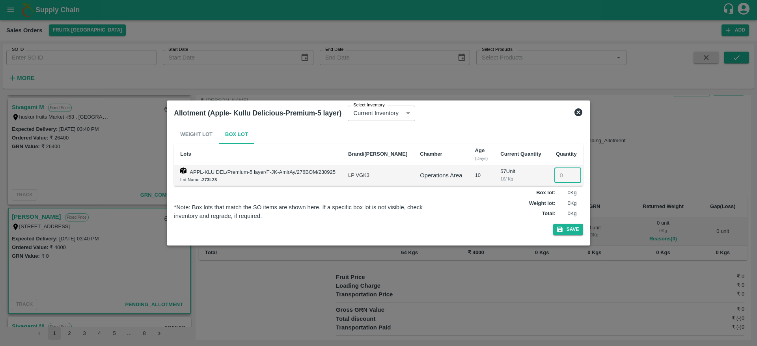
click at [556, 172] on input "number" at bounding box center [568, 175] width 27 height 15
type input "4"
click at [554, 224] on button "Save" at bounding box center [569, 229] width 30 height 11
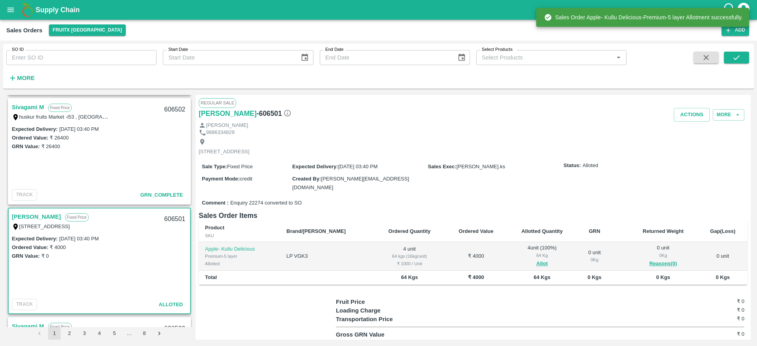
click at [167, 219] on div "606501" at bounding box center [175, 219] width 30 height 19
copy div "606501"
click at [689, 114] on button "Actions" at bounding box center [692, 115] width 36 height 14
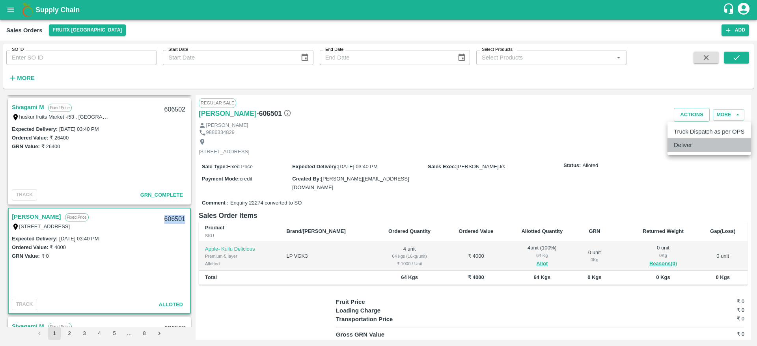
click at [694, 144] on li "Deliver" at bounding box center [709, 144] width 83 height 13
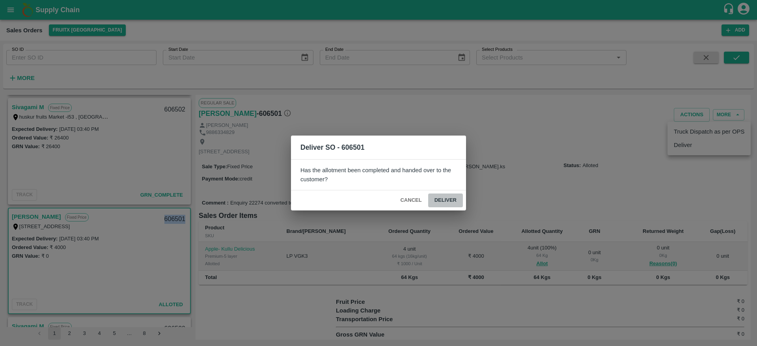
click at [447, 198] on button "Deliver" at bounding box center [445, 201] width 35 height 14
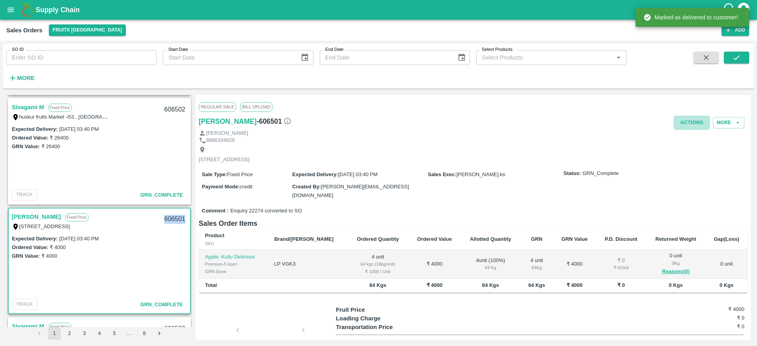
click at [694, 118] on button "Actions" at bounding box center [692, 123] width 36 height 14
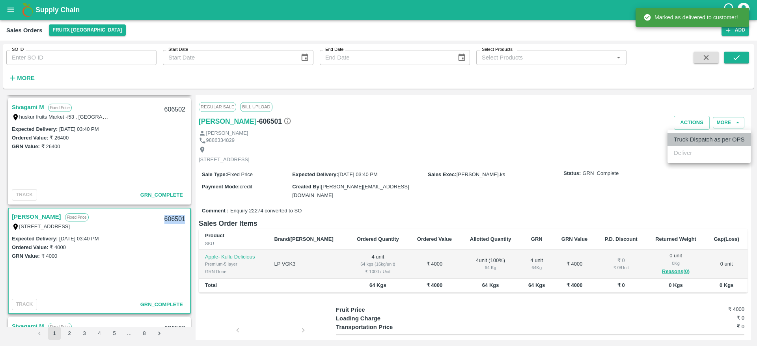
click at [695, 134] on li "Truck Dispatch as per OPS" at bounding box center [709, 139] width 83 height 13
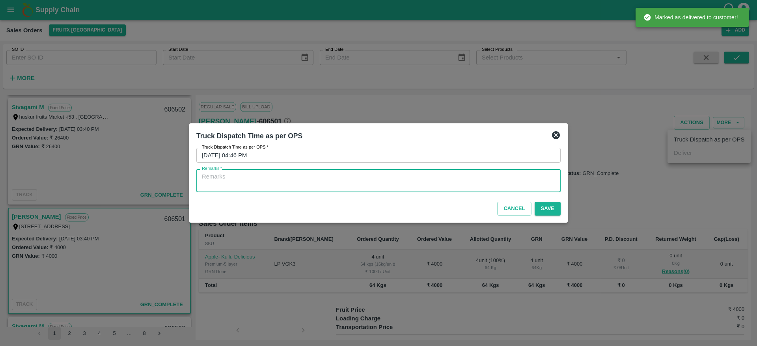
click at [480, 188] on textarea "Remarks   *" at bounding box center [378, 181] width 353 height 17
type textarea "OTD"
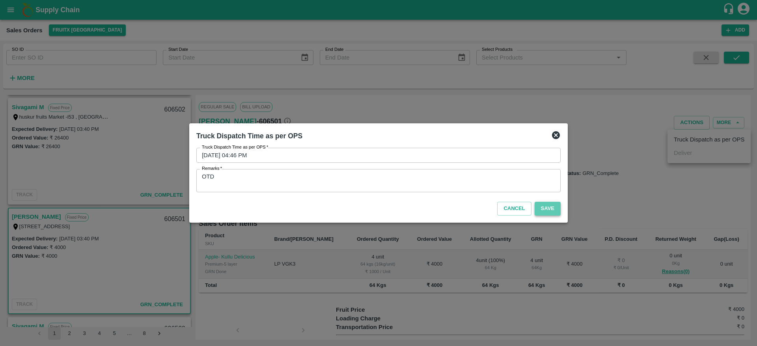
click at [549, 209] on button "Save" at bounding box center [548, 209] width 26 height 14
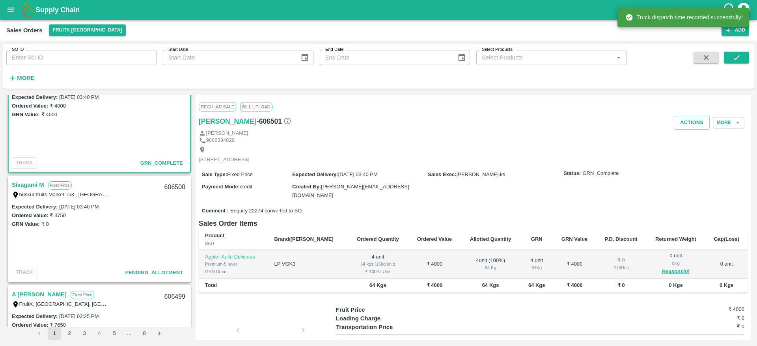
scroll to position [360, 0]
click at [38, 180] on link "Sivagami M" at bounding box center [28, 185] width 32 height 10
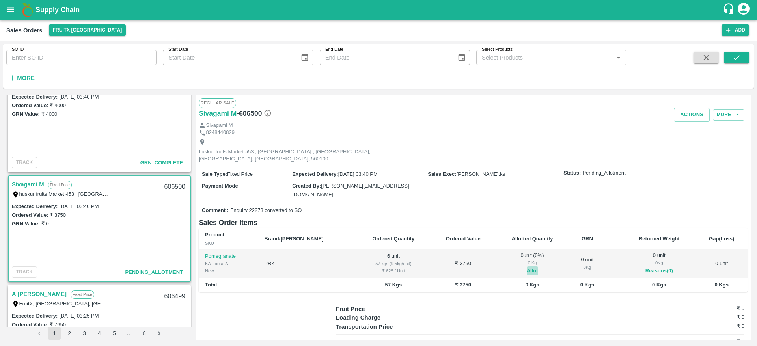
click at [527, 267] on button "Allot" at bounding box center [532, 271] width 11 height 9
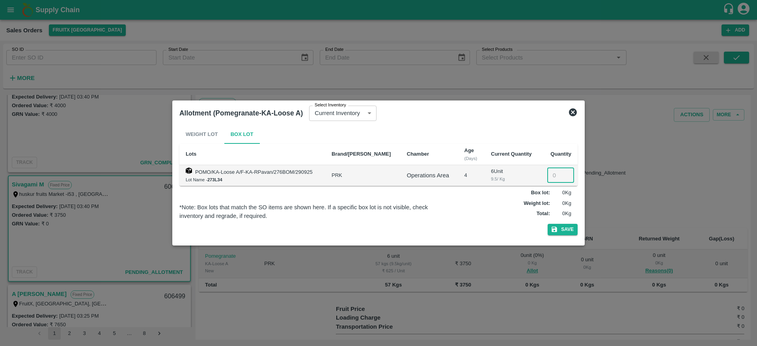
click at [549, 176] on input "number" at bounding box center [561, 175] width 27 height 15
type input "6"
click at [548, 224] on button "Save" at bounding box center [563, 229] width 30 height 11
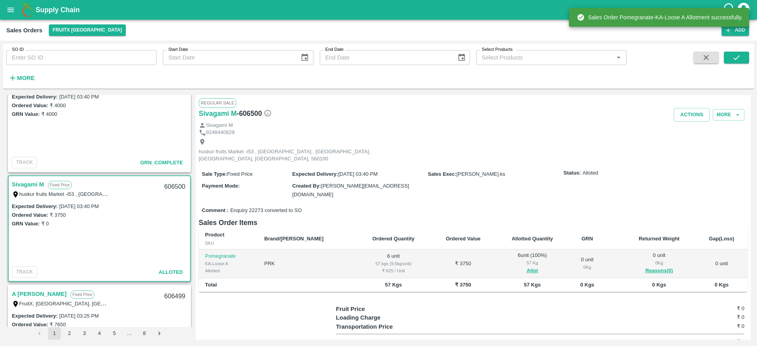
click at [172, 181] on div "606500" at bounding box center [175, 187] width 30 height 19
copy div "606500"
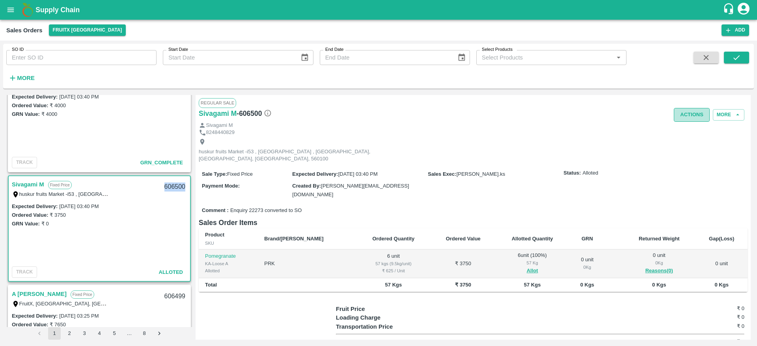
click at [696, 111] on button "Actions" at bounding box center [692, 115] width 36 height 14
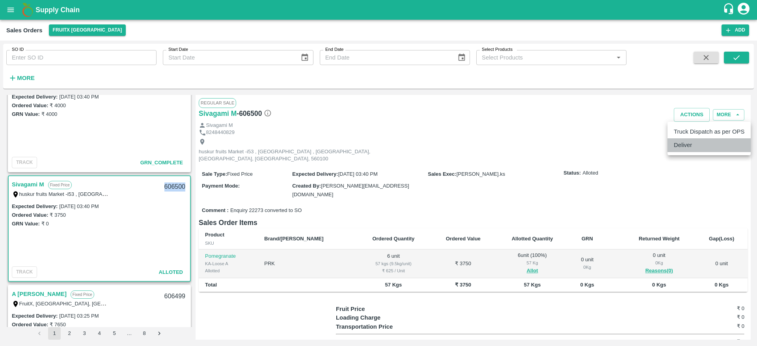
click at [692, 140] on li "Deliver" at bounding box center [709, 144] width 83 height 13
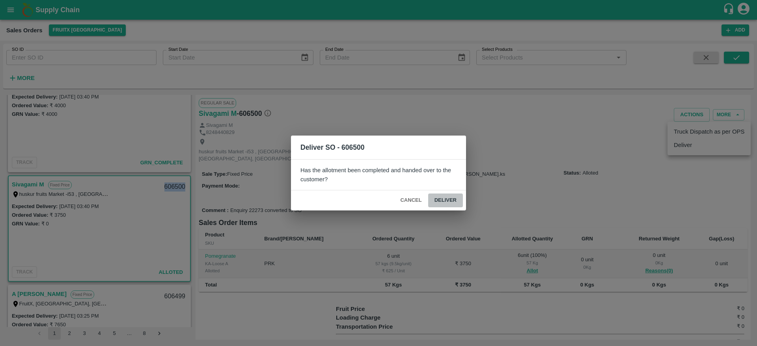
click at [446, 201] on button "Deliver" at bounding box center [445, 201] width 35 height 14
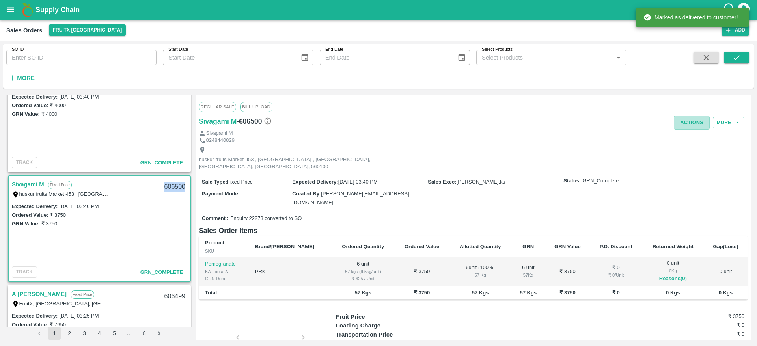
click at [690, 126] on button "Actions" at bounding box center [692, 123] width 36 height 14
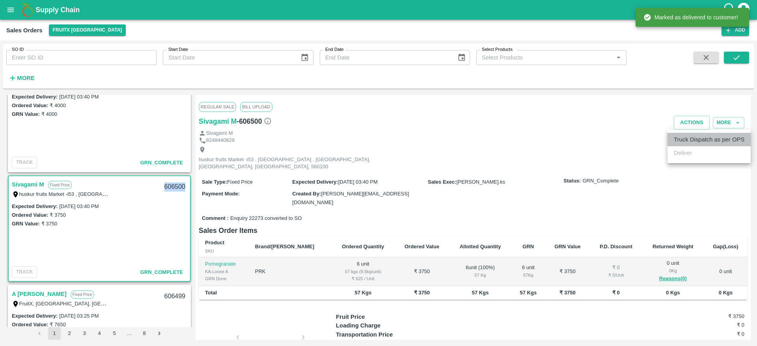
click at [691, 145] on li "Truck Dispatch as per OPS" at bounding box center [709, 139] width 83 height 13
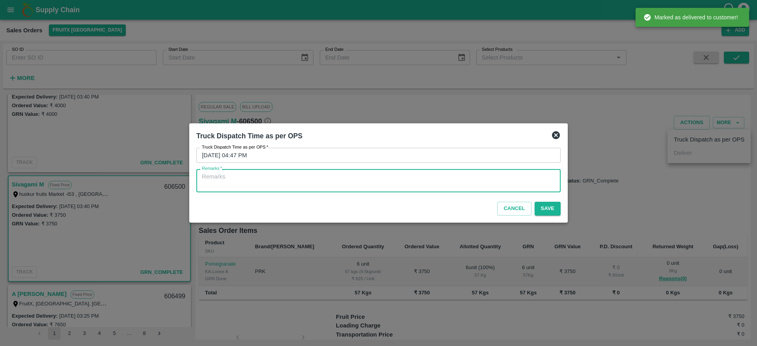
click at [499, 186] on textarea "Remarks   *" at bounding box center [378, 181] width 353 height 17
type textarea "OTD"
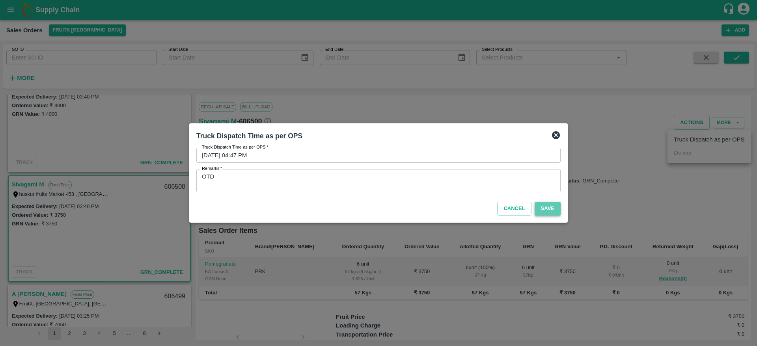
click at [552, 209] on button "Save" at bounding box center [548, 209] width 26 height 14
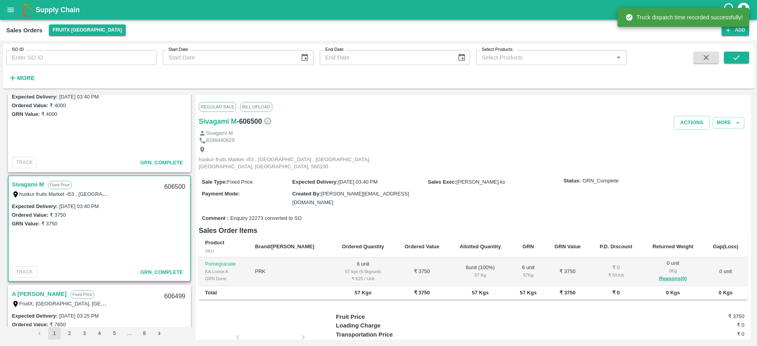
scroll to position [442, 0]
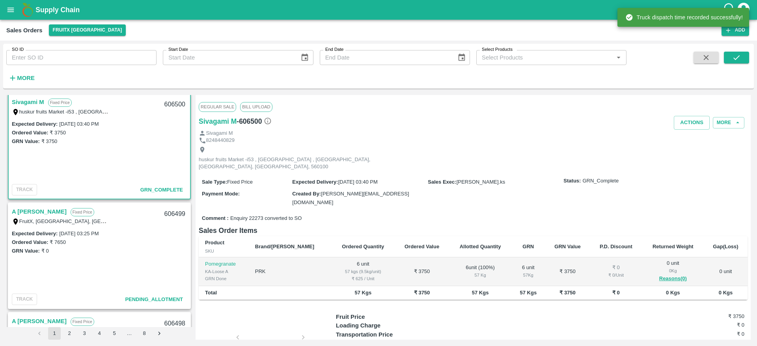
click at [31, 214] on link "A [PERSON_NAME]" at bounding box center [39, 212] width 55 height 10
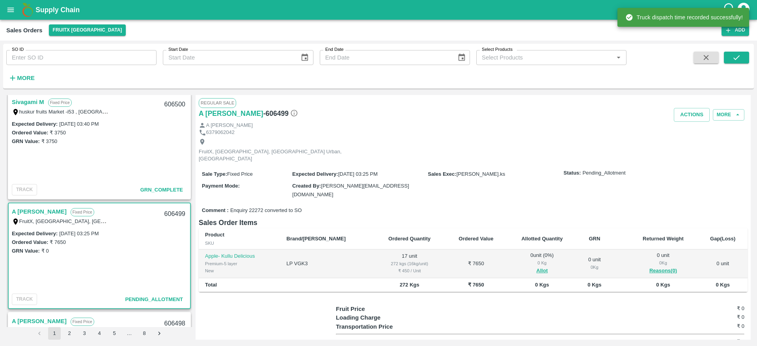
scroll to position [26, 0]
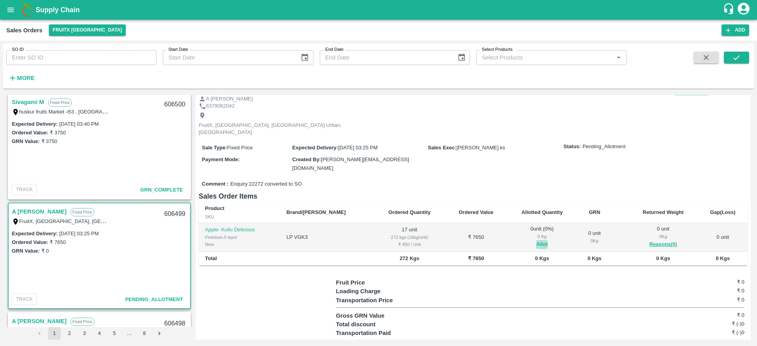
click at [537, 240] on button "Allot" at bounding box center [542, 244] width 11 height 9
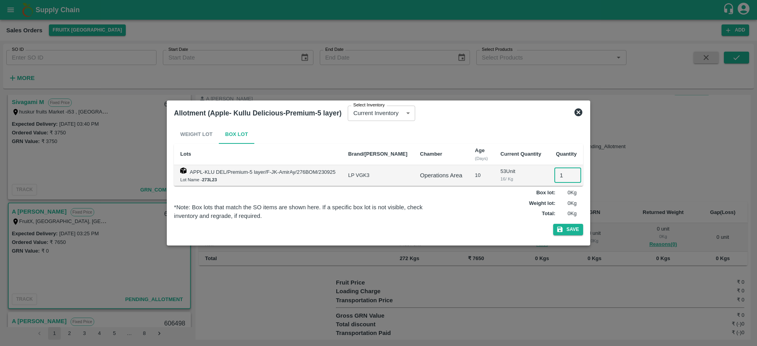
click at [555, 175] on input "1" at bounding box center [568, 175] width 27 height 15
type input "17"
click at [554, 224] on button "Save" at bounding box center [569, 229] width 30 height 11
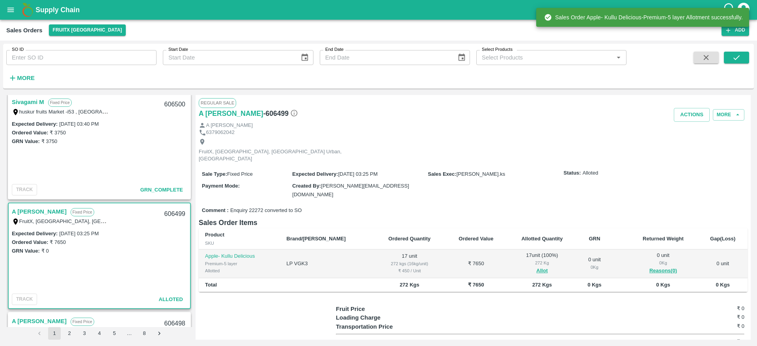
click at [173, 212] on div "606499" at bounding box center [175, 214] width 30 height 19
copy div "606499"
click at [689, 116] on button "Actions" at bounding box center [692, 115] width 36 height 14
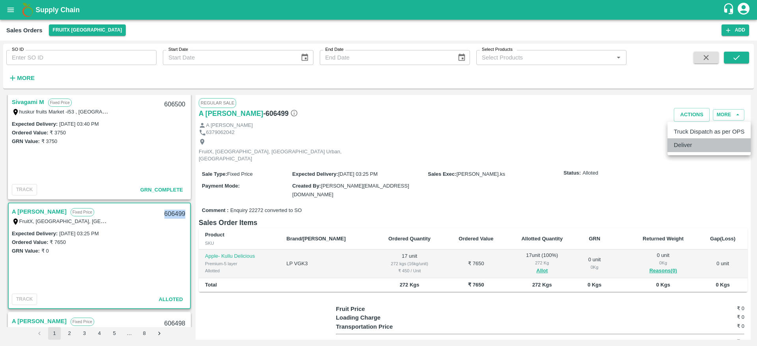
click at [684, 142] on li "Deliver" at bounding box center [709, 144] width 83 height 13
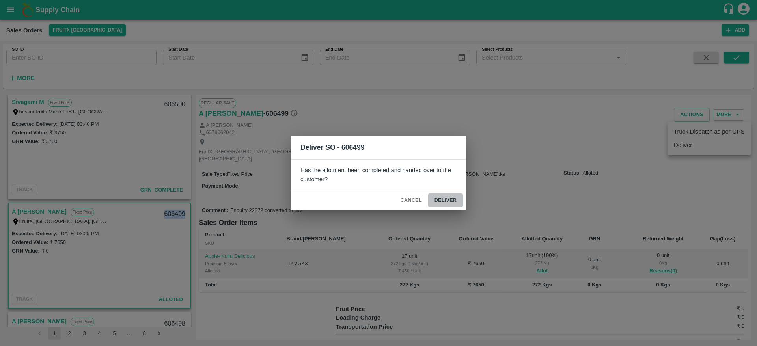
click at [457, 199] on button "Deliver" at bounding box center [445, 201] width 35 height 14
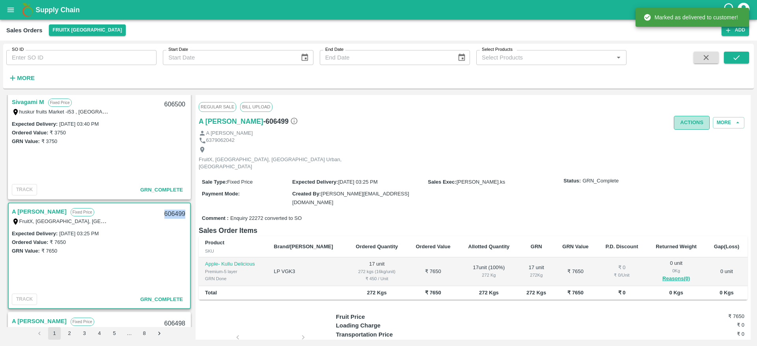
click at [677, 120] on button "Actions" at bounding box center [692, 123] width 36 height 14
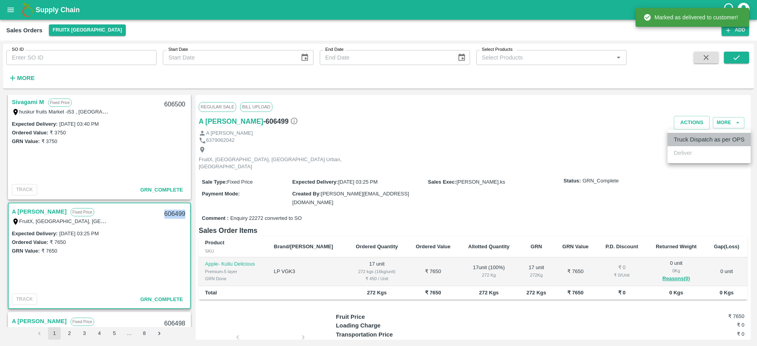
click at [688, 138] on li "Truck Dispatch as per OPS" at bounding box center [709, 139] width 83 height 13
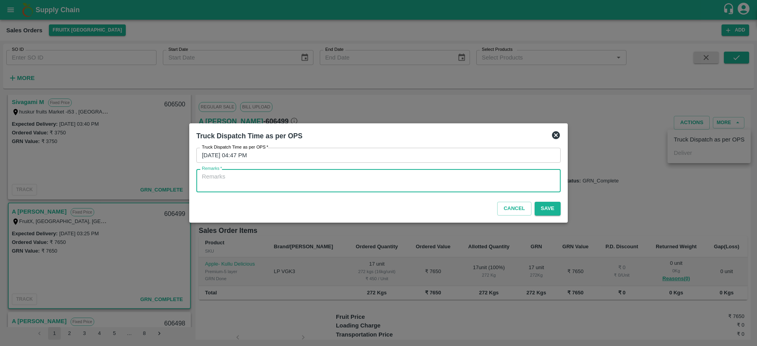
click at [481, 185] on textarea "Remarks   *" at bounding box center [378, 181] width 353 height 17
type textarea "OTD"
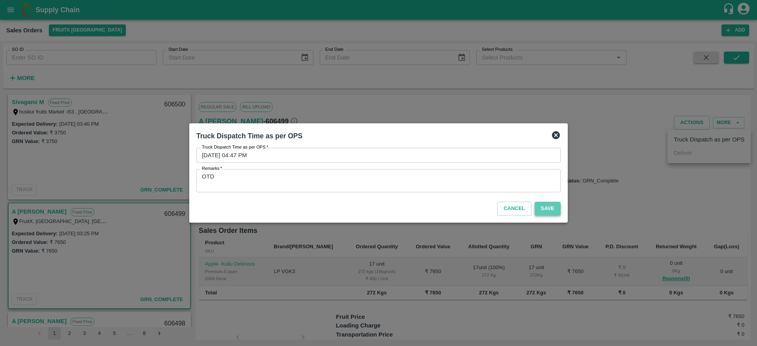
click at [539, 204] on button "Save" at bounding box center [548, 209] width 26 height 14
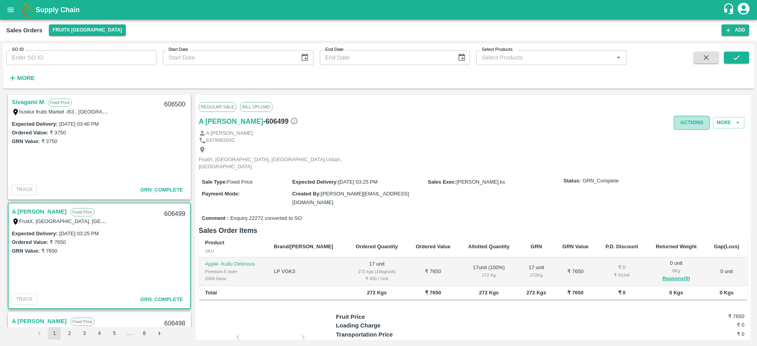
click at [690, 124] on button "Actions" at bounding box center [692, 123] width 36 height 14
click at [479, 166] on div at bounding box center [378, 173] width 757 height 346
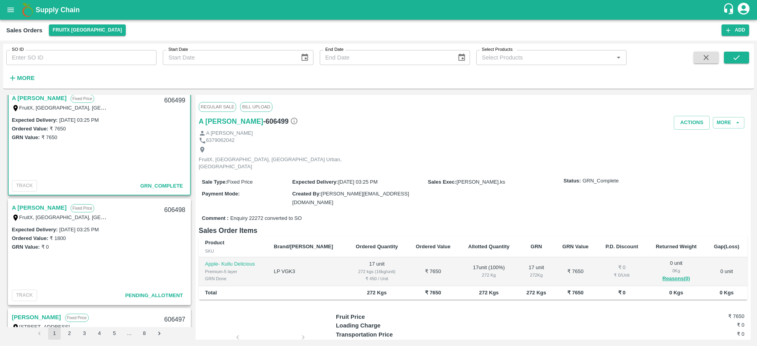
scroll to position [563, 0]
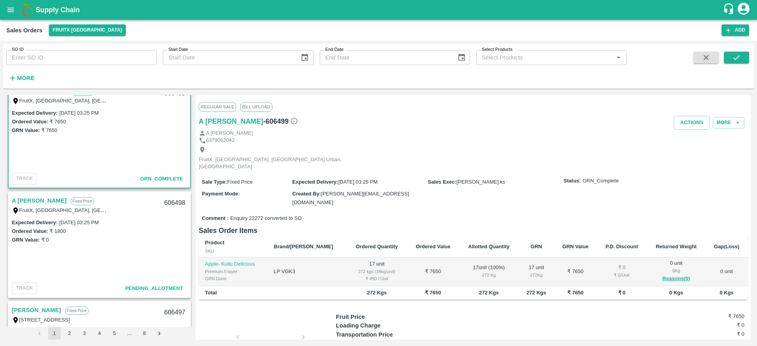
click at [39, 200] on link "A [PERSON_NAME]" at bounding box center [39, 201] width 55 height 10
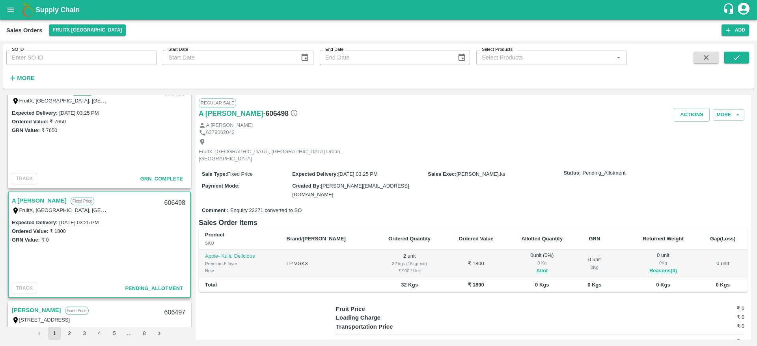
scroll to position [22, 0]
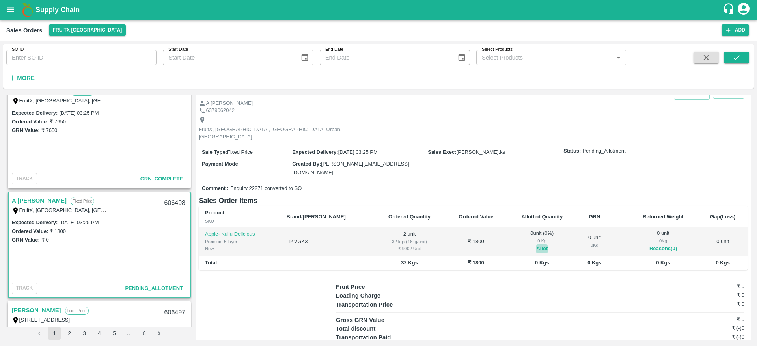
click at [537, 245] on button "Allot" at bounding box center [542, 249] width 11 height 9
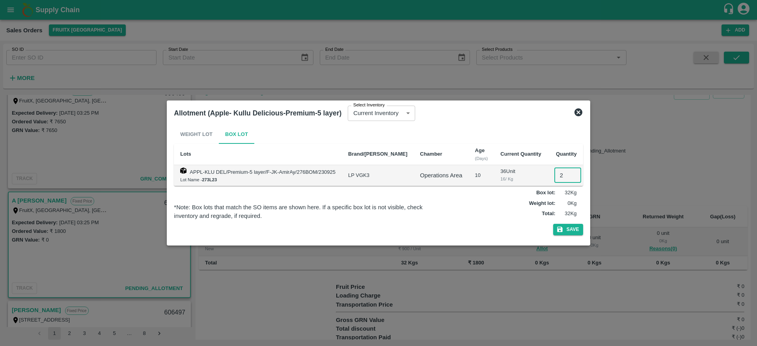
click at [555, 172] on input "2" at bounding box center [568, 175] width 27 height 15
type input "2"
click at [554, 224] on button "Save" at bounding box center [569, 229] width 30 height 11
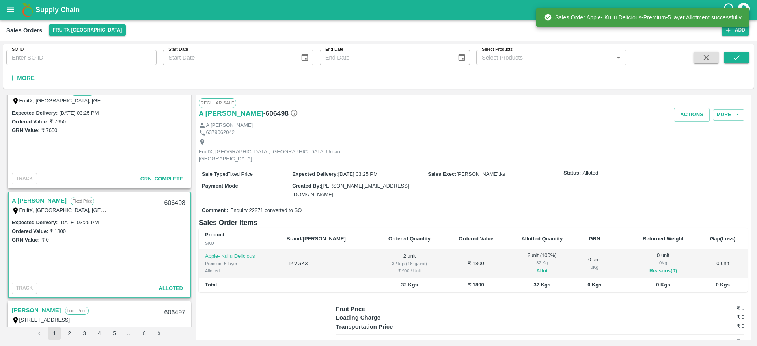
click at [181, 203] on div "606498" at bounding box center [175, 203] width 30 height 19
copy div "606498"
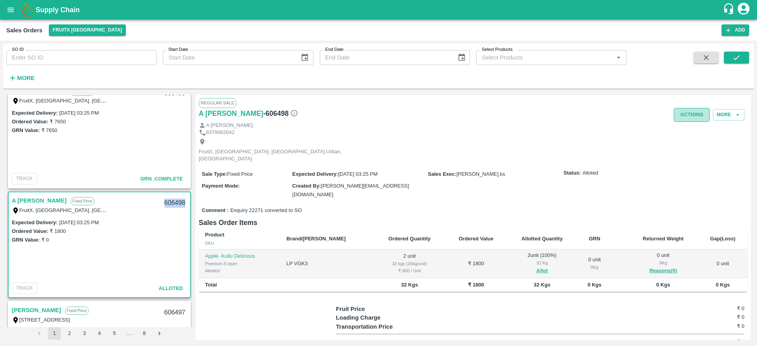
click at [685, 119] on button "Actions" at bounding box center [692, 115] width 36 height 14
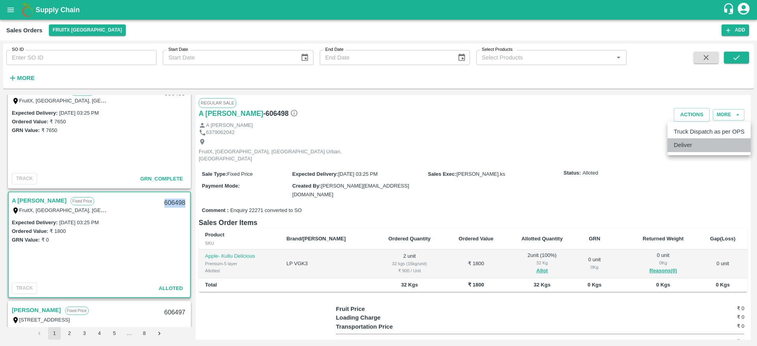
click at [696, 144] on li "Deliver" at bounding box center [709, 144] width 83 height 13
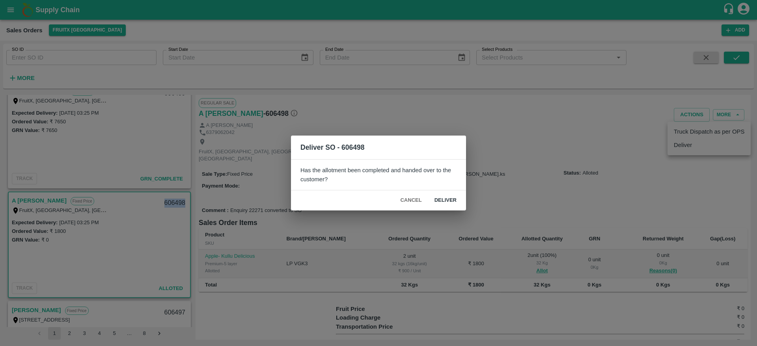
click at [455, 200] on button "Deliver" at bounding box center [445, 201] width 35 height 14
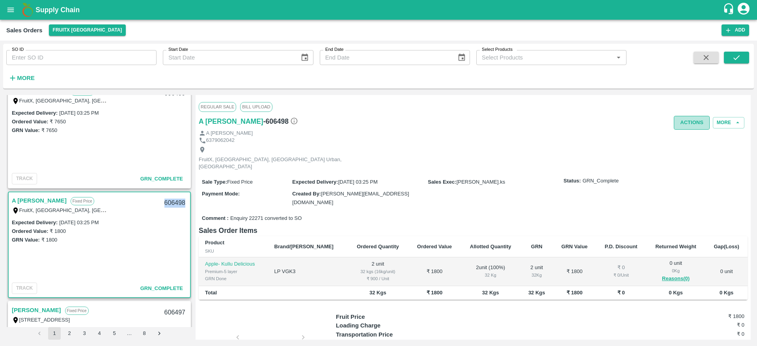
click at [687, 121] on button "Actions" at bounding box center [692, 123] width 36 height 14
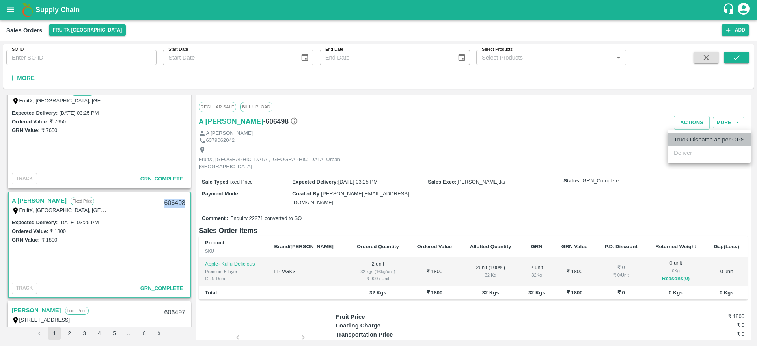
click at [694, 142] on li "Truck Dispatch as per OPS" at bounding box center [709, 139] width 83 height 13
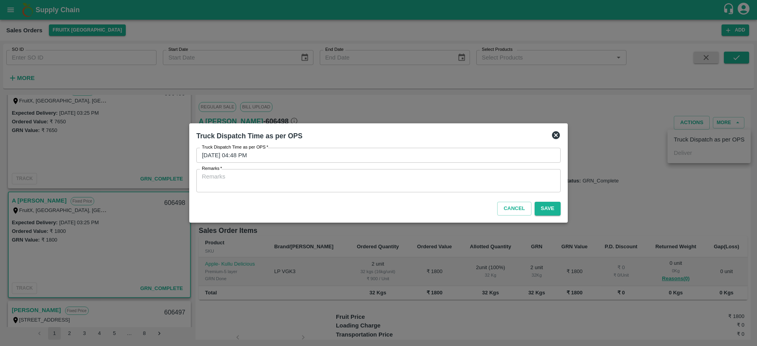
click at [480, 193] on div "Truck Dispatch Time as per OPS   * [DATE] 04:48 PM Truck Dispatch Time as per O…" at bounding box center [378, 170] width 371 height 51
click at [473, 185] on textarea "Remarks   *" at bounding box center [378, 181] width 353 height 17
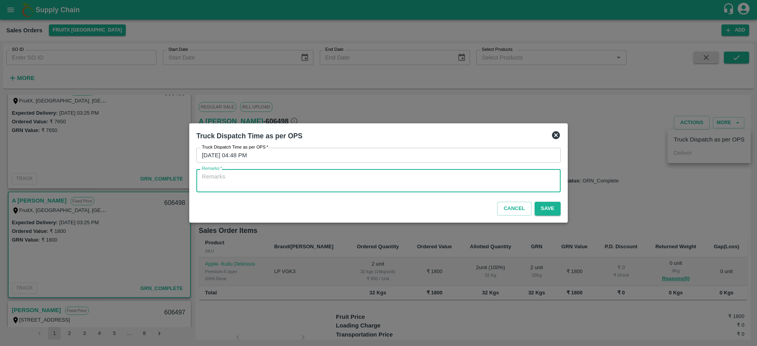
type textarea "I"
type textarea "OTD"
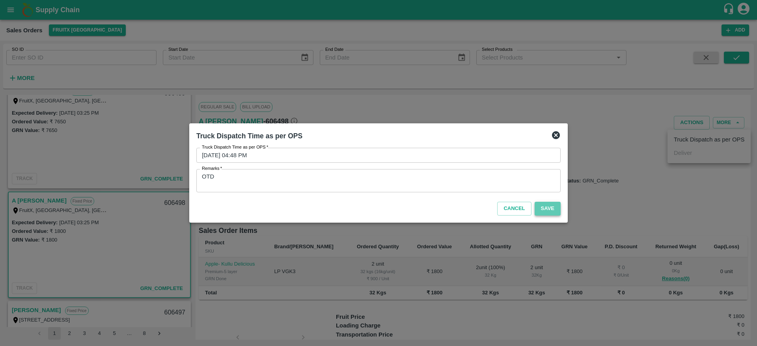
click at [548, 208] on button "Save" at bounding box center [548, 209] width 26 height 14
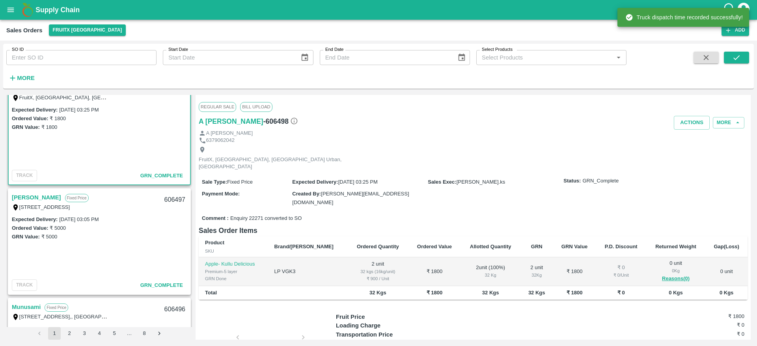
scroll to position [678, 0]
click at [38, 197] on link "[PERSON_NAME]" at bounding box center [36, 196] width 49 height 10
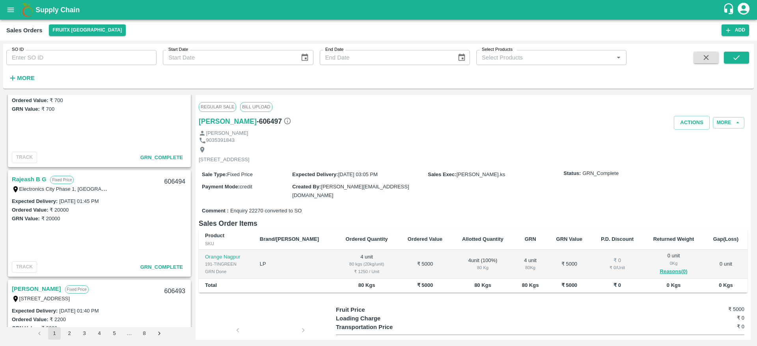
scroll to position [878, 0]
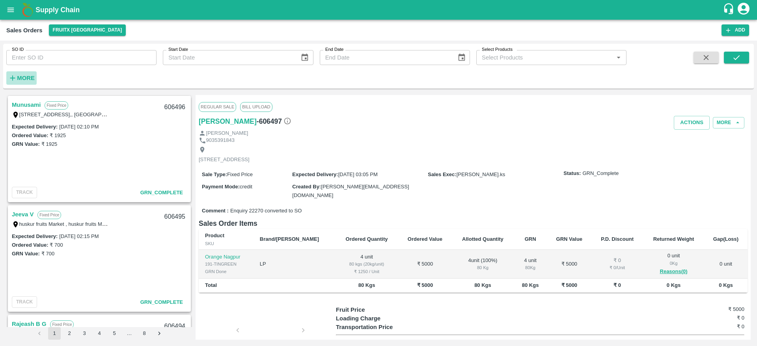
click at [21, 76] on strong "More" at bounding box center [26, 78] width 18 height 6
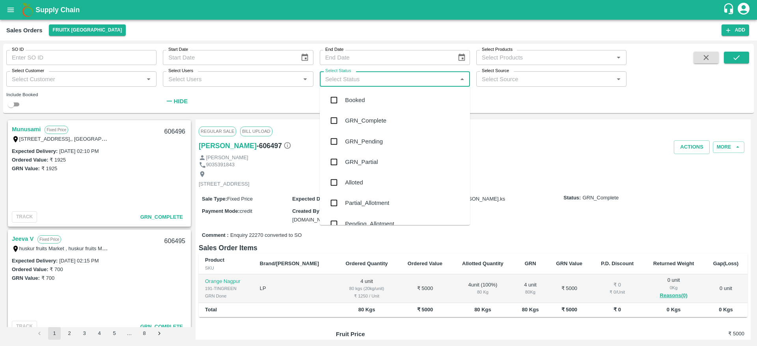
click at [370, 84] on input "Select Status" at bounding box center [388, 79] width 133 height 10
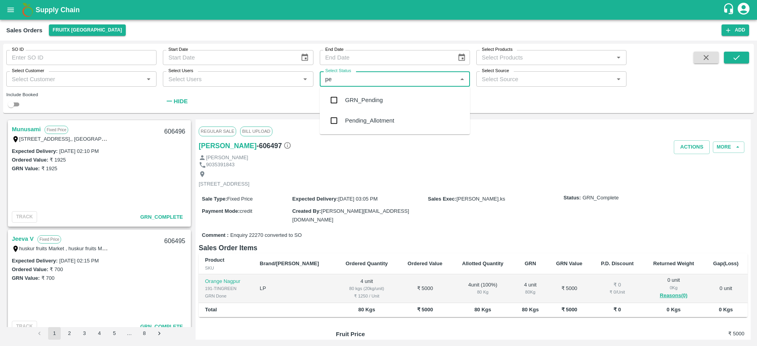
type input "pen"
click at [371, 121] on div "Pending_Allotment" at bounding box center [369, 120] width 49 height 9
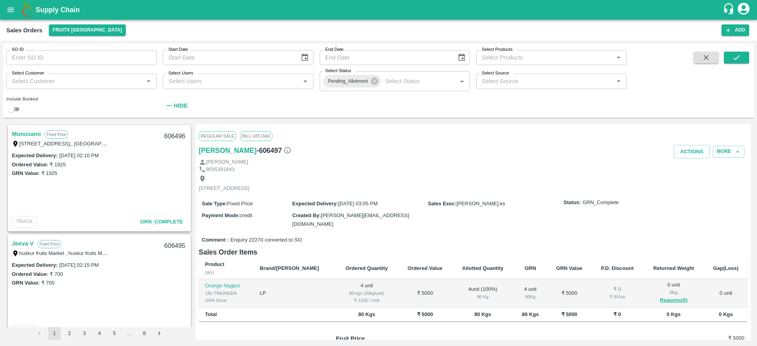
click at [16, 108] on input "checkbox" at bounding box center [11, 109] width 28 height 9
checkbox input "true"
click at [727, 62] on button "submit" at bounding box center [736, 58] width 25 height 12
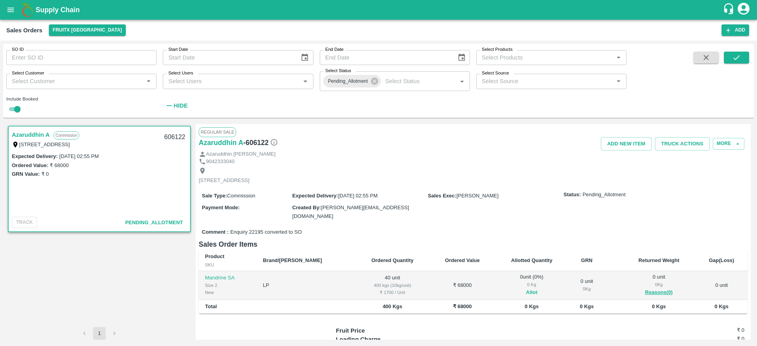
drag, startPoint x: 521, startPoint y: 286, endPoint x: 516, endPoint y: 284, distance: 4.8
click at [516, 288] on span "Allot" at bounding box center [531, 292] width 61 height 9
click at [526, 288] on button "Allot" at bounding box center [531, 292] width 11 height 9
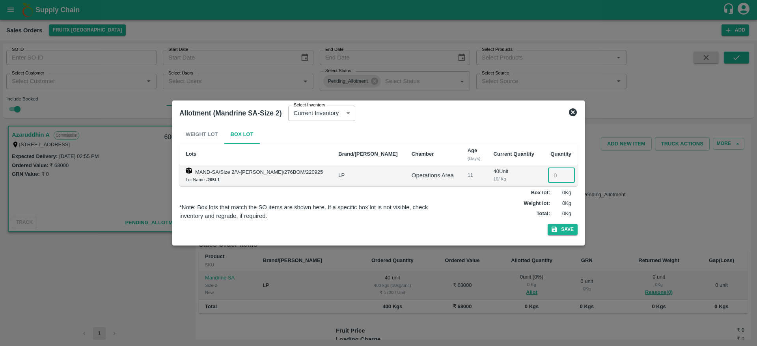
click at [549, 174] on input "number" at bounding box center [561, 175] width 27 height 15
type input "40"
click at [548, 224] on button "Save" at bounding box center [563, 229] width 30 height 11
